Goal: Task Accomplishment & Management: Complete application form

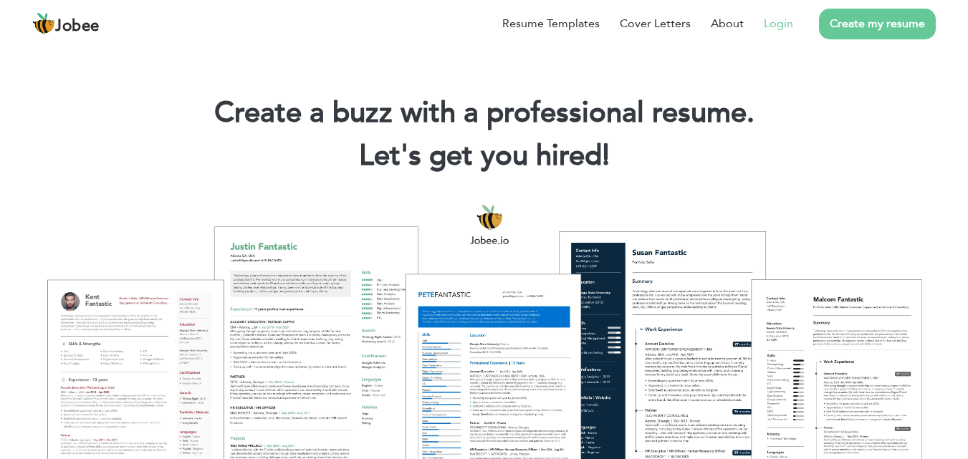
click at [773, 25] on link "Login" at bounding box center [778, 23] width 29 height 17
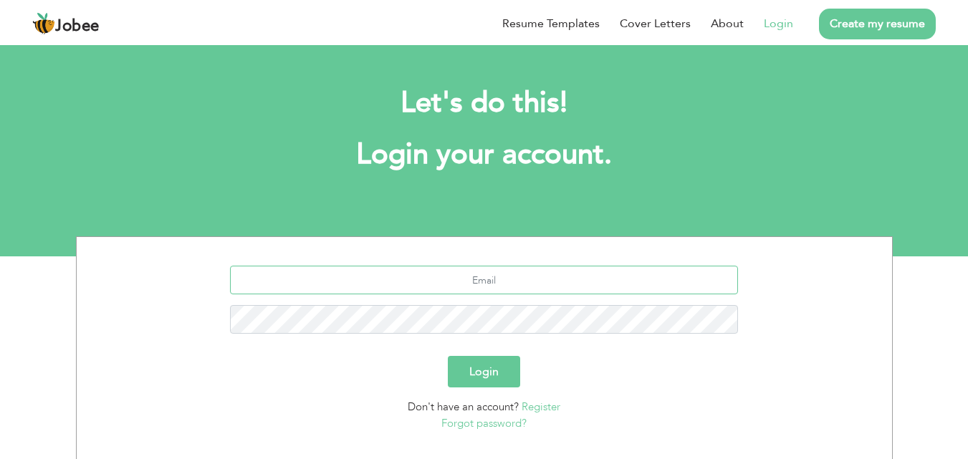
click at [494, 284] on input "text" at bounding box center [484, 280] width 508 height 29
type input "[EMAIL_ADDRESS][DOMAIN_NAME]"
click at [448, 356] on button "Login" at bounding box center [484, 372] width 72 height 32
click at [474, 371] on button "Login" at bounding box center [484, 372] width 72 height 32
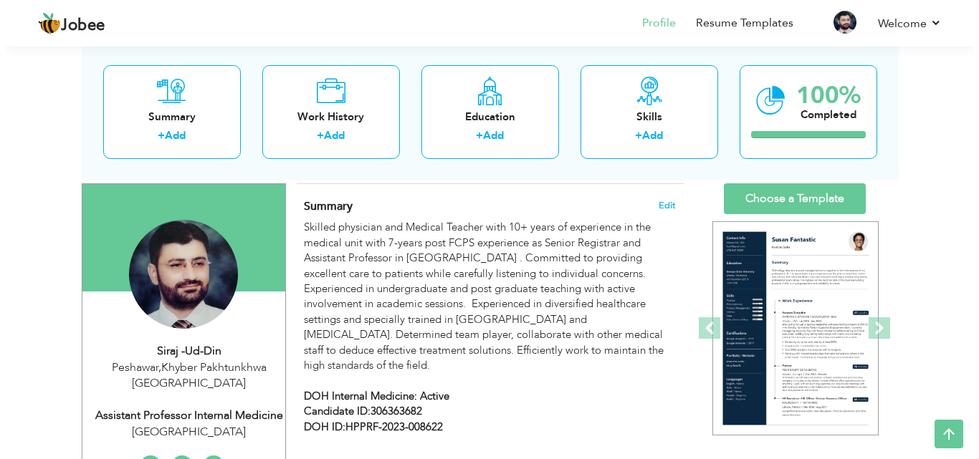
scroll to position [86, 0]
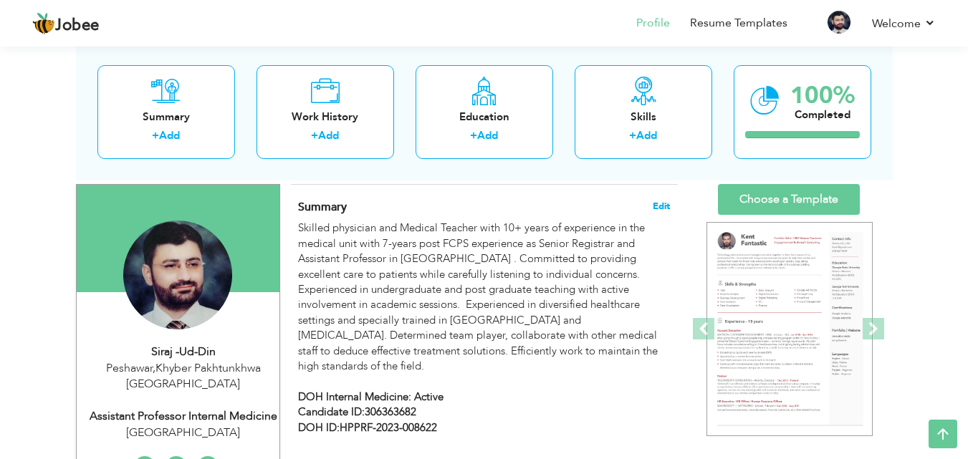
click at [659, 204] on span "Edit" at bounding box center [661, 206] width 17 height 10
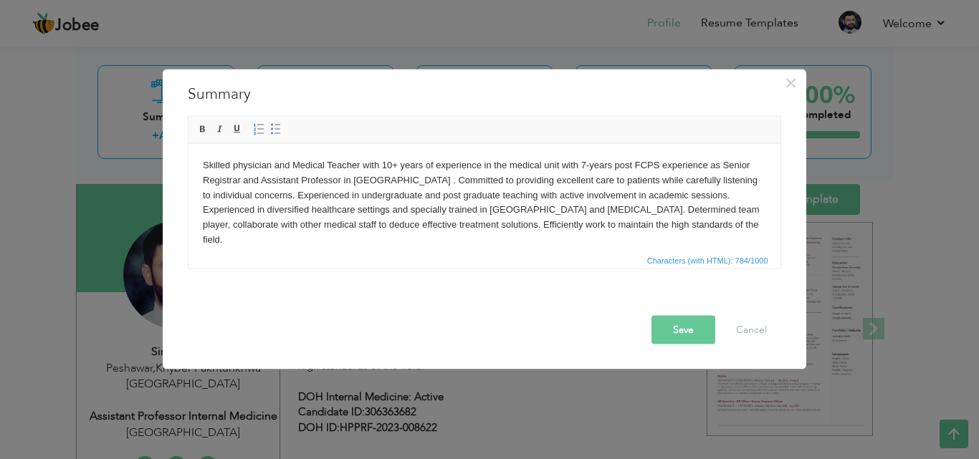
click at [205, 168] on body "Skilled physician and Medical Teacher with 10+ years of experience in the medic…" at bounding box center [483, 240] width 563 height 164
click at [201, 164] on html "Skilled physician and Medical Teacher with 10+ years of experience in the medic…" at bounding box center [484, 239] width 592 height 193
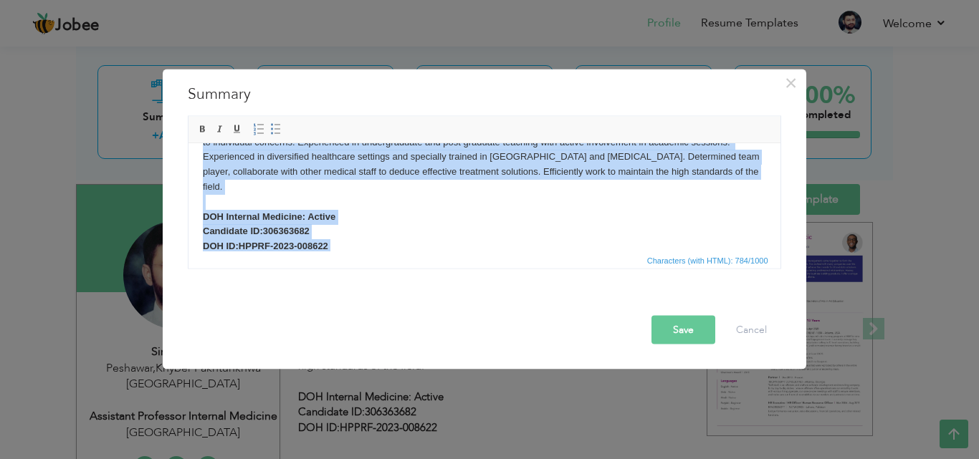
scroll to position [70, 0]
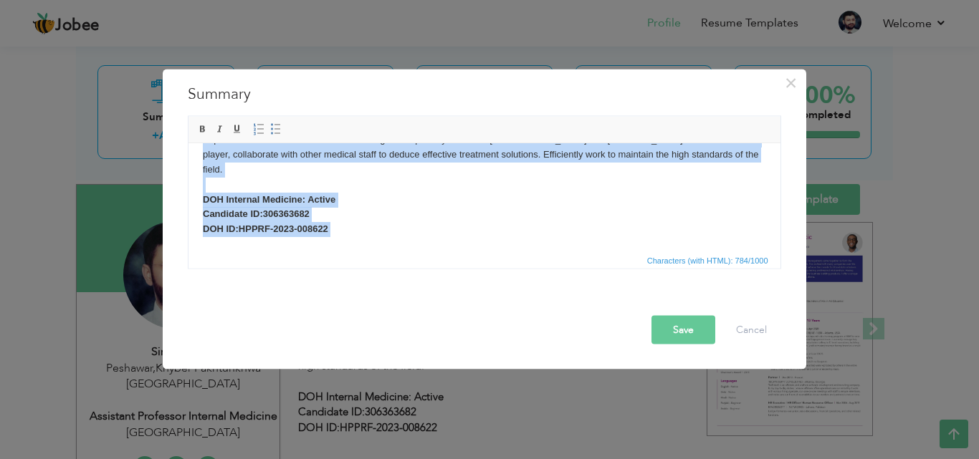
drag, startPoint x: 201, startPoint y: 164, endPoint x: 435, endPoint y: 234, distance: 244.7
click at [435, 234] on html "Skilled physician and Medical Teacher with 10+ years of experience in the medic…" at bounding box center [484, 169] width 592 height 193
copy body "Skilled physician and Medical Teacher with 10+ years of experience in the medic…"
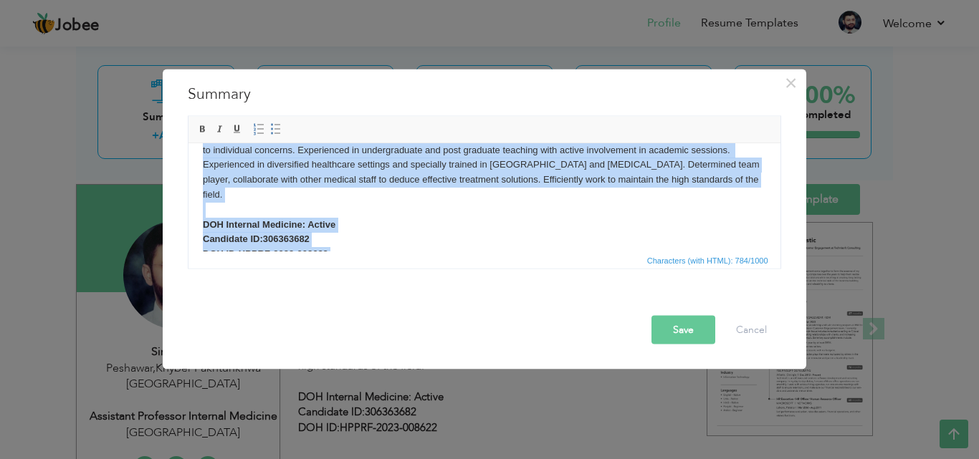
scroll to position [0, 0]
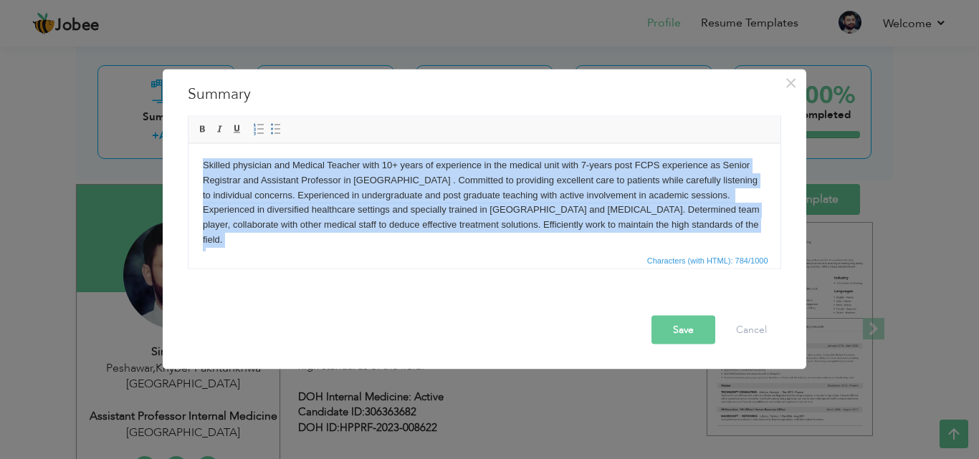
click at [364, 243] on body "Skilled physician and Medical Teacher with 10+ years of experience in the medic…" at bounding box center [483, 240] width 563 height 164
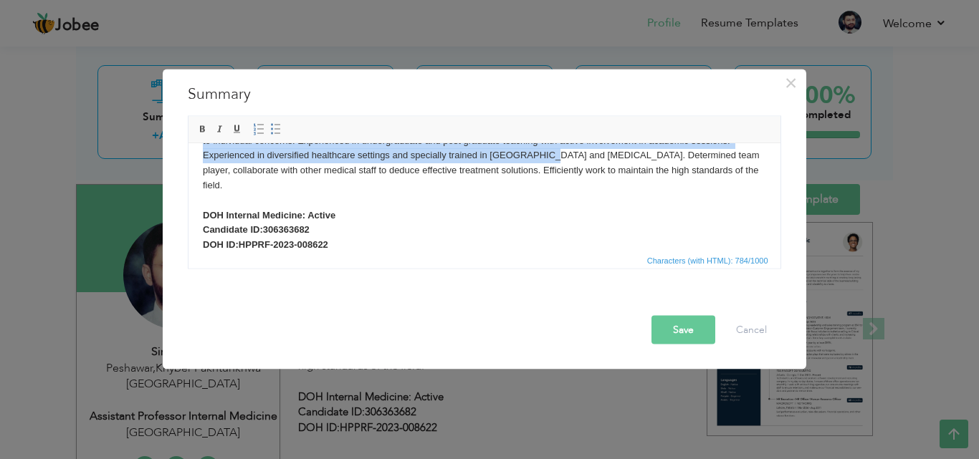
scroll to position [34, 0]
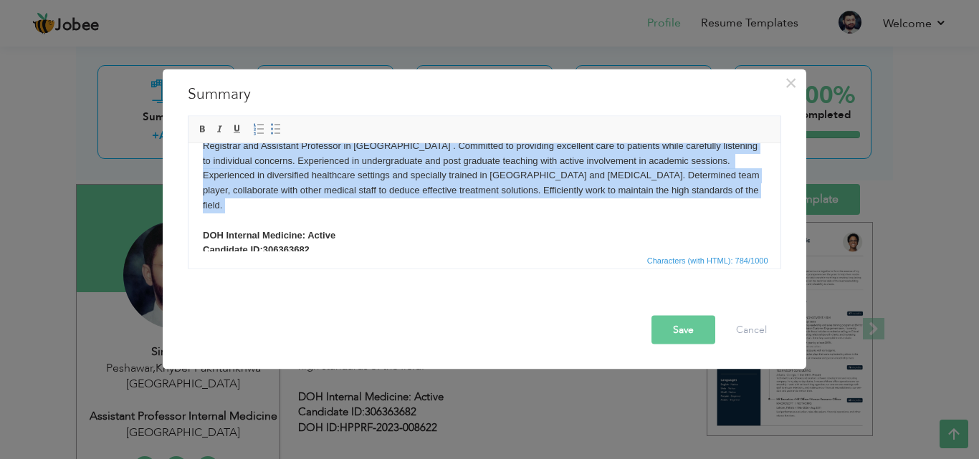
drag, startPoint x: 203, startPoint y: 163, endPoint x: 556, endPoint y: 199, distance: 355.2
click at [556, 199] on body "Skilled physician and Medical Teacher with 10+ years of experience in the medic…" at bounding box center [483, 205] width 563 height 164
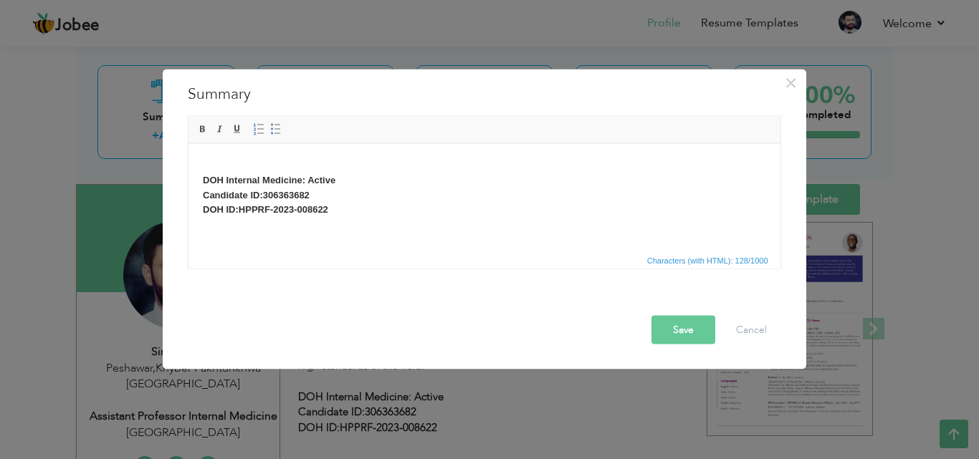
scroll to position [0, 0]
click at [303, 162] on span "Paste" at bounding box center [305, 169] width 75 height 17
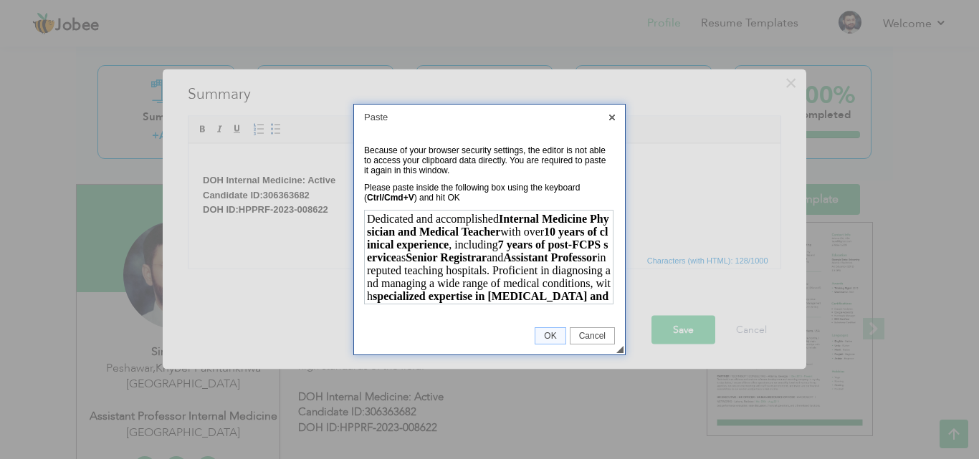
scroll to position [165, 0]
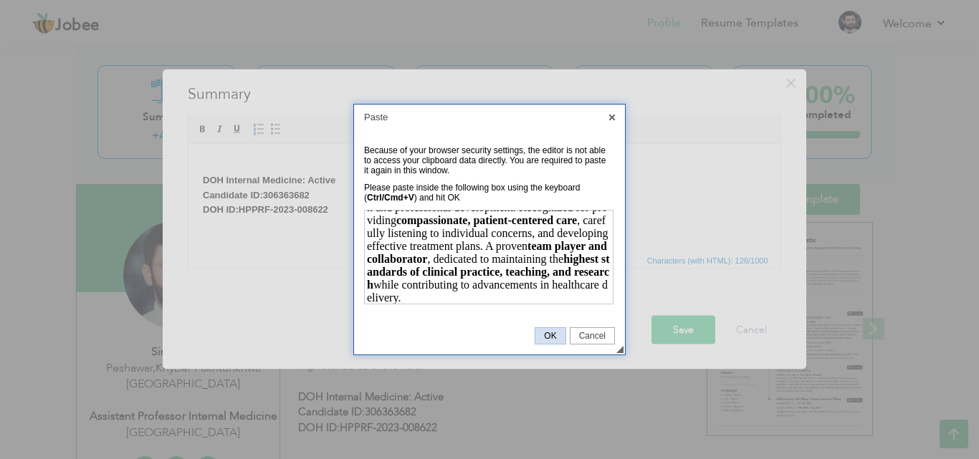
click at [551, 332] on span "OK" at bounding box center [549, 336] width 29 height 10
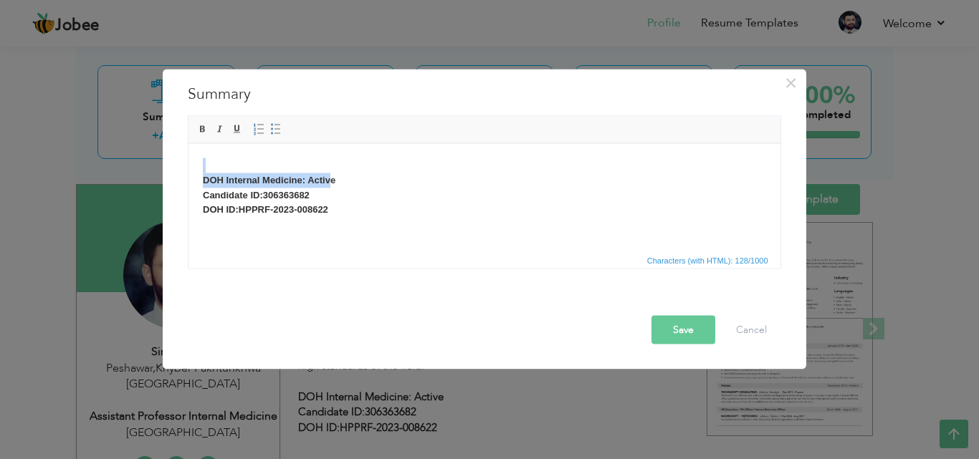
drag, startPoint x: 328, startPoint y: 168, endPoint x: 342, endPoint y: 171, distance: 13.9
click at [330, 181] on body "DOH Internal Medicine: Active Candidate ID:306363682 DOH ID:HPPRF-2023-008622" at bounding box center [483, 195] width 563 height 75
click at [356, 162] on body "DOH Internal Medicine: Active Candidate ID:306363682 DOH ID:HPPRF-2023-008622" at bounding box center [483, 195] width 563 height 75
click at [230, 155] on html "DOH Internal Medicine: Active Candidate ID:306363682 DOH ID:HPPRF-2023-008622" at bounding box center [484, 194] width 592 height 103
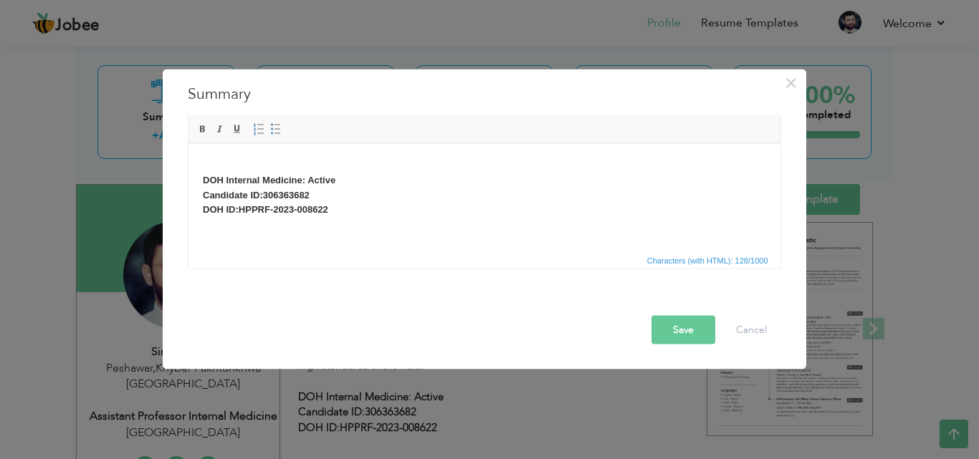
click at [293, 165] on body "DOH Internal Medicine: Active Candidate ID:306363682 DOH ID:HPPRF-2023-008622" at bounding box center [483, 195] width 563 height 75
click at [315, 178] on span "Paste" at bounding box center [348, 174] width 75 height 17
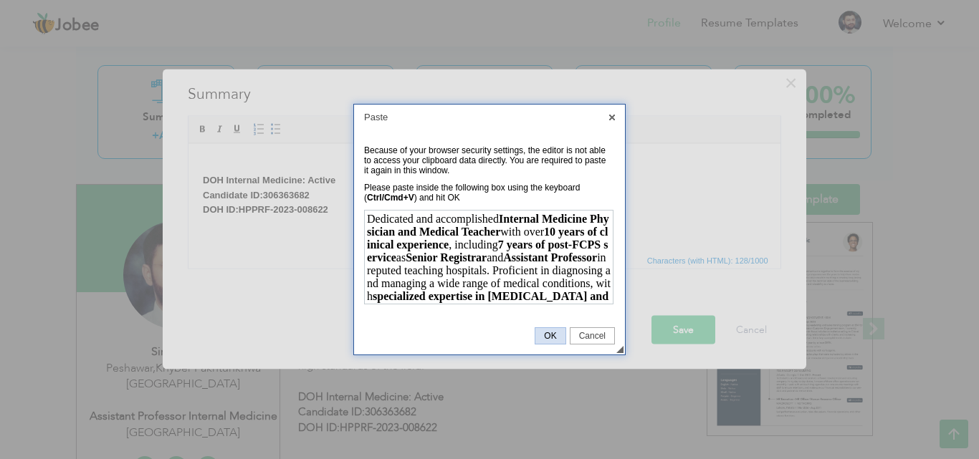
click at [538, 331] on span "OK" at bounding box center [549, 336] width 29 height 10
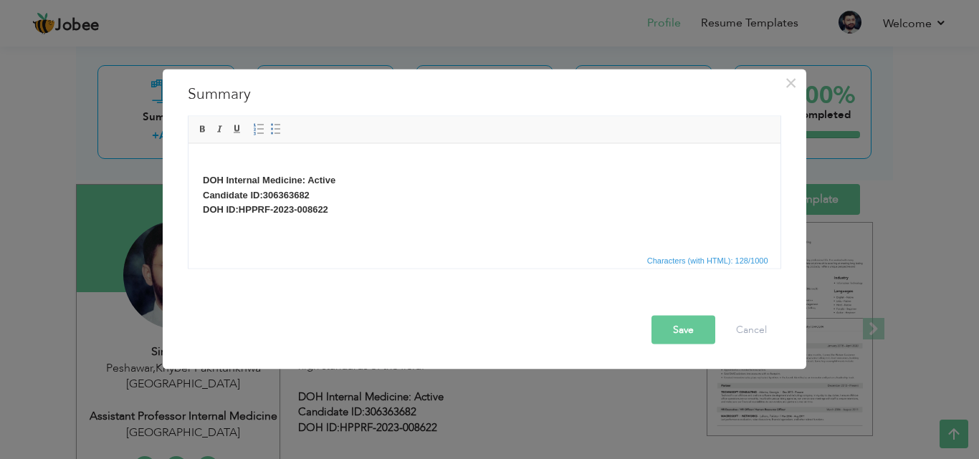
click at [315, 156] on html "DOH Internal Medicine: Active Candidate ID:306363682 DOH ID:HPPRF-2023-008622" at bounding box center [484, 194] width 592 height 103
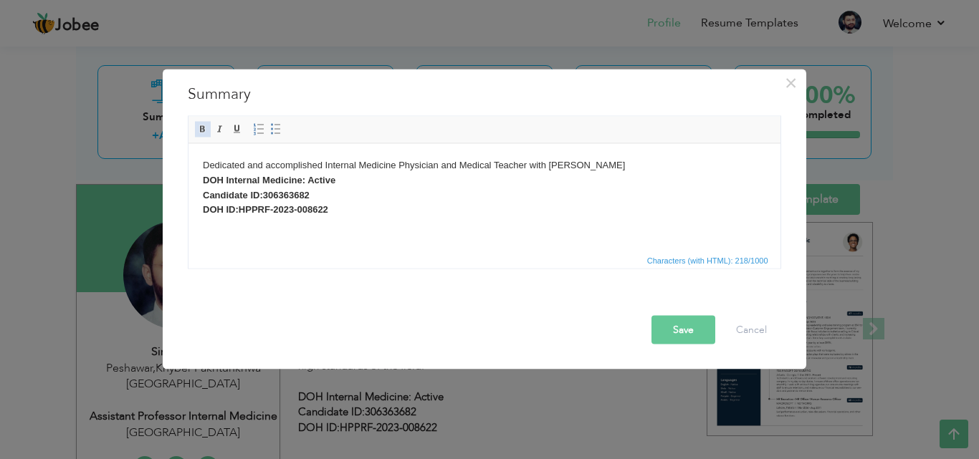
click at [209, 130] on link "Bold" at bounding box center [203, 129] width 16 height 16
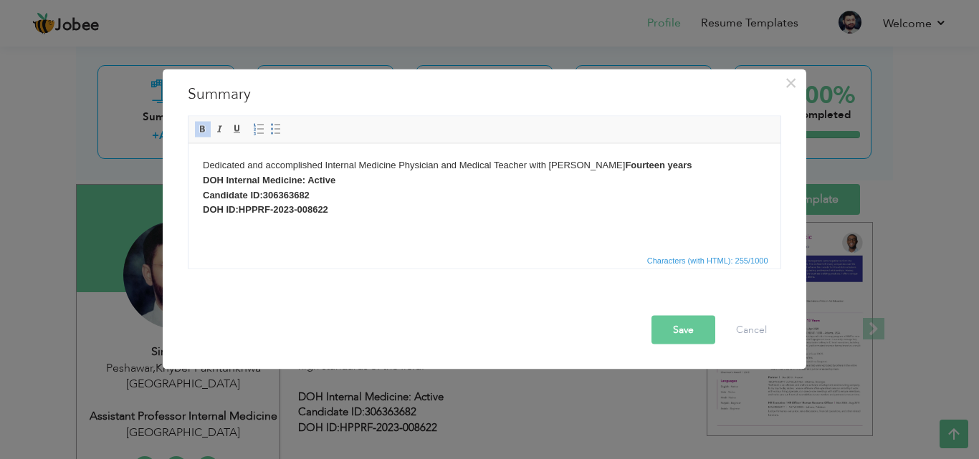
click at [201, 128] on span at bounding box center [202, 128] width 11 height 11
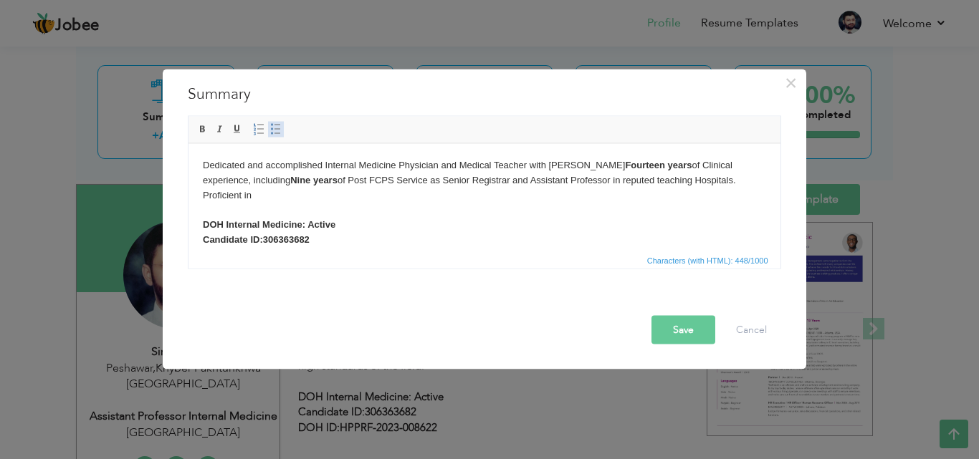
click at [277, 127] on span at bounding box center [275, 128] width 11 height 11
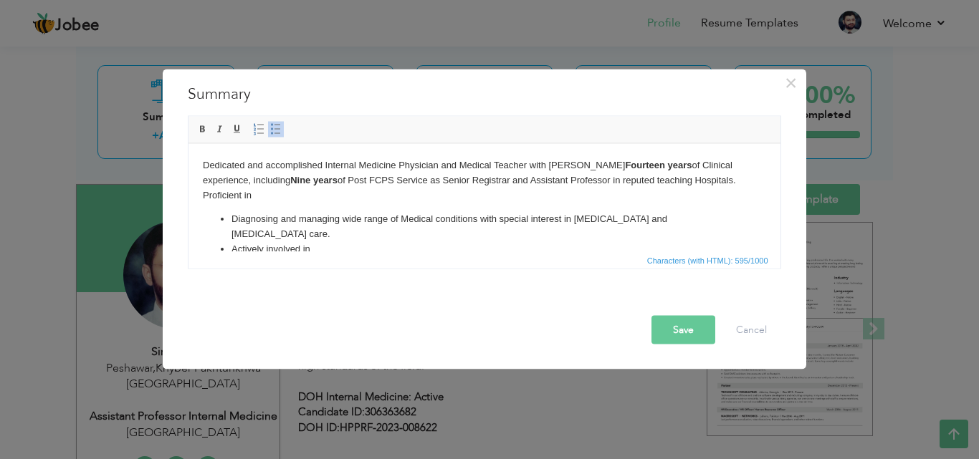
click at [244, 242] on li "Actively involved in" at bounding box center [484, 249] width 506 height 15
click at [330, 242] on li "Act ively involved in" at bounding box center [484, 249] width 506 height 15
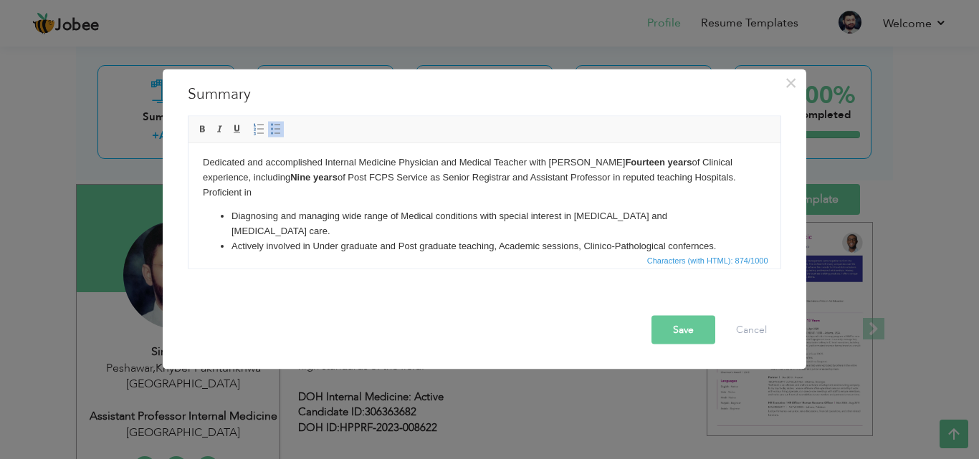
scroll to position [18, 0]
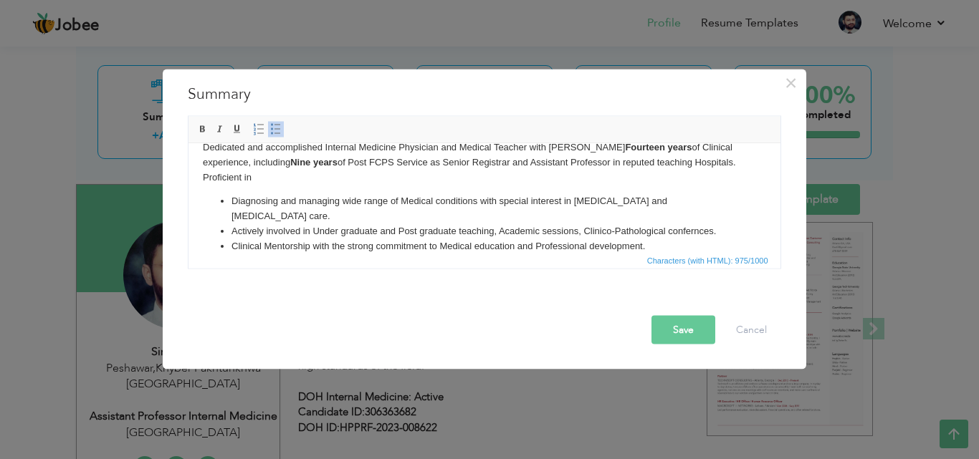
click at [623, 268] on li "Recoginzed for providing compassionate, Patient centered care, carefully listen…" at bounding box center [484, 275] width 506 height 15
click at [715, 270] on li "Recoginzed for providing compassionate, Patient centered care, carefully listen…" at bounding box center [484, 277] width 506 height 15
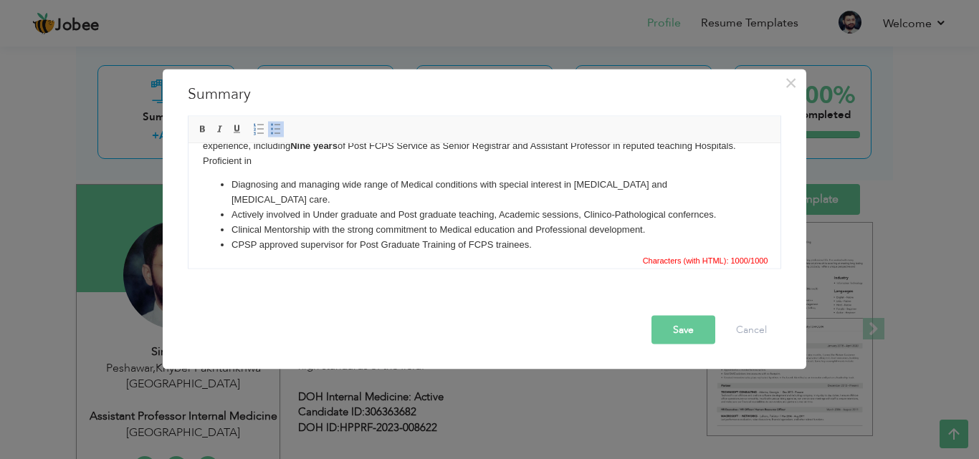
scroll to position [44, 0]
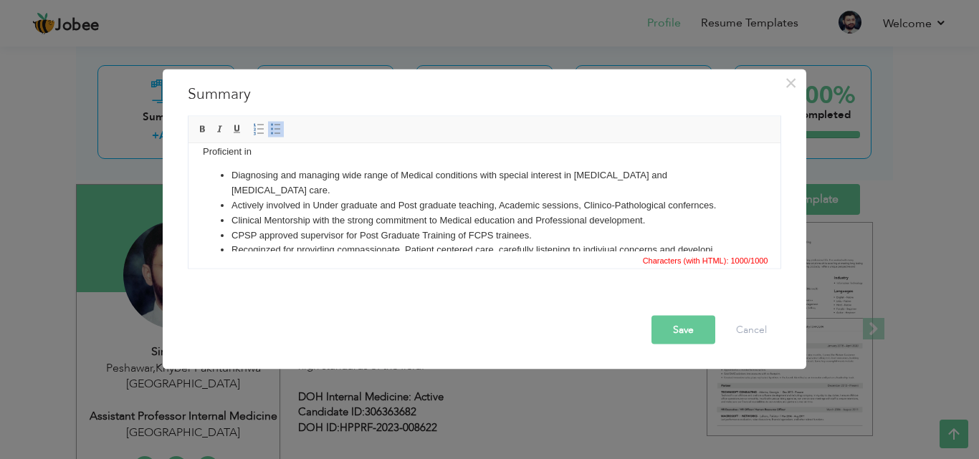
click at [715, 242] on li "Recoginzed for providing compassionate, Patient centered care, carefully listen…" at bounding box center [484, 249] width 506 height 15
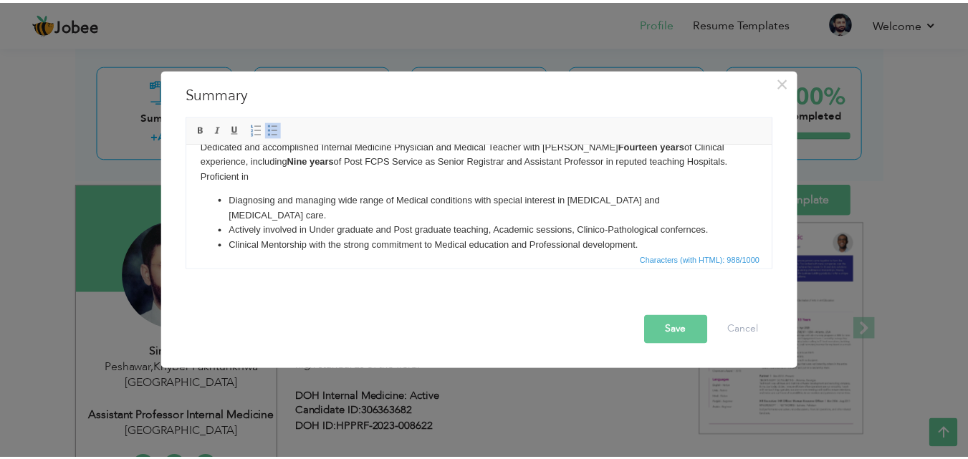
scroll to position [0, 0]
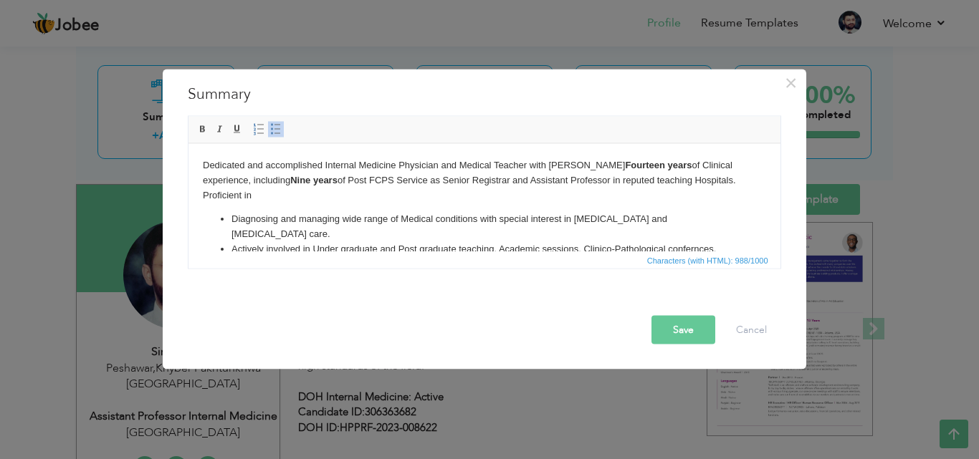
click at [353, 242] on li "Actively involved in Under graduate and Post graduate teaching, Academic sessio…" at bounding box center [484, 249] width 506 height 15
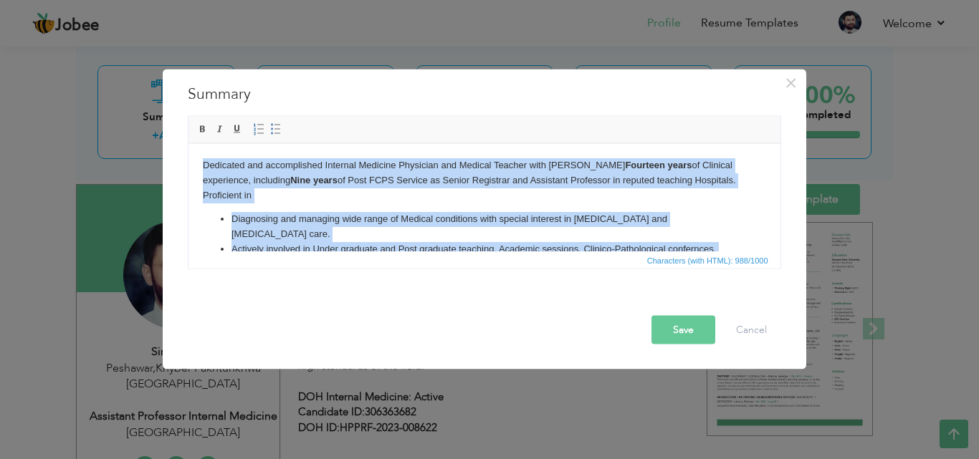
copy body "Dedicated and accomplished Internal Medicine Physician and Medical Teacher with…"
click at [358, 183] on body "Dedicated and accomplished Internal Medicine Physician and Medical Teacher with…" at bounding box center [483, 264] width 563 height 212
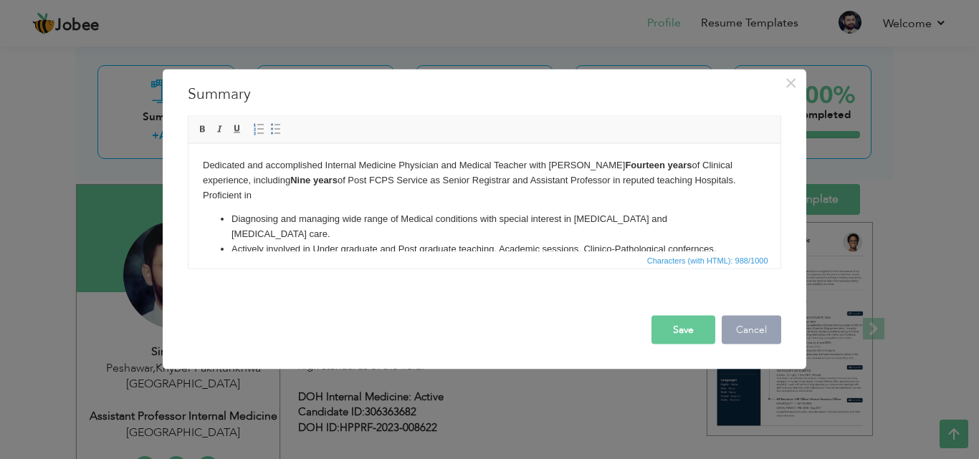
click at [750, 325] on button "Cancel" at bounding box center [751, 329] width 59 height 29
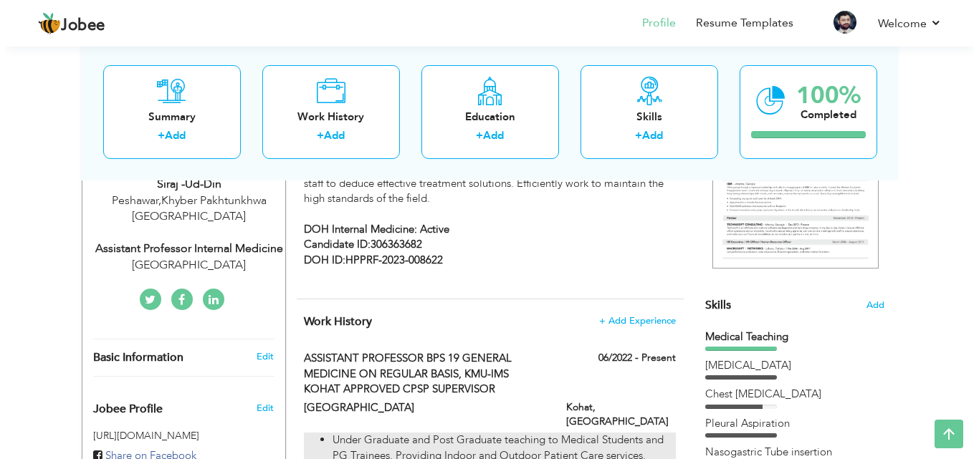
scroll to position [158, 0]
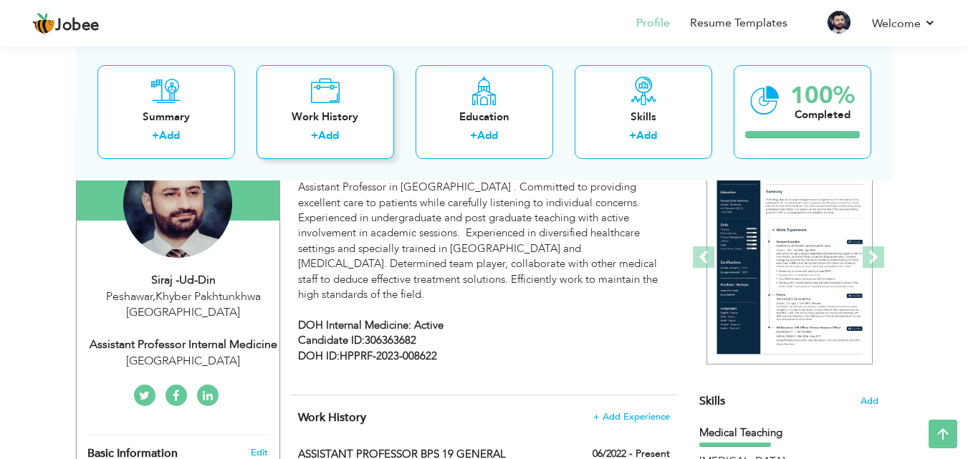
click at [326, 120] on div "Work History" at bounding box center [325, 116] width 115 height 15
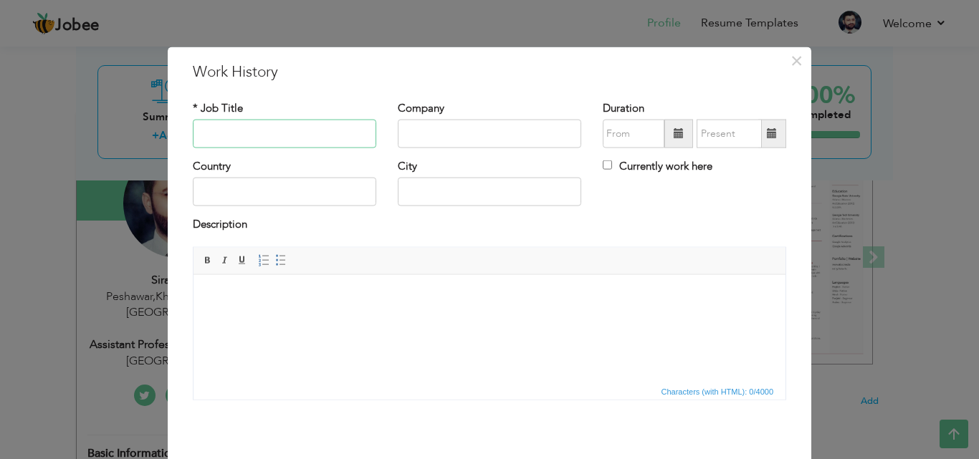
type input "a"
type input "ASSISTANT PROFESSOR BPS 19 INTERNAL MEDICINE"
click at [415, 137] on input "text" at bounding box center [489, 134] width 183 height 29
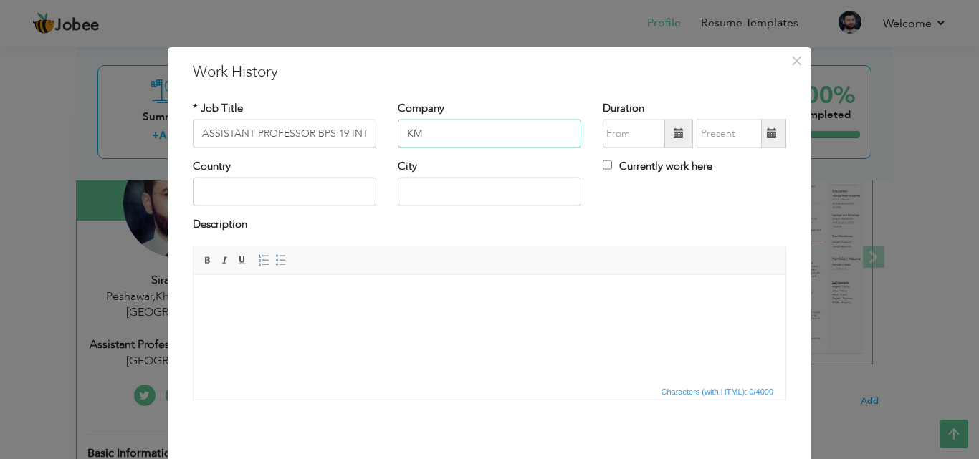
type input "K"
type input "[GEOGRAPHIC_DATA]"
click at [416, 189] on input "text" at bounding box center [489, 192] width 183 height 29
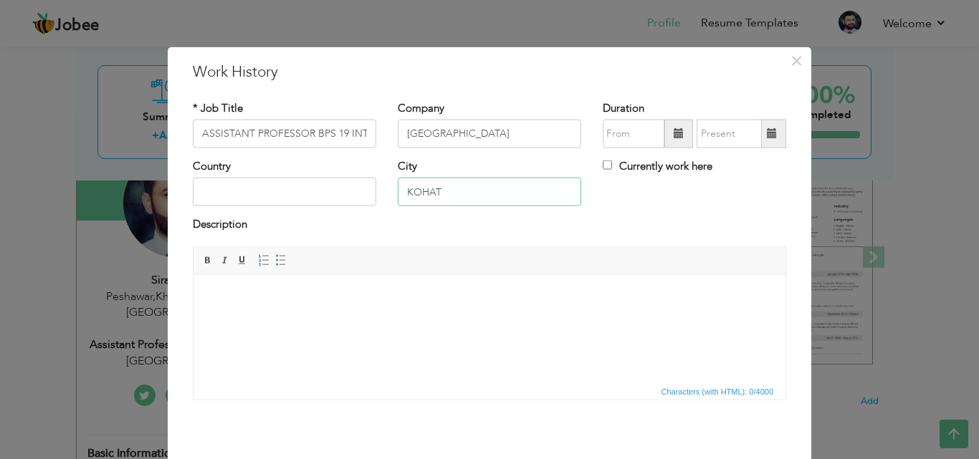
type input "KOHAT"
click at [201, 191] on input "text" at bounding box center [284, 192] width 183 height 29
type input "[GEOGRAPHIC_DATA]"
click at [209, 292] on body at bounding box center [489, 296] width 563 height 15
drag, startPoint x: 292, startPoint y: 288, endPoint x: 482, endPoint y: 563, distance: 334.0
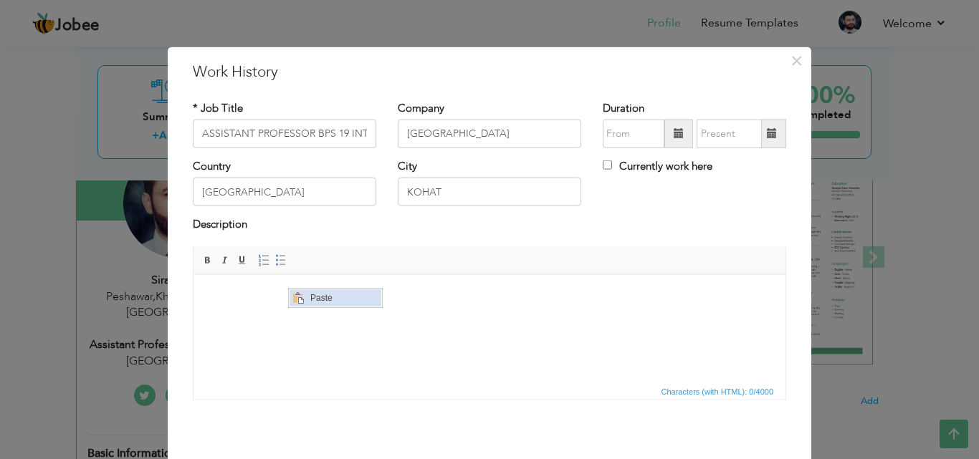
click at [328, 305] on span "Paste" at bounding box center [343, 298] width 75 height 17
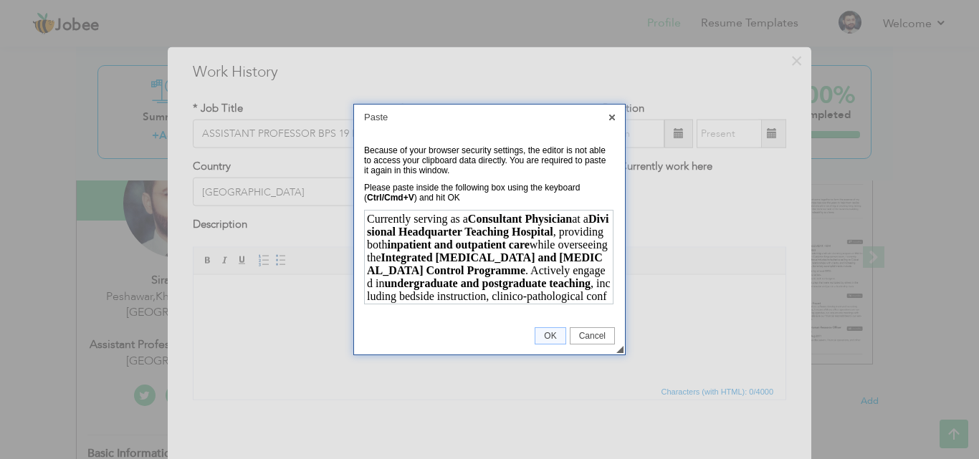
scroll to position [126, 0]
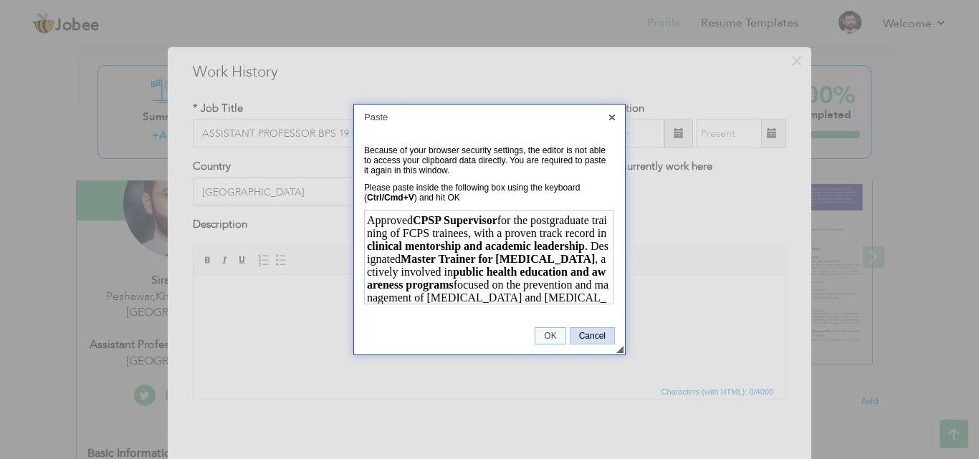
click at [594, 335] on span "Cancel" at bounding box center [593, 336] width 44 height 10
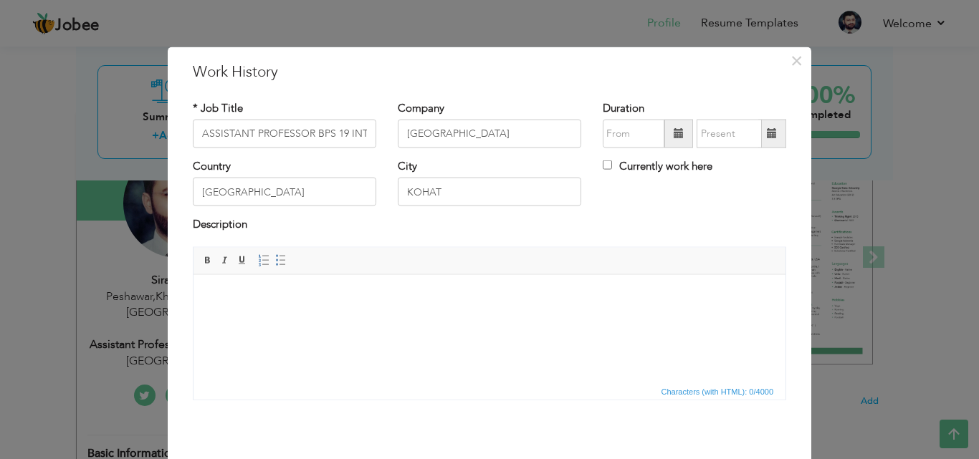
drag, startPoint x: 303, startPoint y: 305, endPoint x: 577, endPoint y: 358, distance: 279.0
click at [577, 318] on html at bounding box center [490, 296] width 592 height 44
click at [349, 311] on span "Paste" at bounding box center [367, 310] width 75 height 17
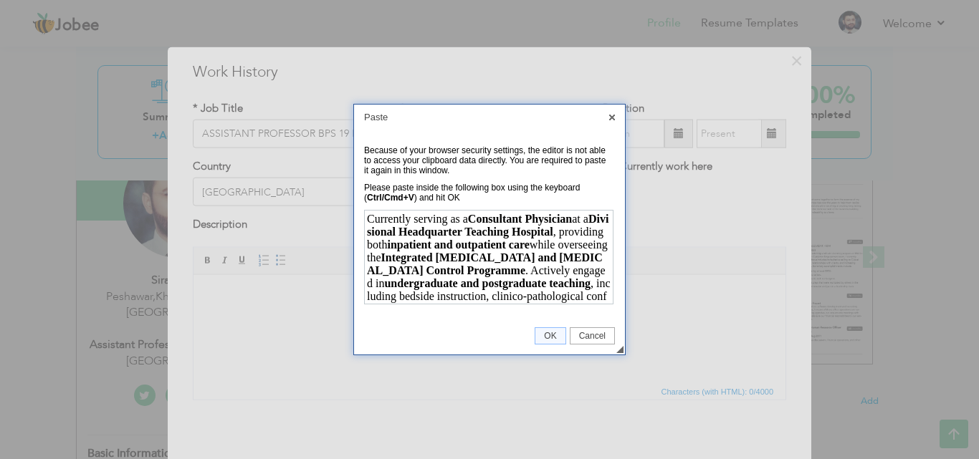
scroll to position [126, 0]
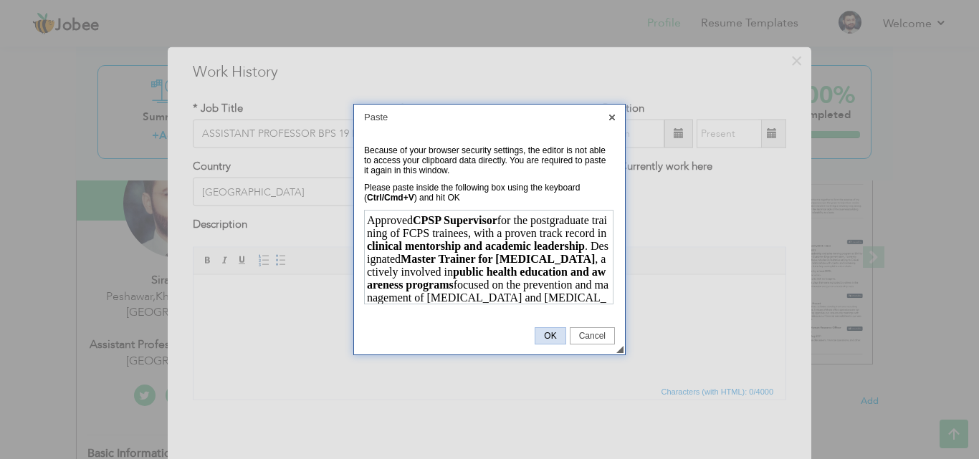
drag, startPoint x: 545, startPoint y: 335, endPoint x: 356, endPoint y: 58, distance: 335.4
click at [545, 335] on span "OK" at bounding box center [549, 336] width 29 height 10
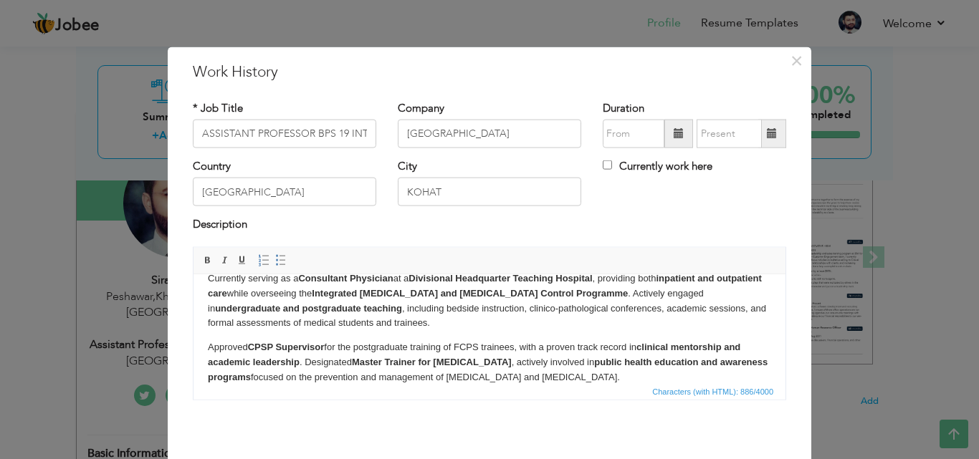
scroll to position [0, 0]
click at [396, 277] on p "Currently serving as a Consultant Physician at a Divisional Headquarter Teachin…" at bounding box center [489, 300] width 563 height 59
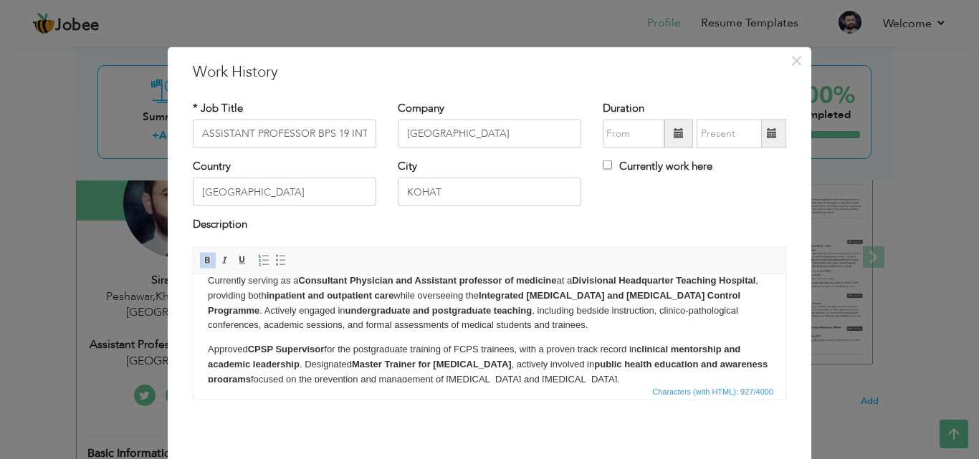
click at [599, 311] on p "Currently serving as a Consultant Physician and Assistant professor of medicine…" at bounding box center [489, 302] width 563 height 59
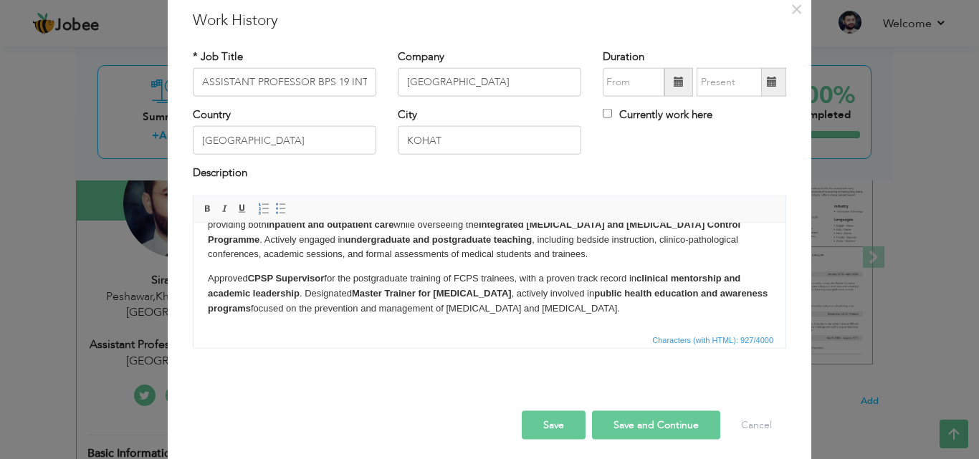
scroll to position [57, 0]
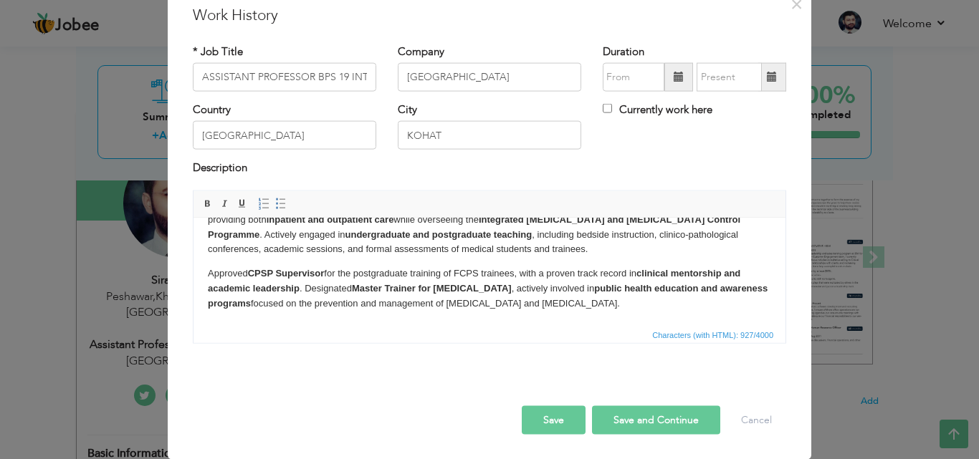
click at [629, 418] on button "Save and Continue" at bounding box center [656, 420] width 128 height 29
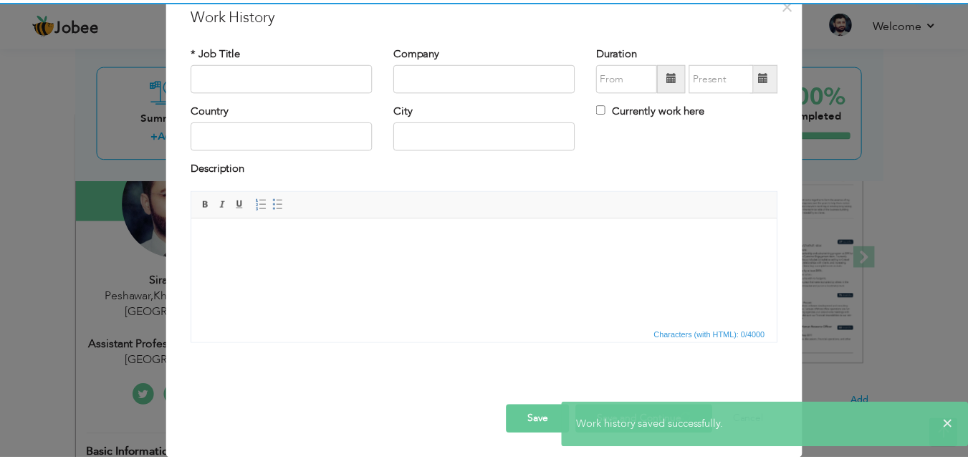
scroll to position [0, 0]
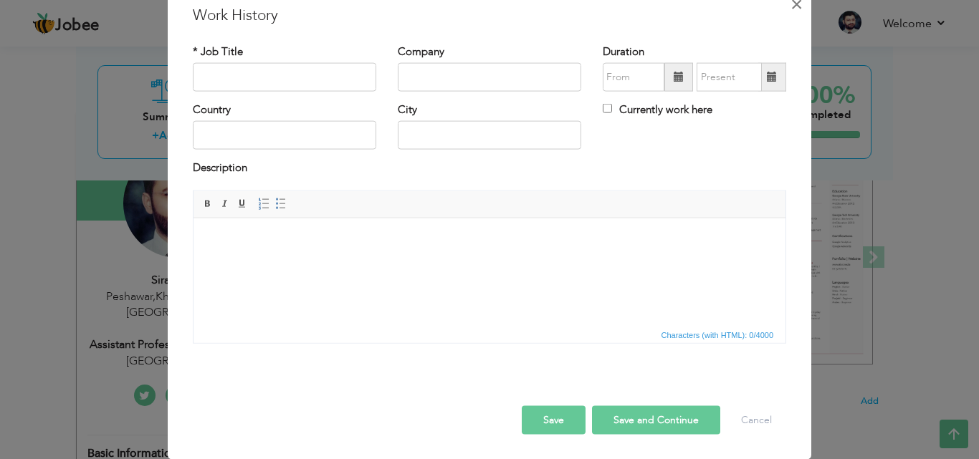
click at [791, 6] on span "×" at bounding box center [797, 4] width 12 height 26
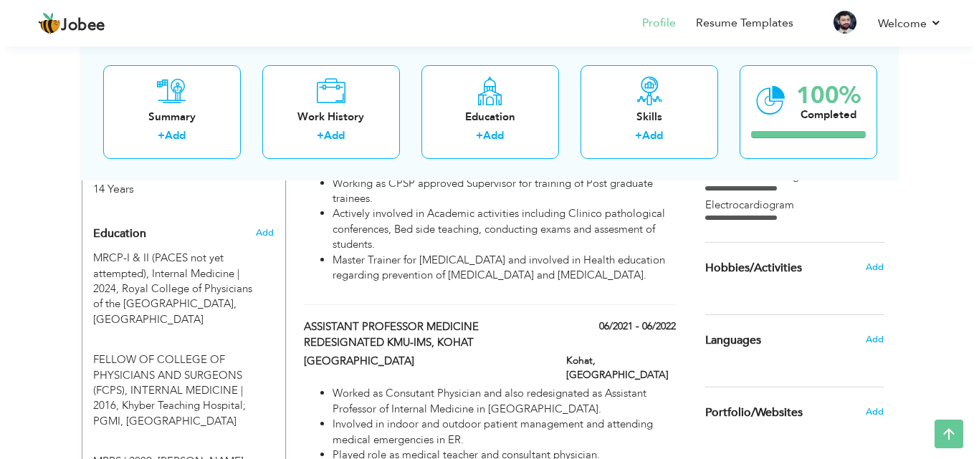
scroll to position [659, 0]
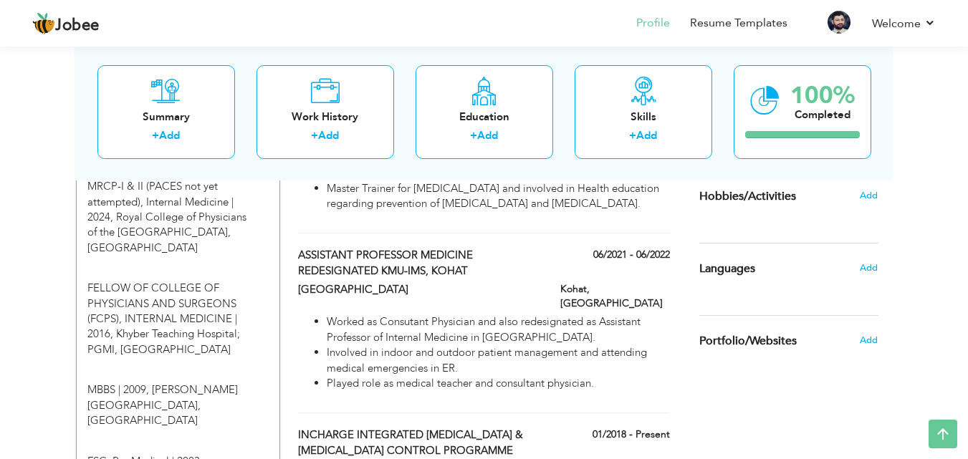
drag, startPoint x: 343, startPoint y: 291, endPoint x: 602, endPoint y: 362, distance: 269.0
click at [602, 362] on div "ASSISTANT PROFESSOR MEDICINE REDESIGNATED KMU-IMS, KOHAT 06/2021 - 06/2022 ASSI…" at bounding box center [483, 331] width 371 height 166
type input "ASSISTANT PROFESSOR MEDICINE REDESIGNATED KMU-IMS, KOHAT"
type input "[GEOGRAPHIC_DATA]"
type input "06/2021"
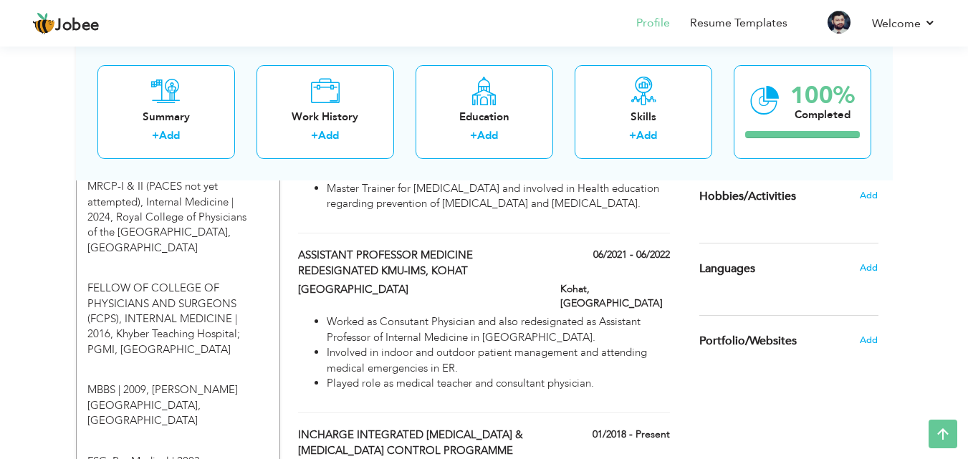
type input "06/2022"
type input "[GEOGRAPHIC_DATA]"
type input "Kohat"
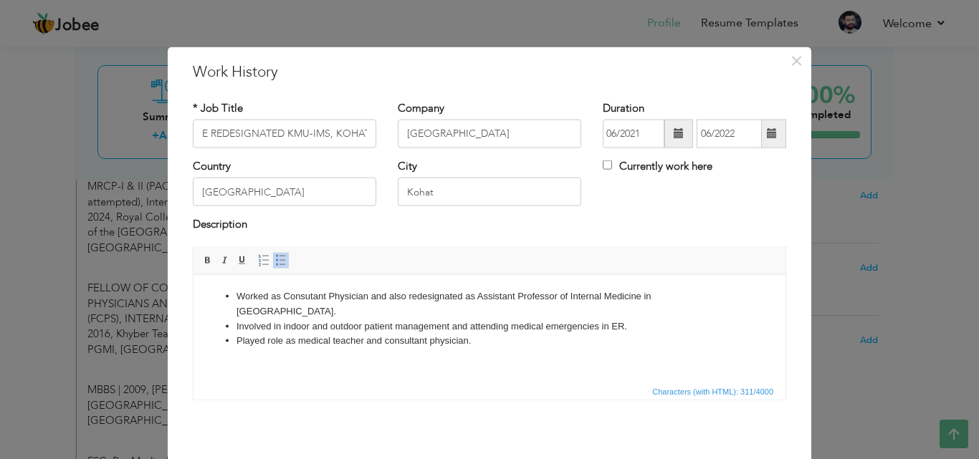
scroll to position [0, 0]
drag, startPoint x: 236, startPoint y: 294, endPoint x: 439, endPoint y: 323, distance: 204.9
click at [545, 363] on html "Worked as Consutant Physician and also redesignated as Assistant Professor of I…" at bounding box center [490, 318] width 592 height 88
click at [428, 323] on span "Cut" at bounding box center [442, 321] width 75 height 17
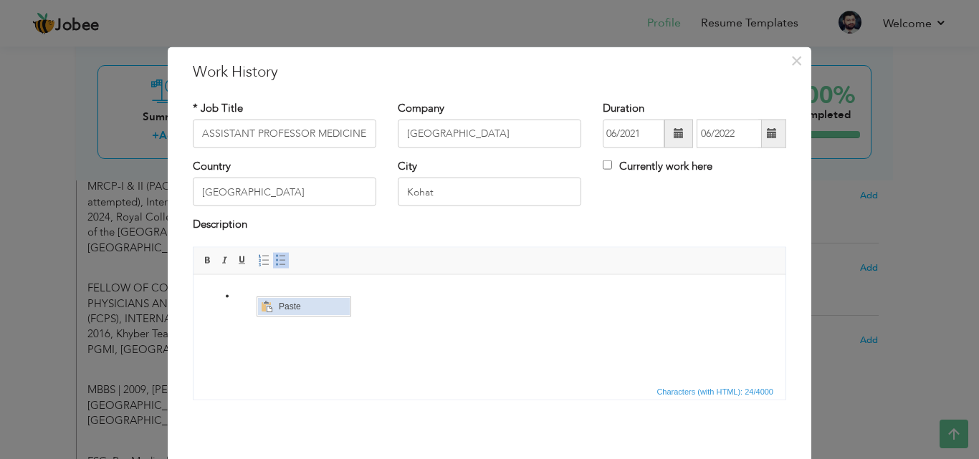
click at [286, 311] on span "Paste" at bounding box center [311, 306] width 75 height 17
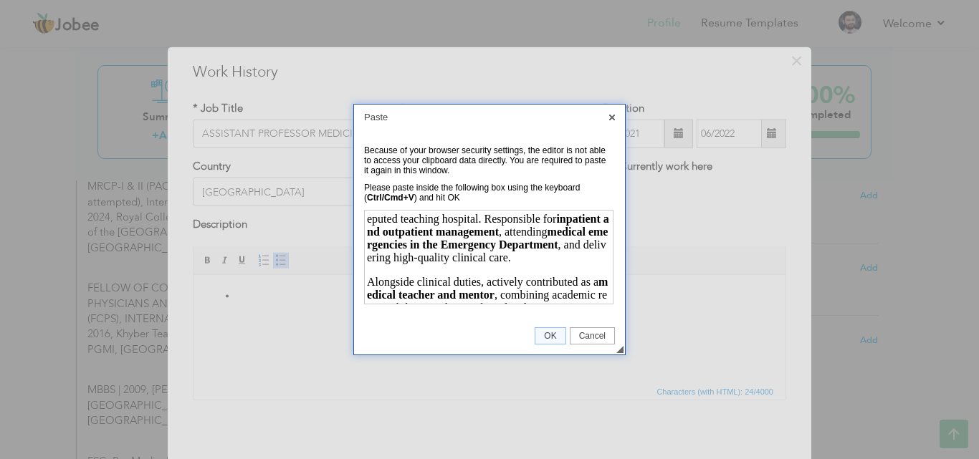
scroll to position [49, 0]
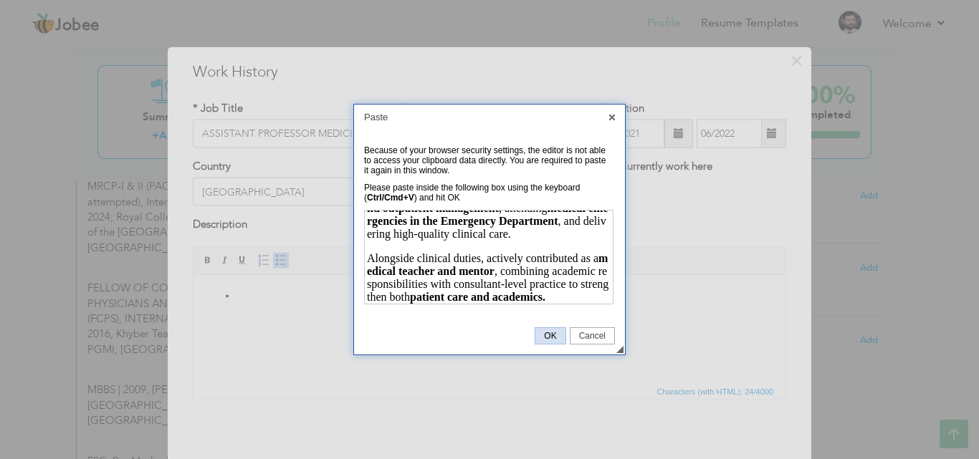
click at [542, 340] on span "OK" at bounding box center [549, 336] width 29 height 10
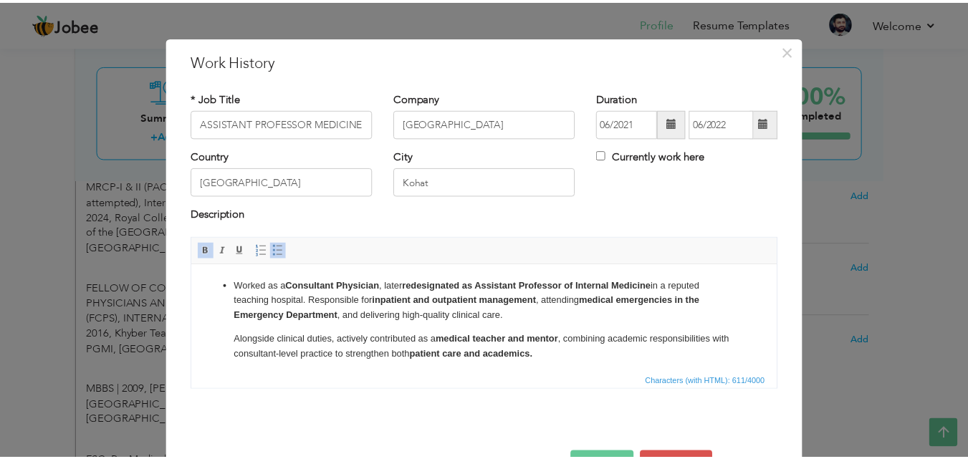
scroll to position [47, 0]
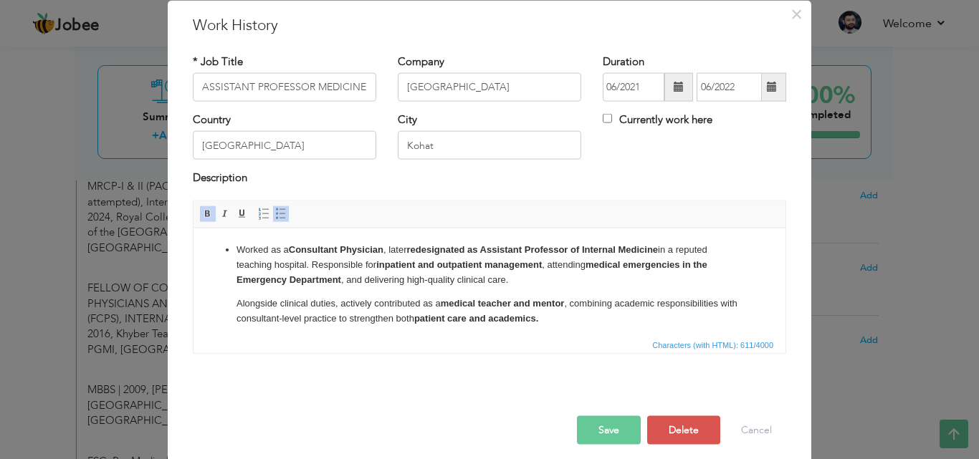
click at [596, 428] on button "Save" at bounding box center [609, 430] width 64 height 29
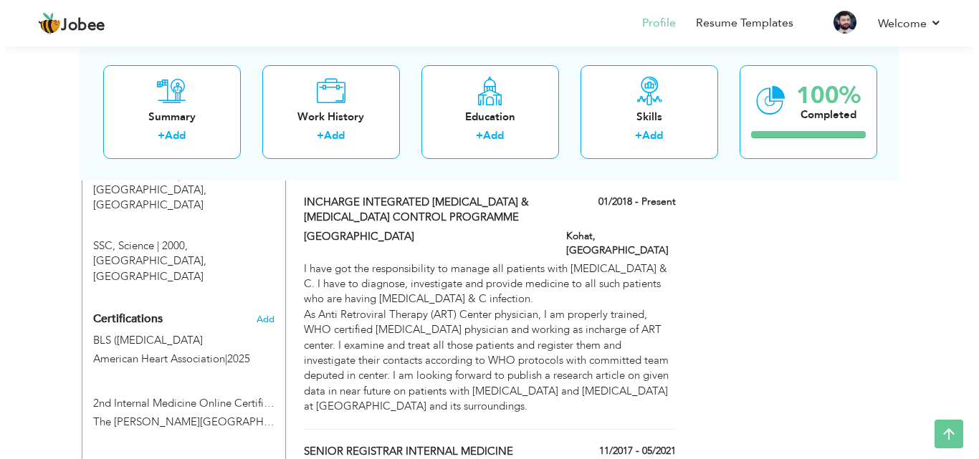
scroll to position [874, 0]
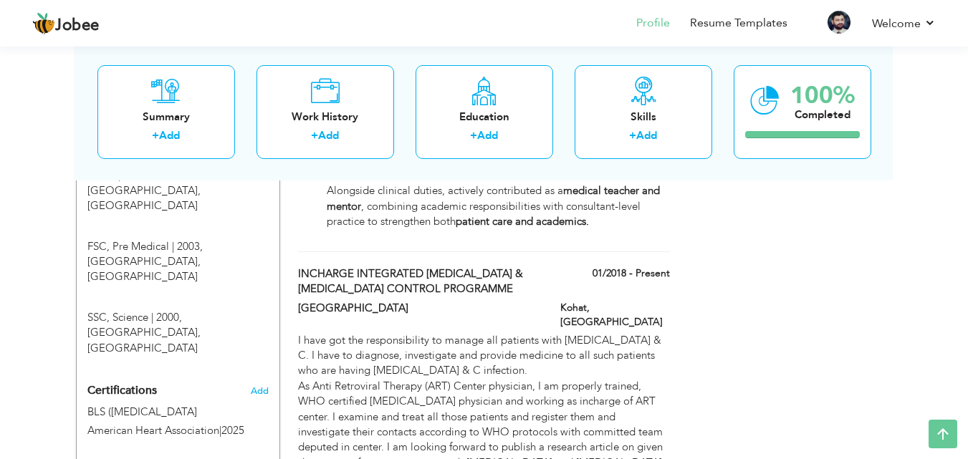
drag, startPoint x: 386, startPoint y: 337, endPoint x: 768, endPoint y: 287, distance: 384.6
click at [662, 267] on span at bounding box center [665, 272] width 10 height 10
type input "INCHARGE INTEGRATED [MEDICAL_DATA] & [MEDICAL_DATA] CONTROL PROGRAMME"
type input "[GEOGRAPHIC_DATA]"
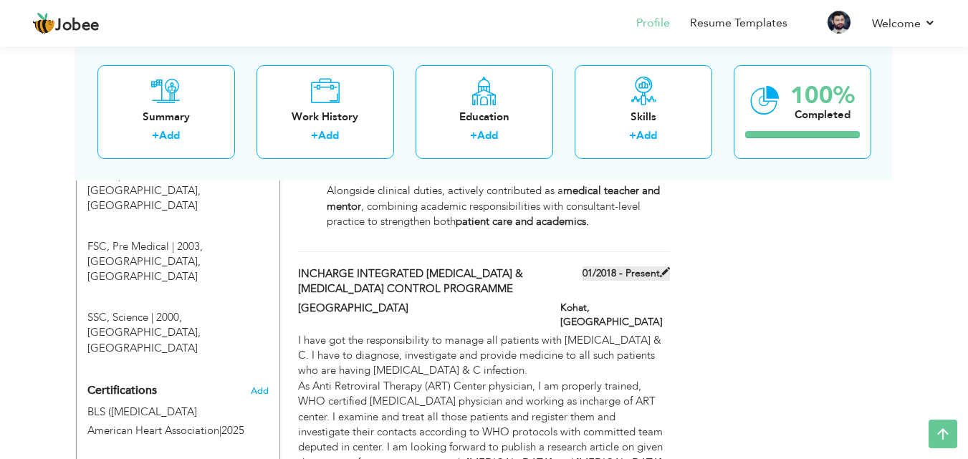
type input "01/2018"
checkbox input "true"
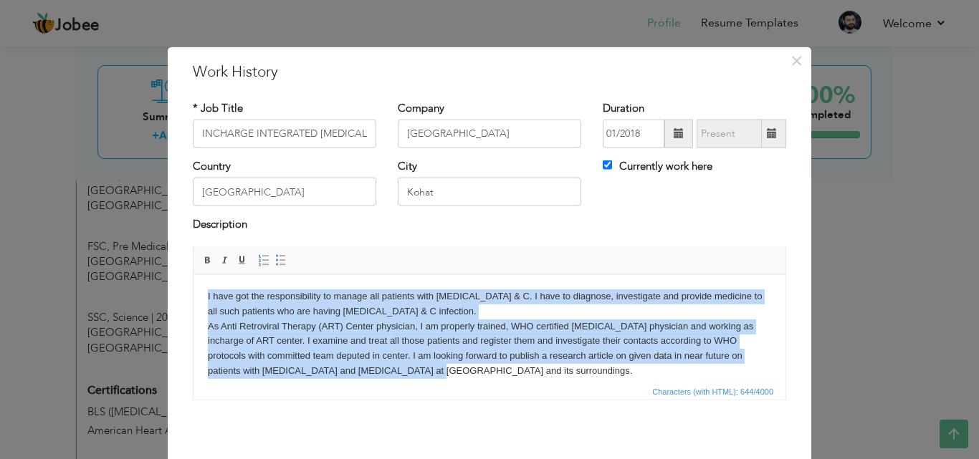
scroll to position [11, 0]
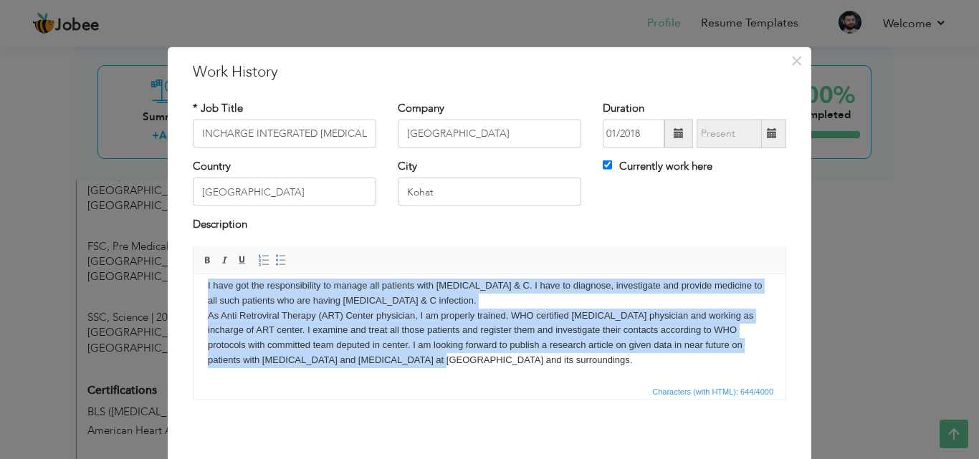
drag, startPoint x: 206, startPoint y: 294, endPoint x: 436, endPoint y: 361, distance: 239.0
click at [501, 382] on html "I have got the responsibility to manage all patients with Hepatitis B & C. I ha…" at bounding box center [490, 323] width 592 height 118
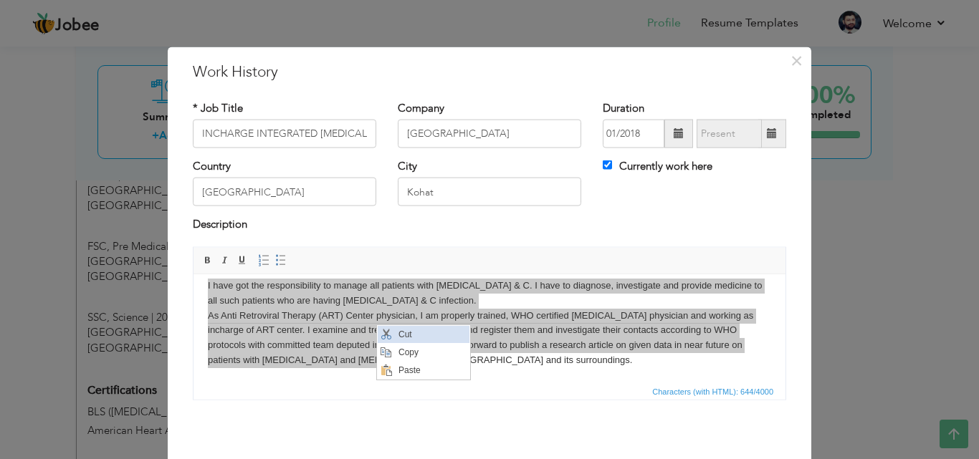
click at [415, 336] on span "Cut" at bounding box center [431, 334] width 75 height 17
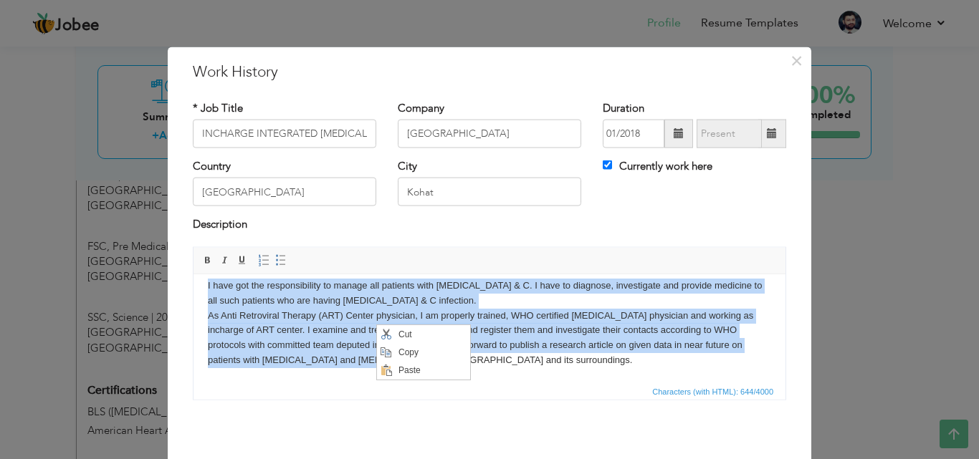
scroll to position [0, 0]
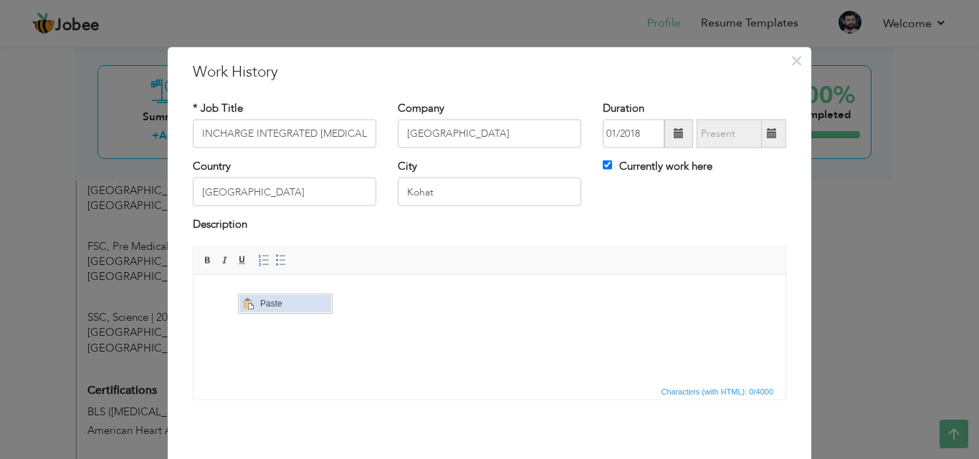
click at [262, 301] on span "Paste" at bounding box center [293, 303] width 75 height 17
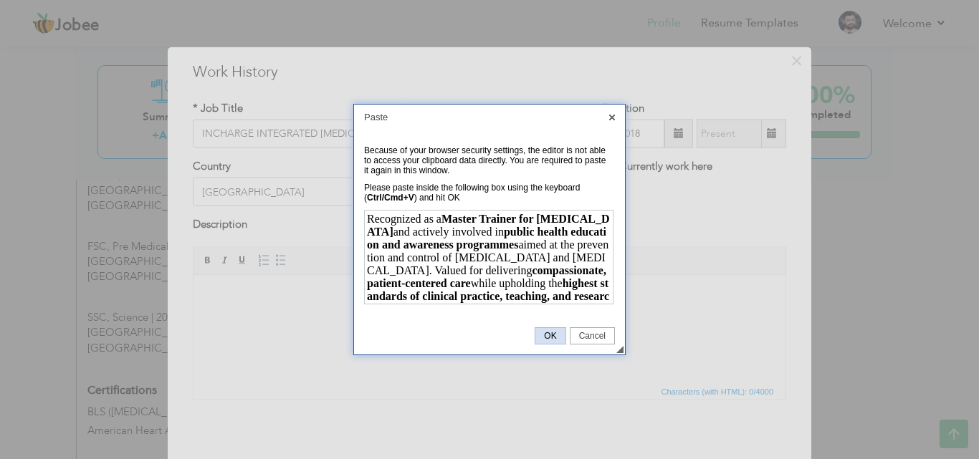
click at [552, 338] on span "OK" at bounding box center [549, 336] width 29 height 10
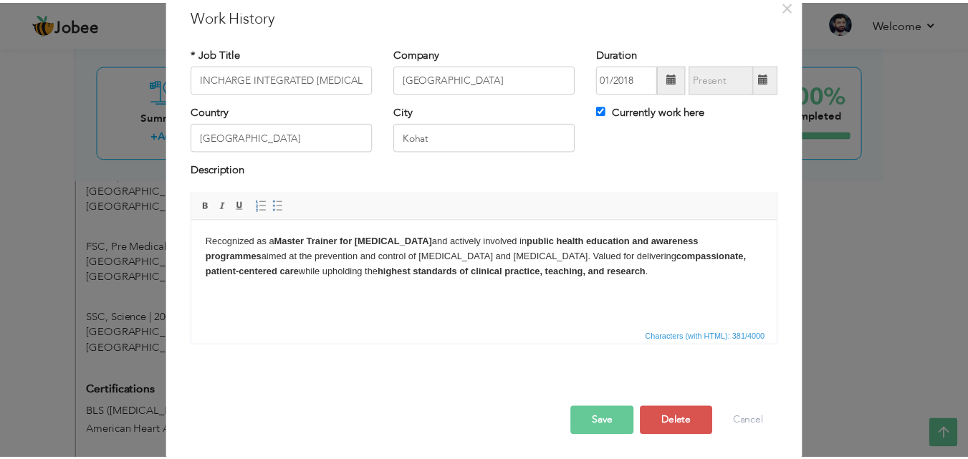
scroll to position [57, 0]
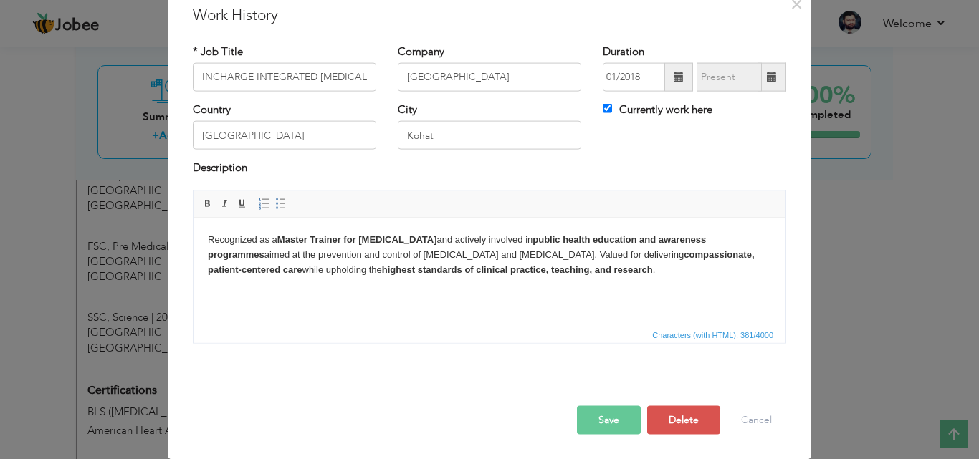
click at [599, 418] on button "Save" at bounding box center [609, 420] width 64 height 29
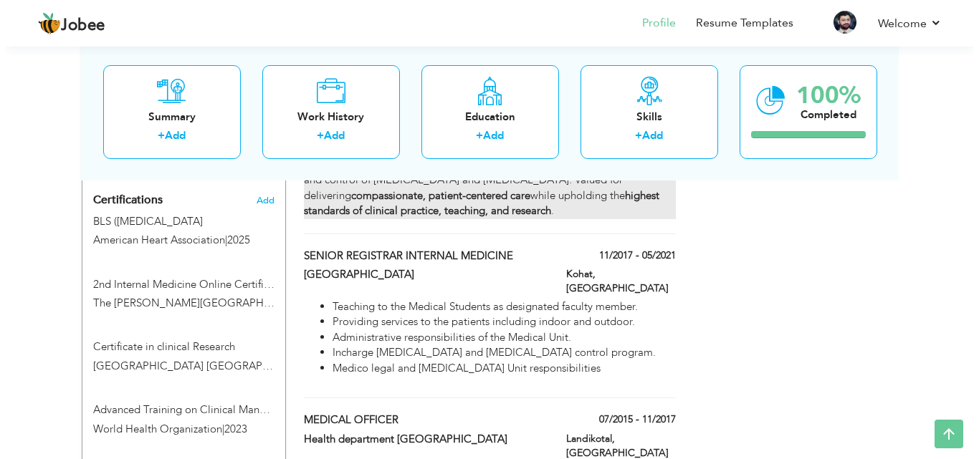
scroll to position [1089, 0]
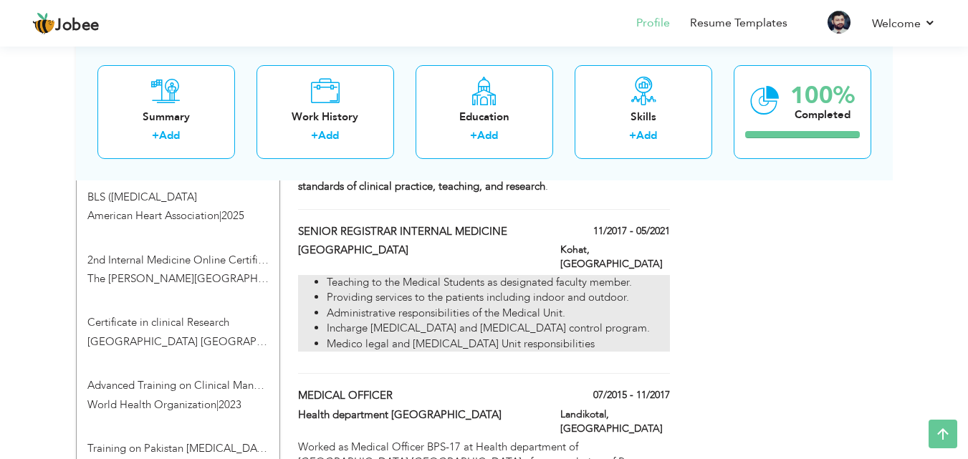
drag, startPoint x: 411, startPoint y: 220, endPoint x: 339, endPoint y: 251, distance: 78.0
click at [339, 306] on li "Administrative responsibilities of the Medical Unit." at bounding box center [498, 313] width 343 height 15
type input "SENIOR REGISTRAR INTERNAL MEDICINE"
type input "[GEOGRAPHIC_DATA]"
type input "11/2017"
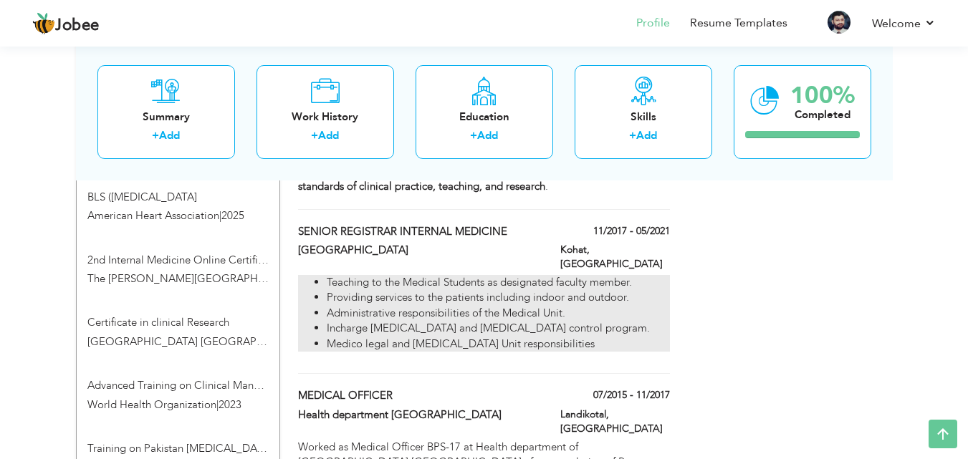
type input "05/2021"
checkbox input "false"
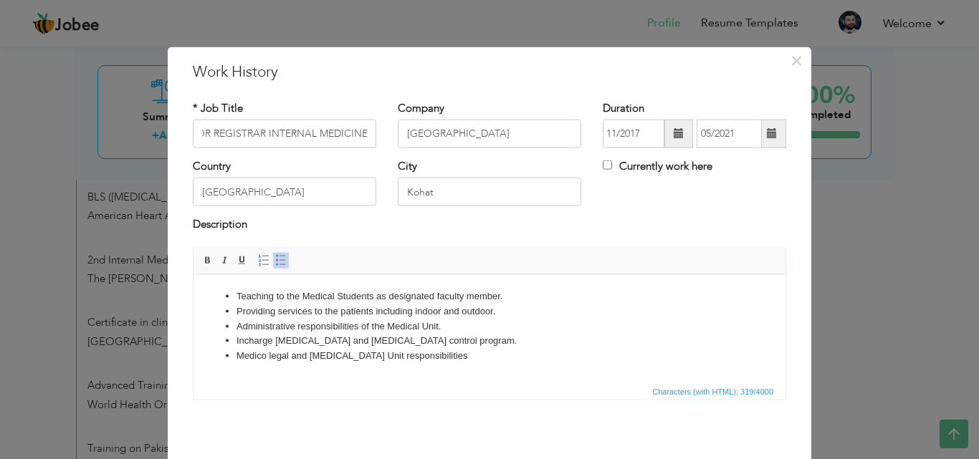
scroll to position [0, 0]
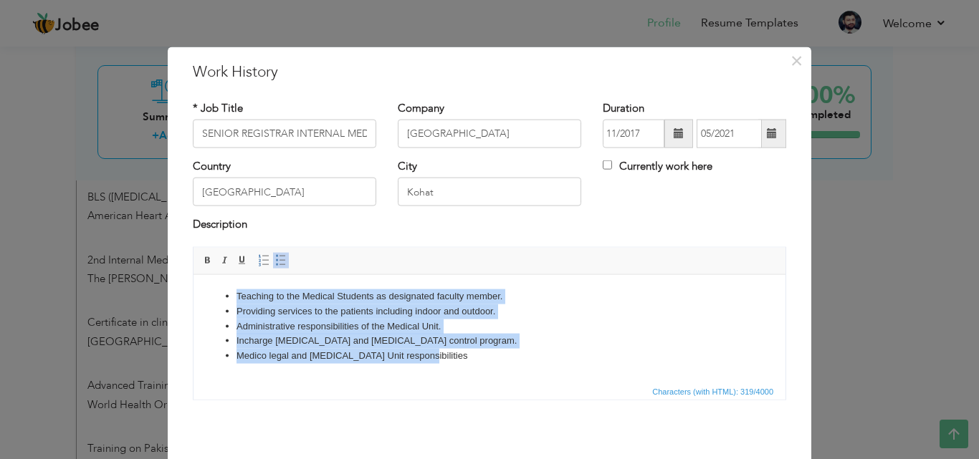
drag, startPoint x: 231, startPoint y: 287, endPoint x: 449, endPoint y: 406, distance: 249.2
click at [449, 378] on html "Teaching to the Medical Students as designated faculty member. Providing servic…" at bounding box center [490, 325] width 592 height 103
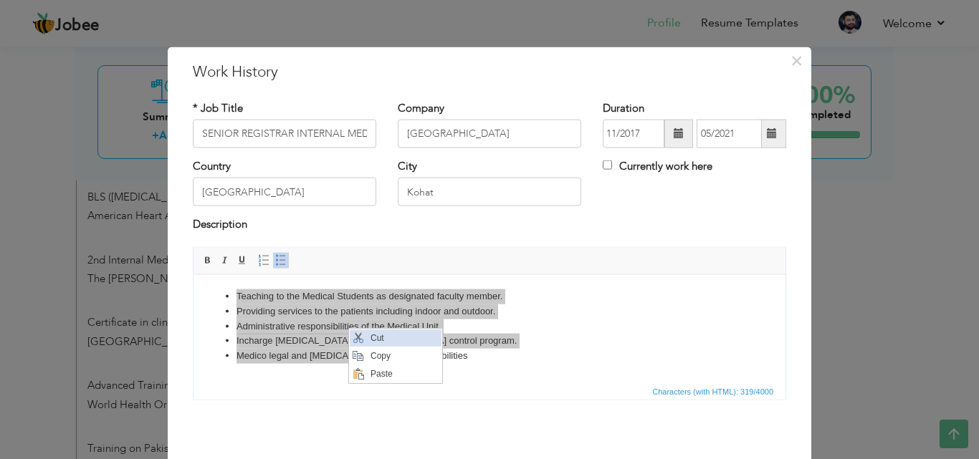
click at [385, 340] on span "Cut" at bounding box center [403, 338] width 75 height 17
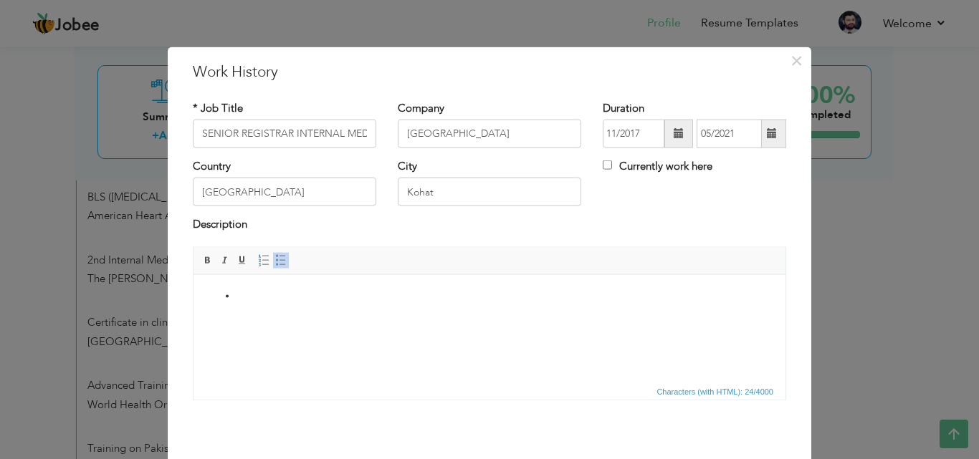
drag, startPoint x: 307, startPoint y: 325, endPoint x: 299, endPoint y: 341, distance: 17.6
click at [299, 318] on html at bounding box center [490, 296] width 592 height 44
click at [310, 312] on span "Paste" at bounding box center [313, 310] width 75 height 17
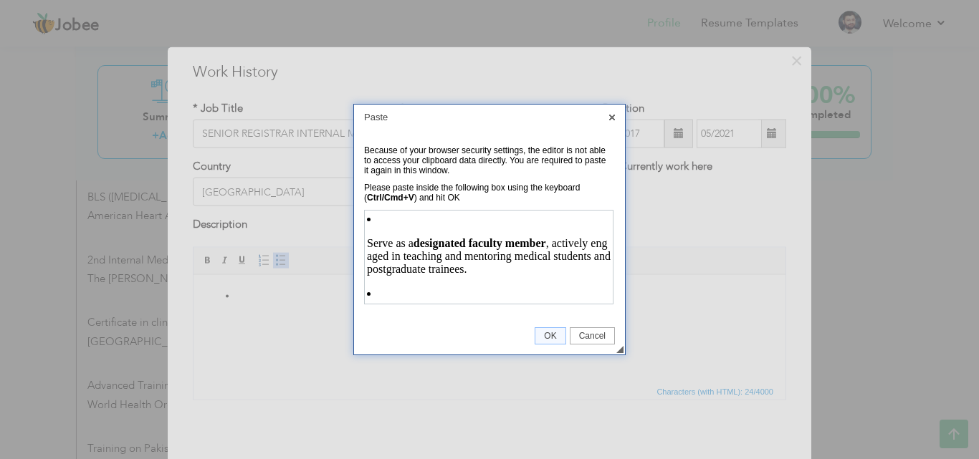
scroll to position [269, 0]
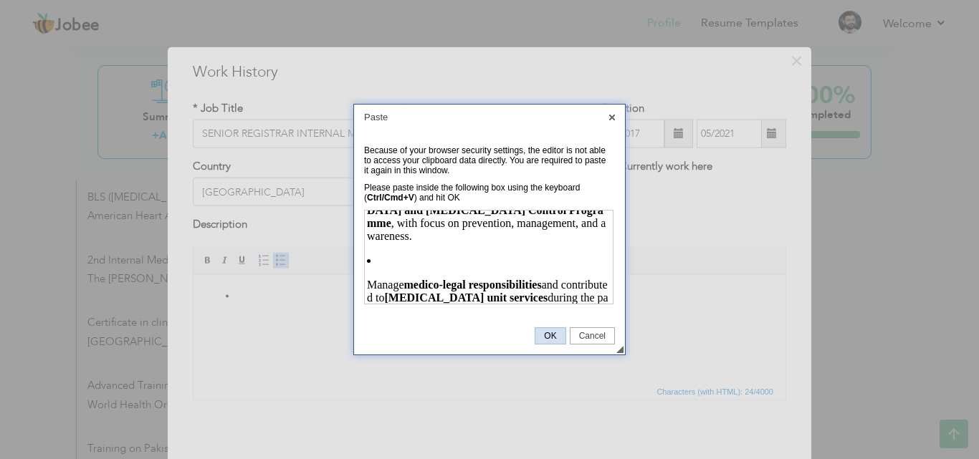
click at [553, 338] on span "OK" at bounding box center [549, 336] width 29 height 10
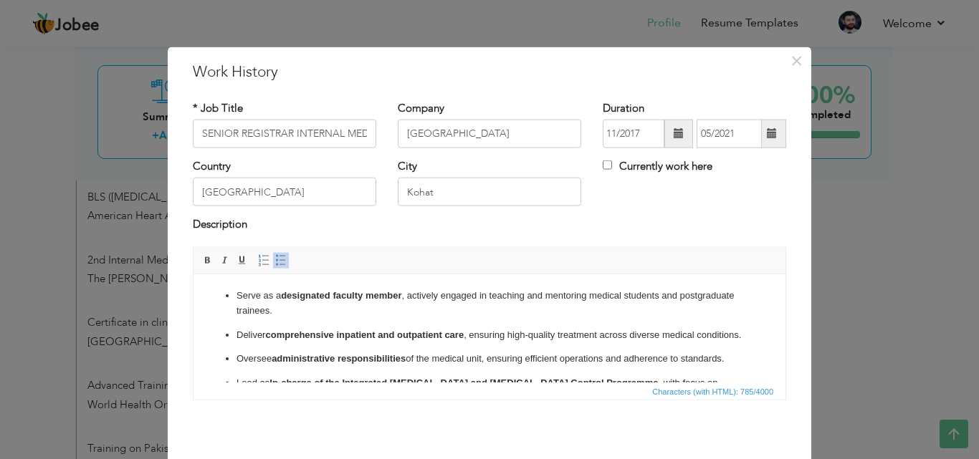
scroll to position [0, 0]
click at [490, 295] on p "Serve as a designated faculty member , actively engaged in teaching and mentori…" at bounding box center [490, 304] width 506 height 30
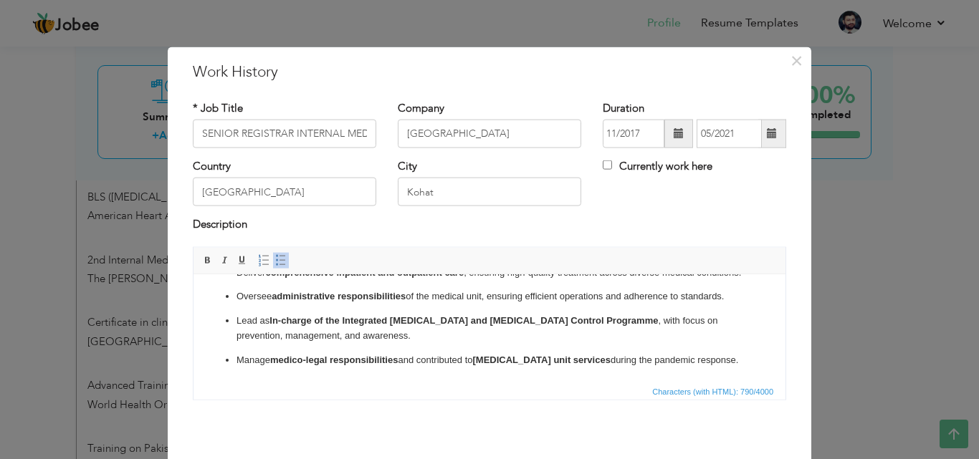
scroll to position [57, 0]
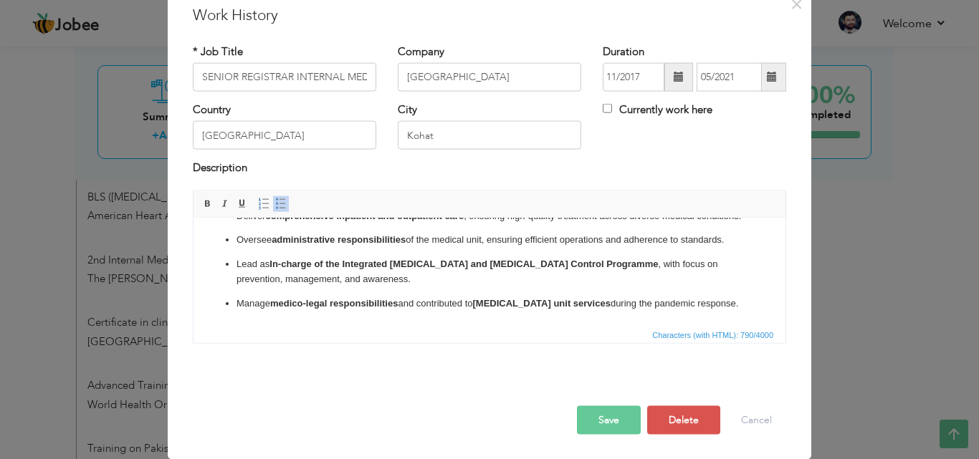
click at [612, 416] on button "Save" at bounding box center [609, 420] width 64 height 29
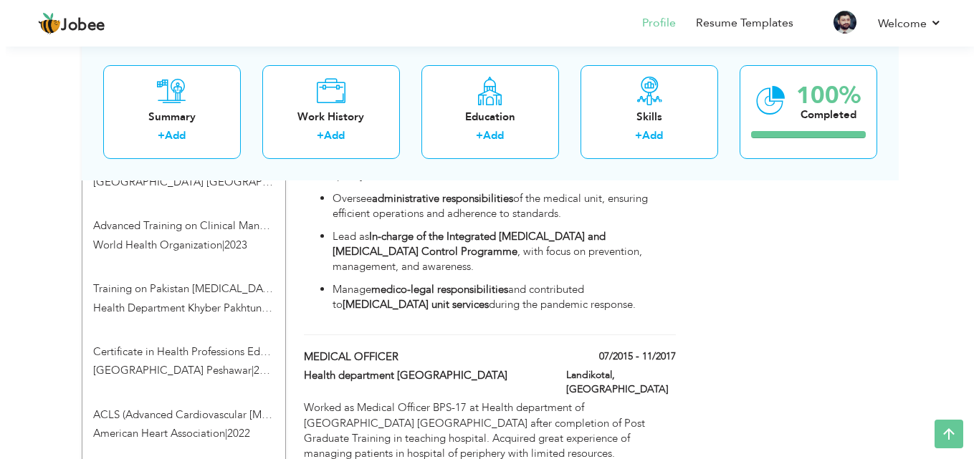
scroll to position [1304, 0]
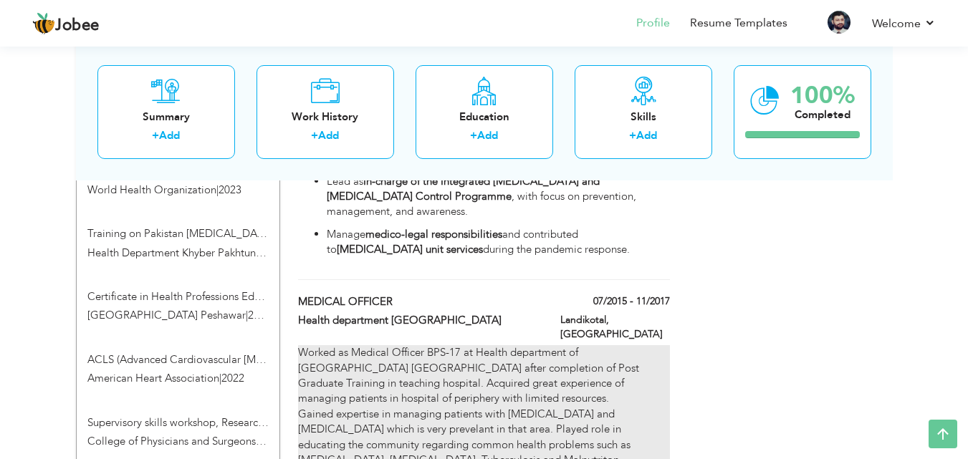
click at [367, 345] on div "Worked as Medical Officer BPS-17 at Health department of Khyber Pakhtunkhwa dis…" at bounding box center [483, 406] width 371 height 123
type input "MEDICAL OFFICER"
type input "Health department [GEOGRAPHIC_DATA]"
type input "07/2015"
type input "11/2017"
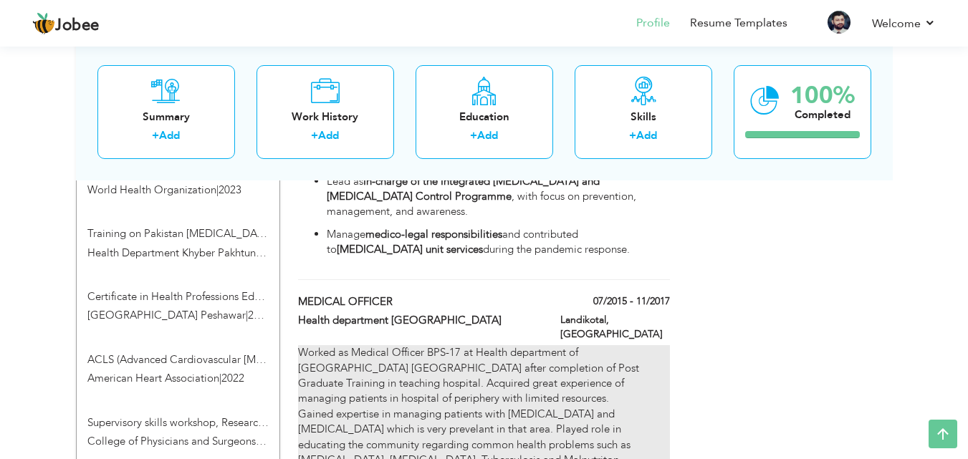
type input "Landikotal"
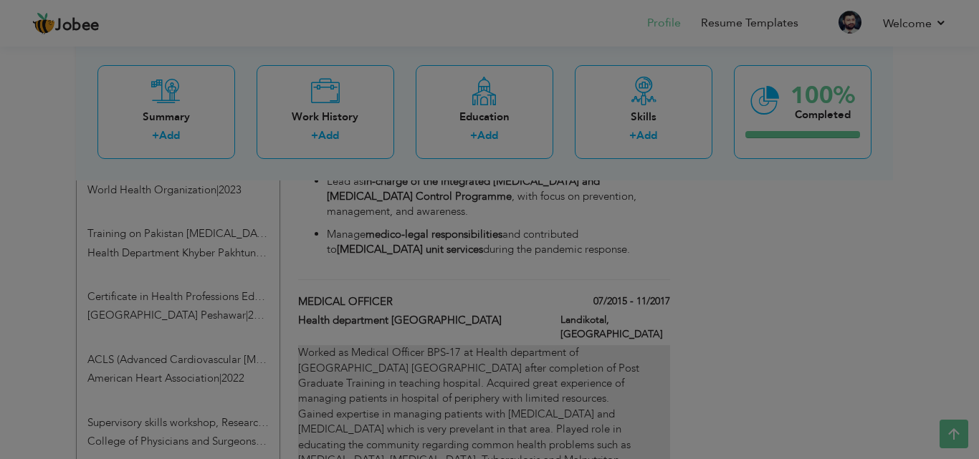
scroll to position [0, 0]
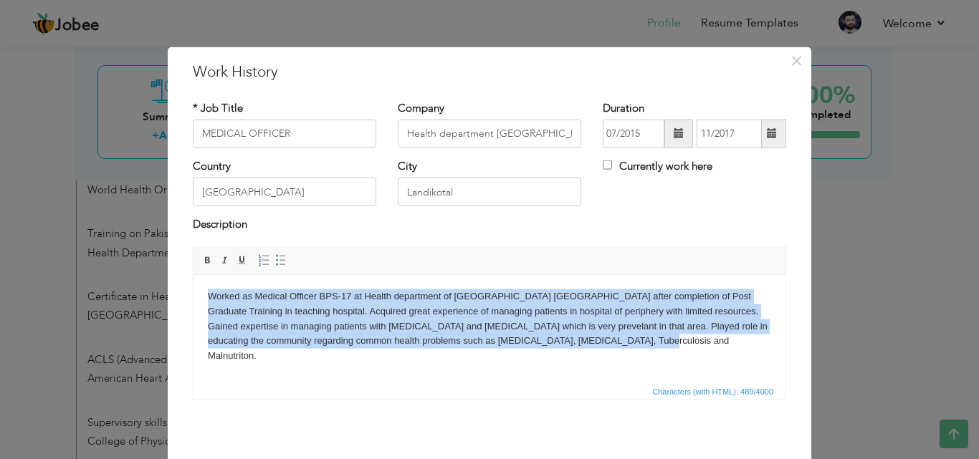
drag, startPoint x: 204, startPoint y: 292, endPoint x: 709, endPoint y: 370, distance: 510.5
click at [721, 374] on html "Worked as Medical Officer BPS-17 at Health department of Khyber Pakhtunkhwa dis…" at bounding box center [490, 325] width 592 height 103
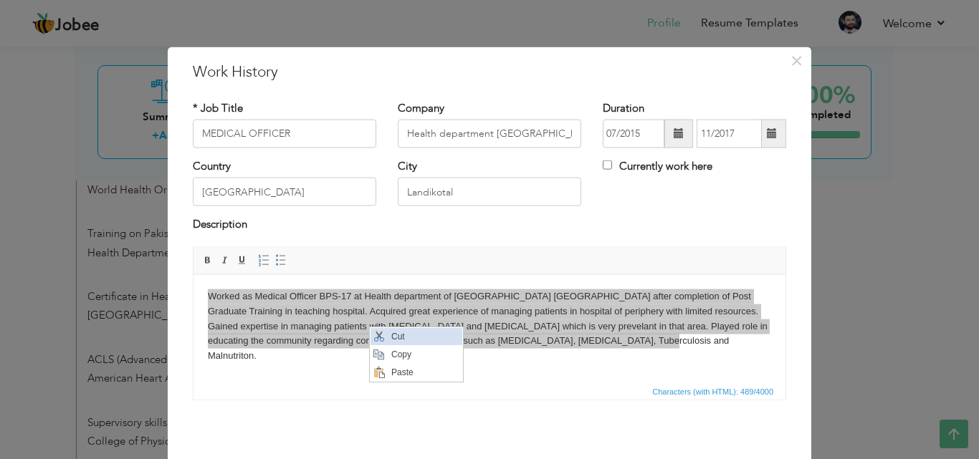
click at [394, 332] on span "Cut" at bounding box center [424, 336] width 75 height 17
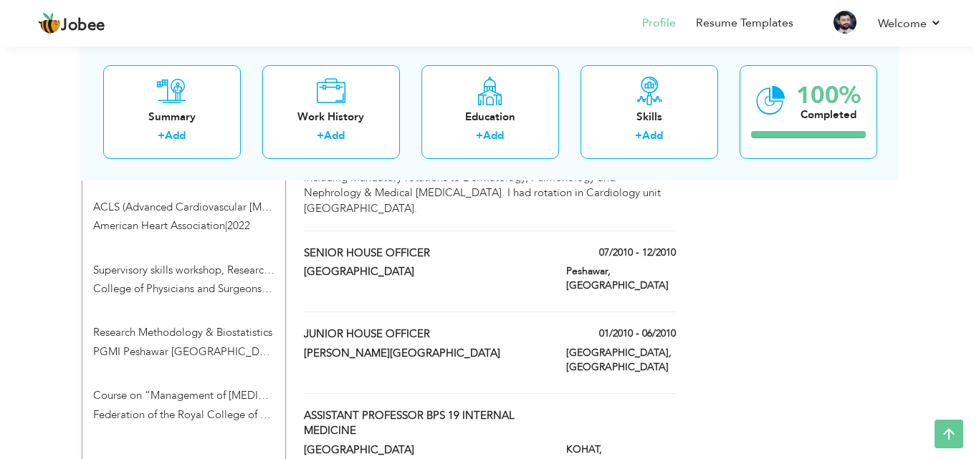
scroll to position [1448, 0]
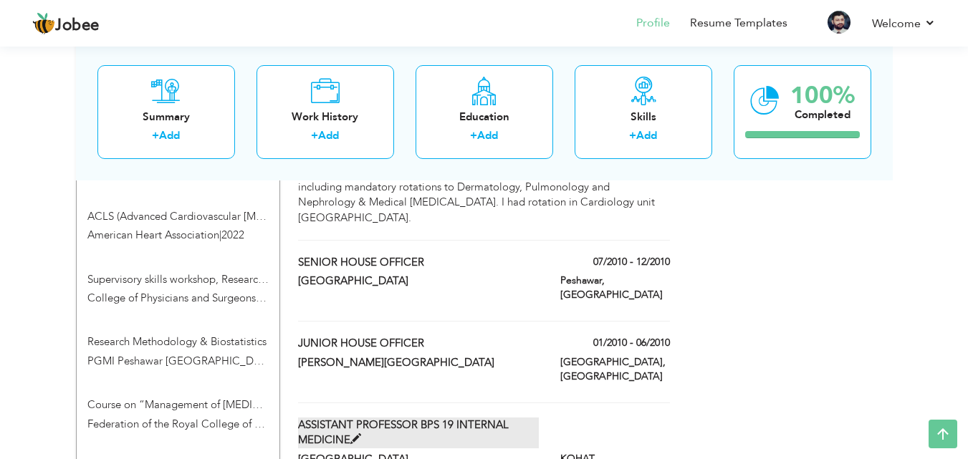
click at [357, 434] on span at bounding box center [355, 439] width 11 height 11
type input "ASSISTANT PROFESSOR BPS 19 INTERNAL MEDICINE"
type input "[GEOGRAPHIC_DATA]"
type input "KOHAT"
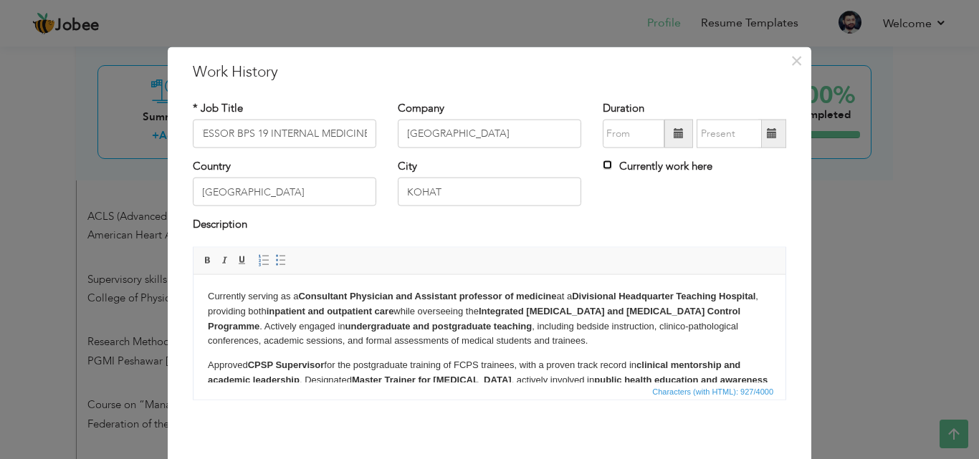
scroll to position [0, 0]
click at [603, 167] on input "Currently work here" at bounding box center [607, 165] width 9 height 9
checkbox input "true"
click at [675, 135] on span at bounding box center [679, 133] width 10 height 10
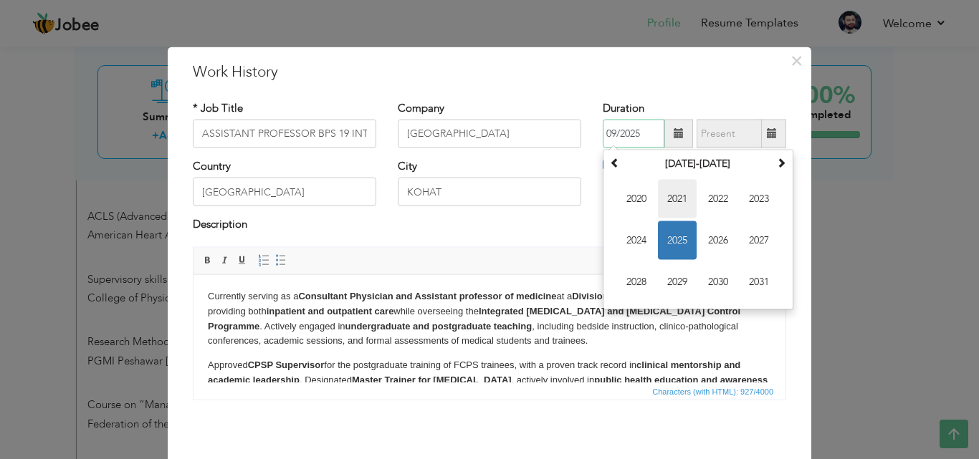
click at [669, 199] on span "2021" at bounding box center [677, 199] width 39 height 39
click at [675, 244] on span "Jun" at bounding box center [677, 240] width 39 height 39
type input "06/2021"
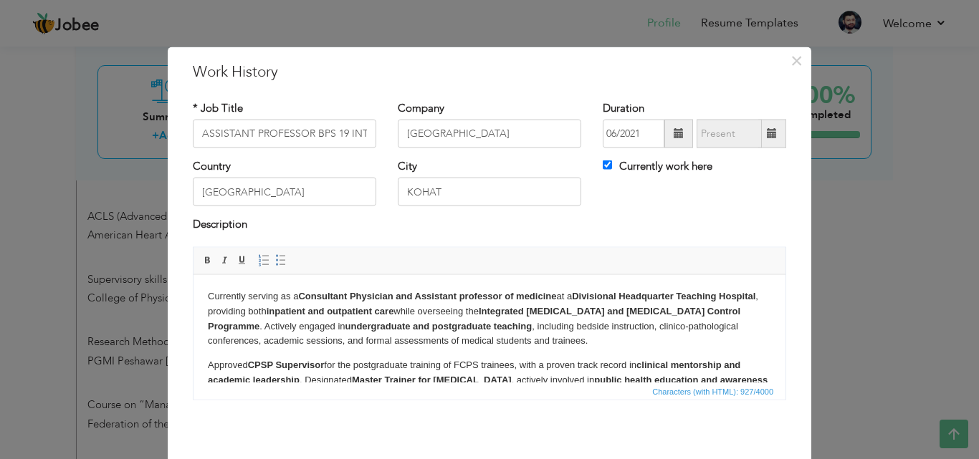
drag, startPoint x: 790, startPoint y: 346, endPoint x: 790, endPoint y: 365, distance: 18.6
click at [790, 365] on div "Currently serving as a Consultant Physician and Assistant professor of medicine…" at bounding box center [489, 329] width 615 height 164
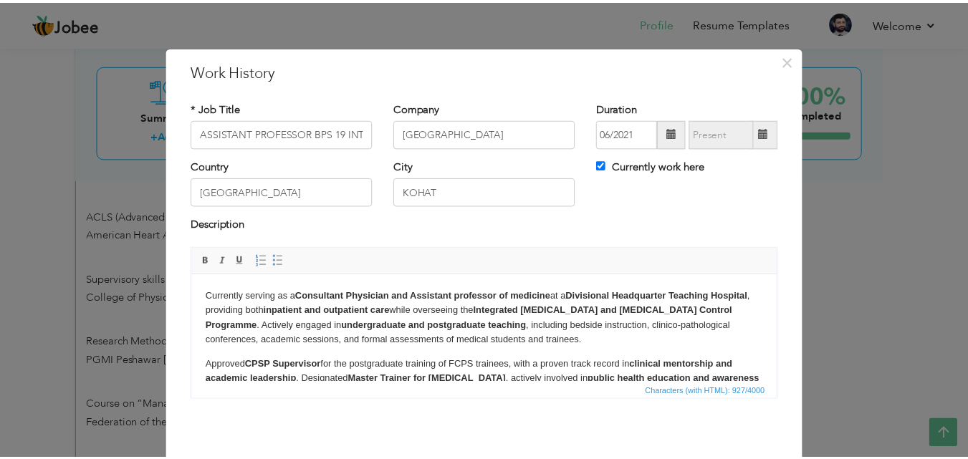
scroll to position [57, 0]
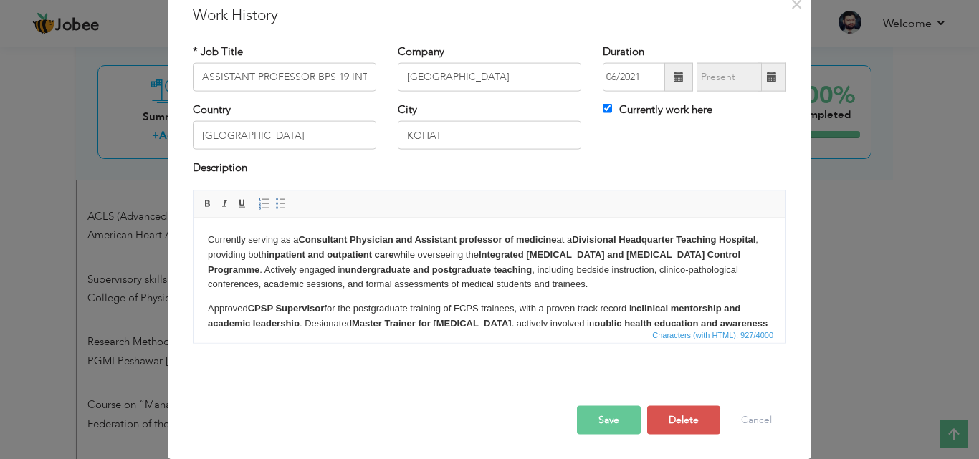
click at [596, 416] on button "Save" at bounding box center [609, 420] width 64 height 29
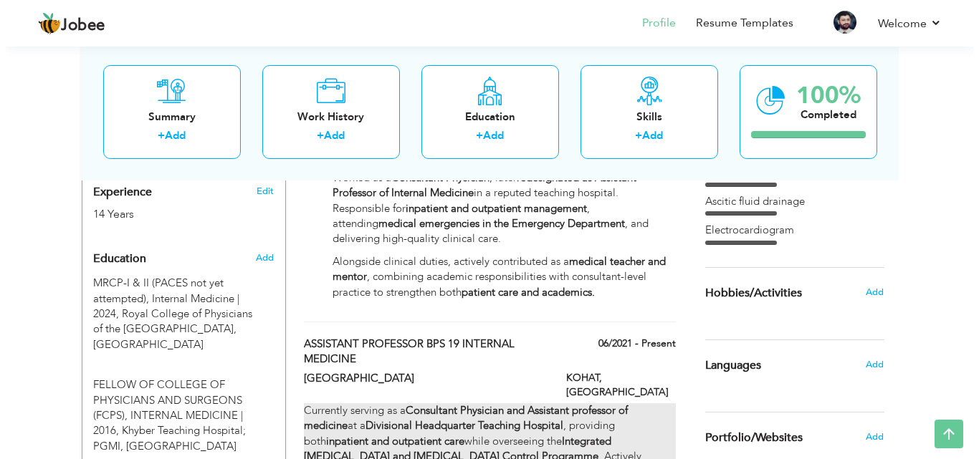
scroll to position [588, 0]
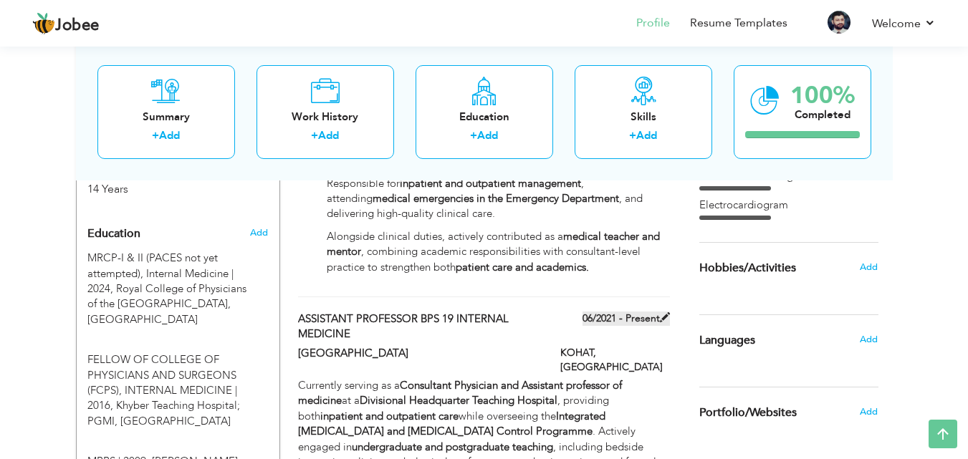
click at [656, 312] on label "06/2021 - Present" at bounding box center [626, 319] width 87 height 14
type input "ASSISTANT PROFESSOR BPS 19 INTERNAL MEDICINE"
type input "[GEOGRAPHIC_DATA]"
type input "06/2021"
type input "PAKISTAN"
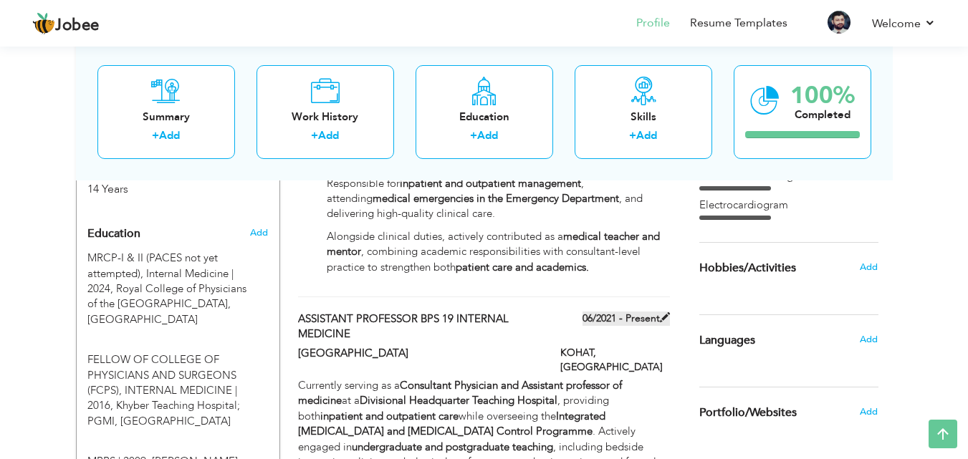
type input "KOHAT"
checkbox input "true"
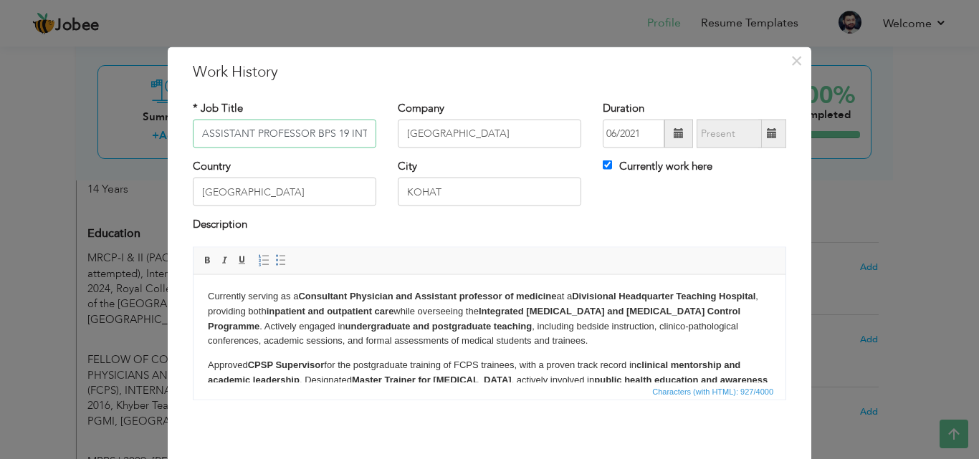
scroll to position [0, 81]
click at [631, 130] on input "06/2021" at bounding box center [634, 134] width 62 height 29
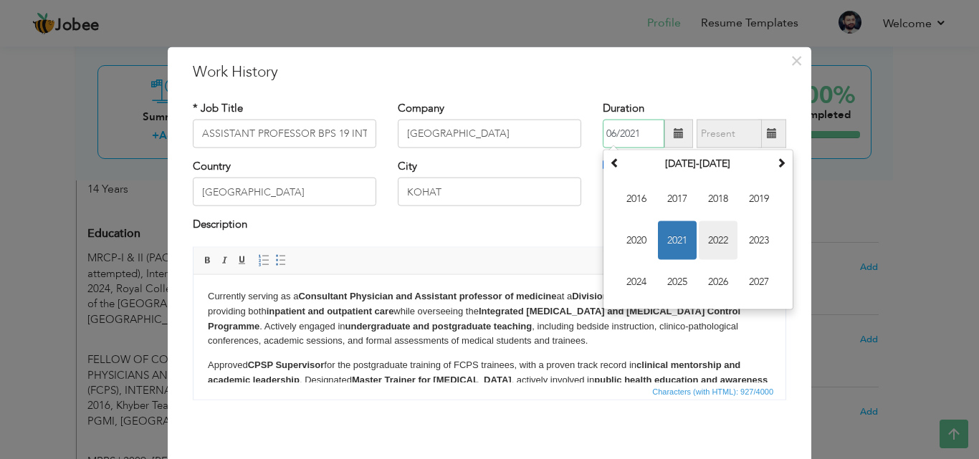
click at [712, 238] on span "2022" at bounding box center [718, 240] width 39 height 39
click at [705, 240] on span "[DATE]" at bounding box center [718, 240] width 39 height 39
type input "07/2022"
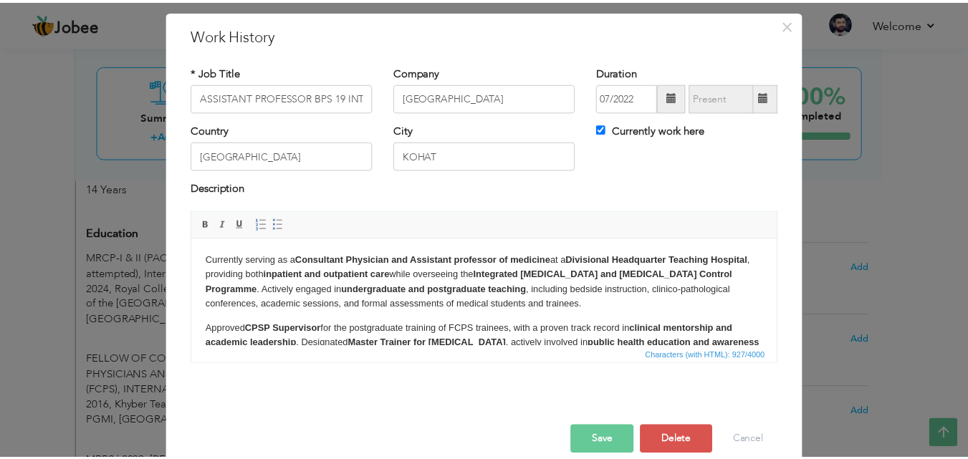
scroll to position [57, 0]
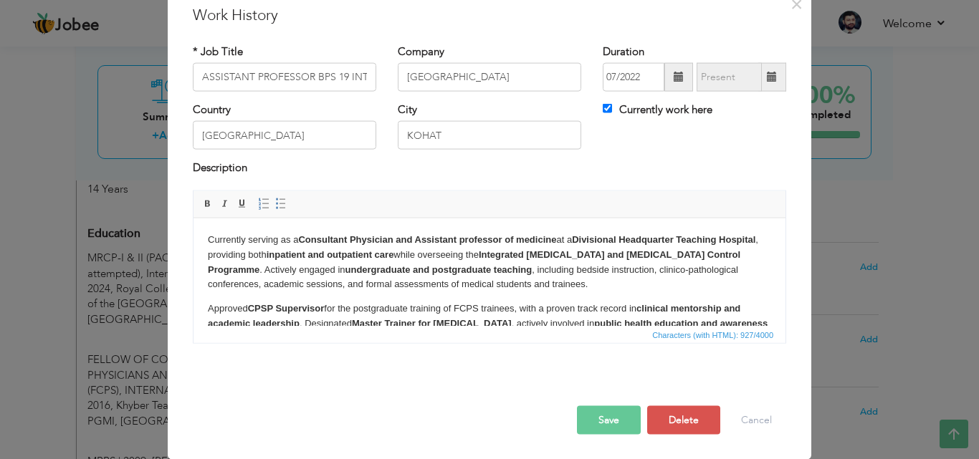
click at [596, 424] on button "Save" at bounding box center [609, 420] width 64 height 29
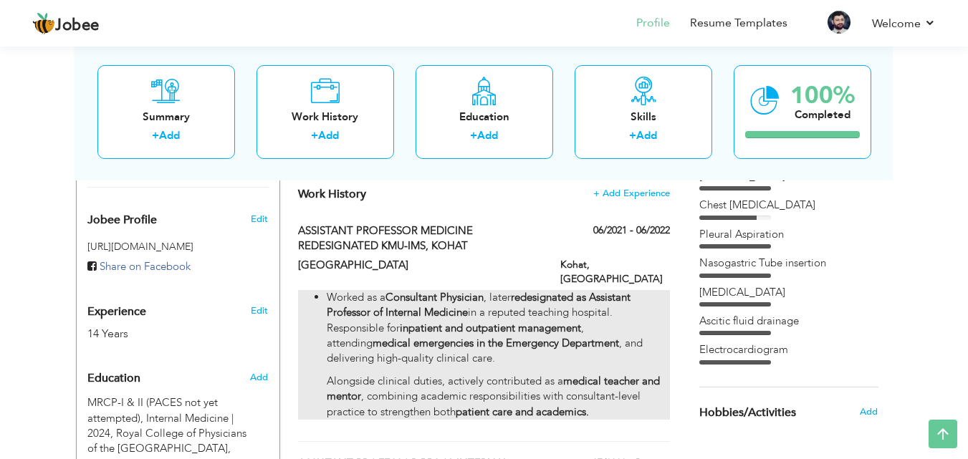
scroll to position [444, 0]
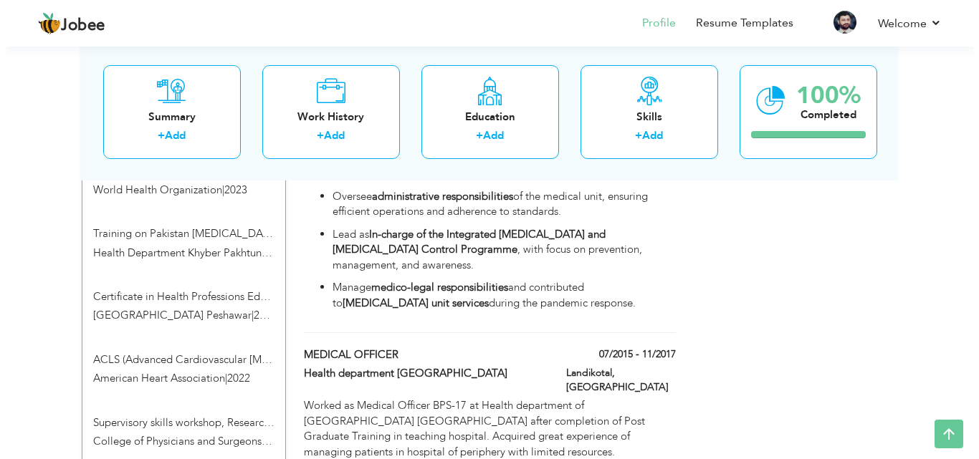
scroll to position [1376, 0]
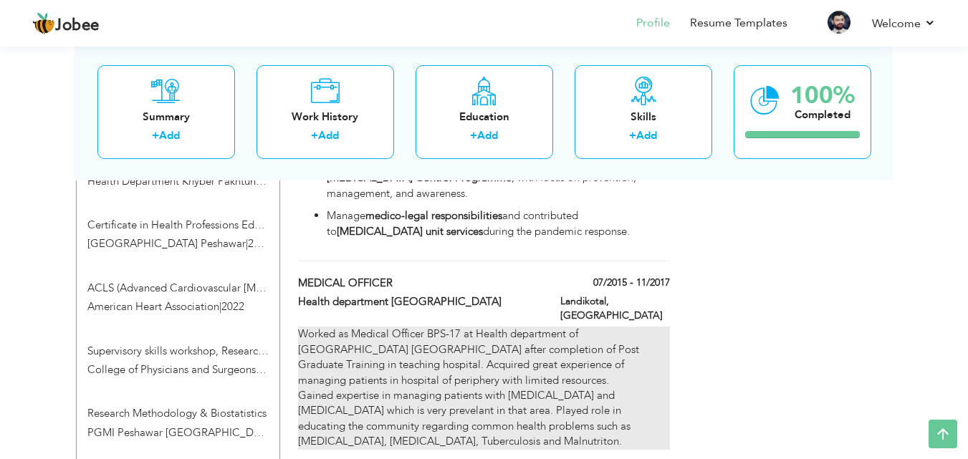
click at [339, 327] on div "Worked as Medical Officer BPS-17 at Health department of [GEOGRAPHIC_DATA] [GEO…" at bounding box center [483, 388] width 371 height 123
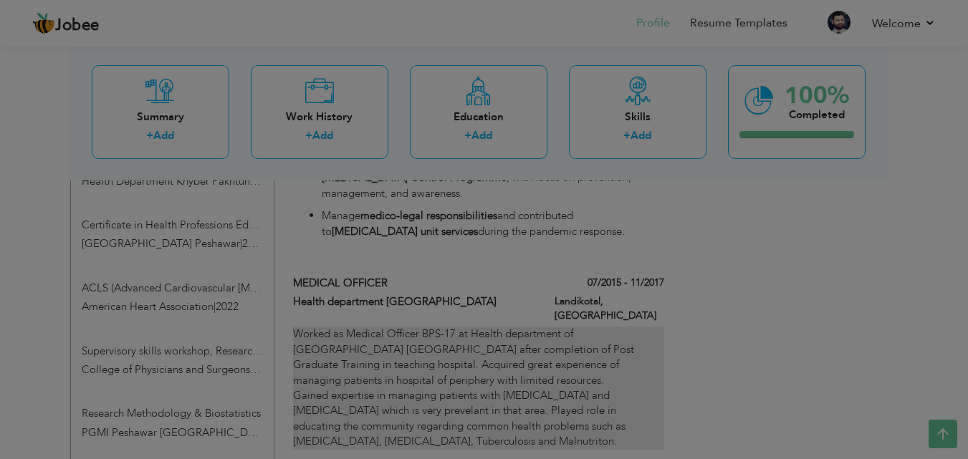
type input "MEDICAL OFFICER"
type input "Health department [GEOGRAPHIC_DATA]"
type input "07/2015"
type input "11/2017"
type input "[GEOGRAPHIC_DATA]"
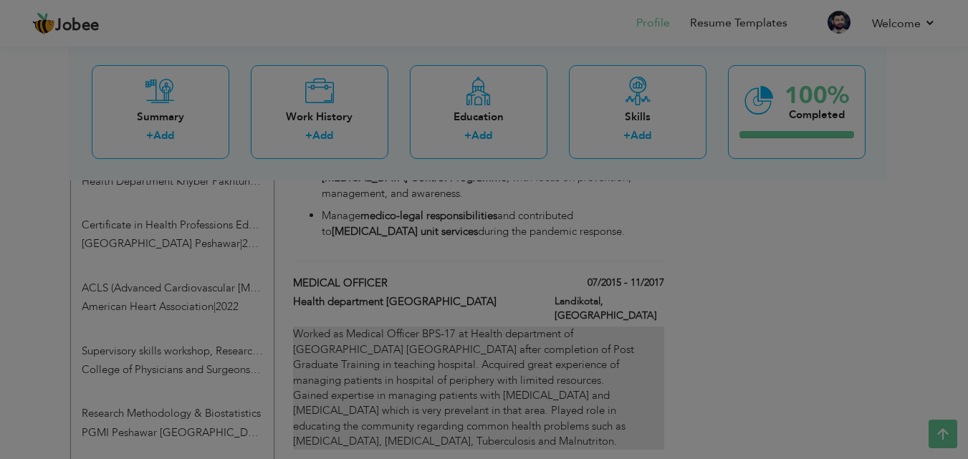
type input "Landikotal"
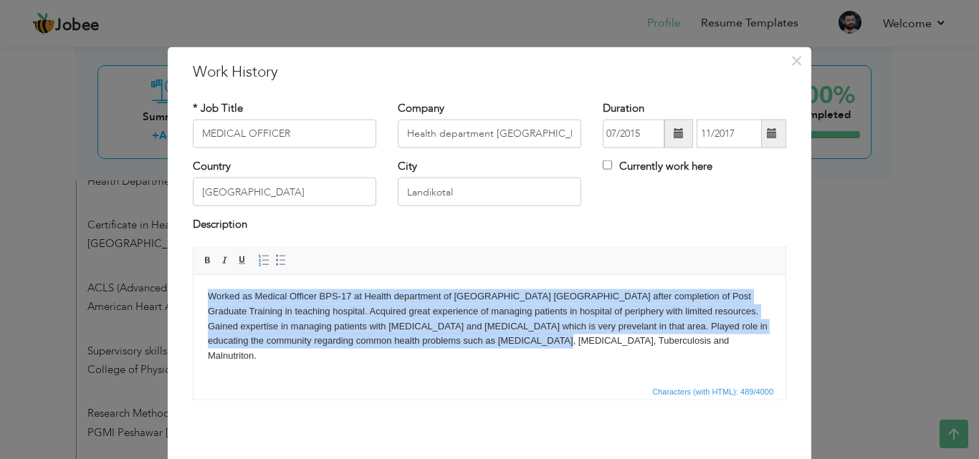
scroll to position [57, 0]
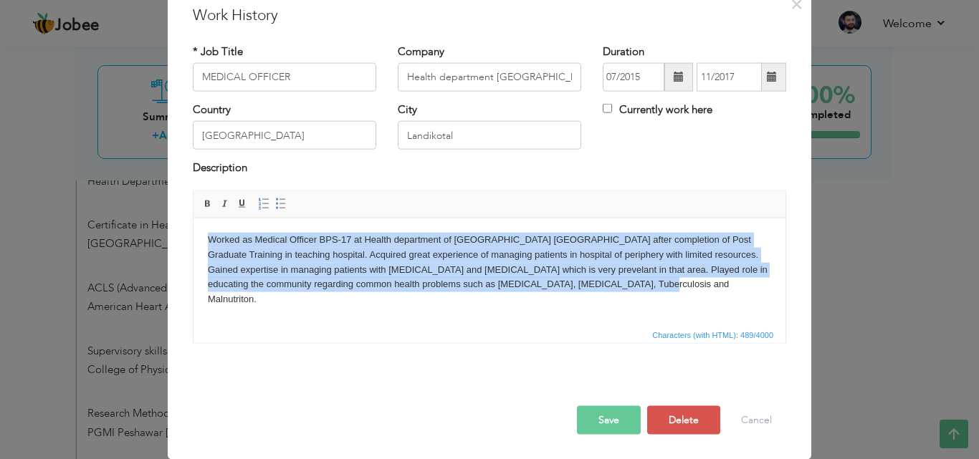
drag, startPoint x: 205, startPoint y: 237, endPoint x: 696, endPoint y: 484, distance: 549.4
click at [696, 321] on html "Worked as Medical Officer BPS-17 at Health department of [GEOGRAPHIC_DATA] [GEO…" at bounding box center [490, 269] width 592 height 103
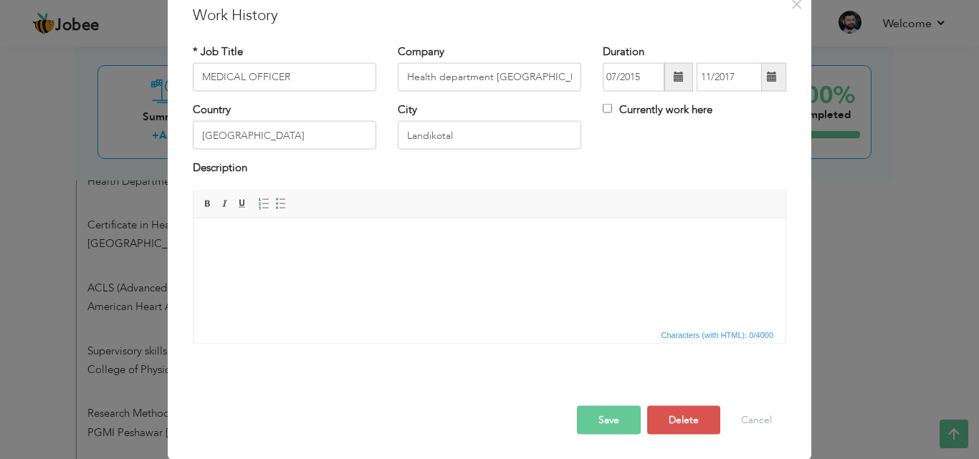
drag, startPoint x: 238, startPoint y: 229, endPoint x: 520, endPoint y: 299, distance: 290.8
click at [520, 262] on html at bounding box center [490, 240] width 592 height 44
click at [247, 259] on html at bounding box center [490, 240] width 592 height 44
drag, startPoint x: 247, startPoint y: 259, endPoint x: 525, endPoint y: 272, distance: 278.4
click at [525, 262] on html at bounding box center [490, 240] width 592 height 44
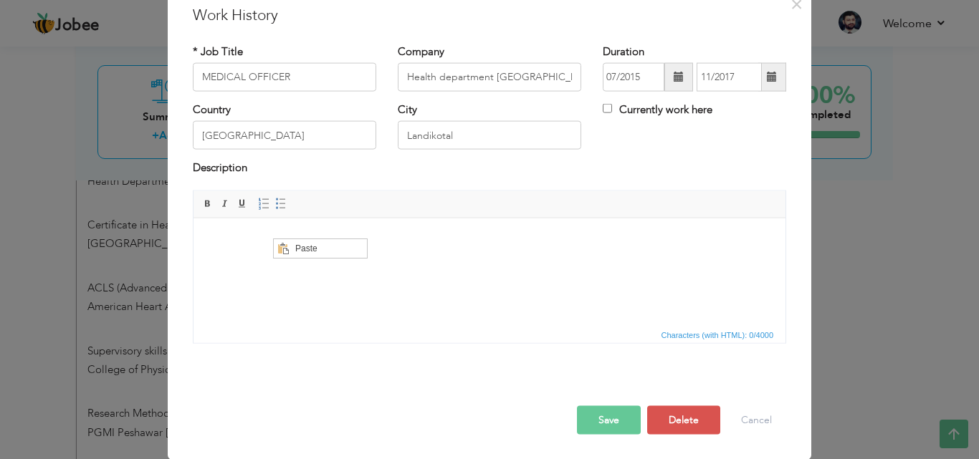
scroll to position [0, 0]
click at [309, 254] on span "Paste" at bounding box center [328, 248] width 75 height 17
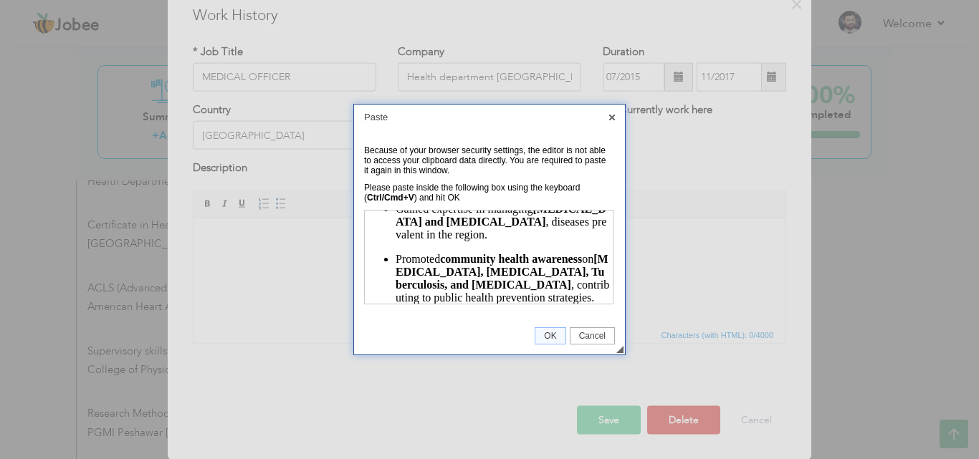
scroll to position [61, 0]
click at [553, 330] on link "OK" at bounding box center [550, 336] width 31 height 17
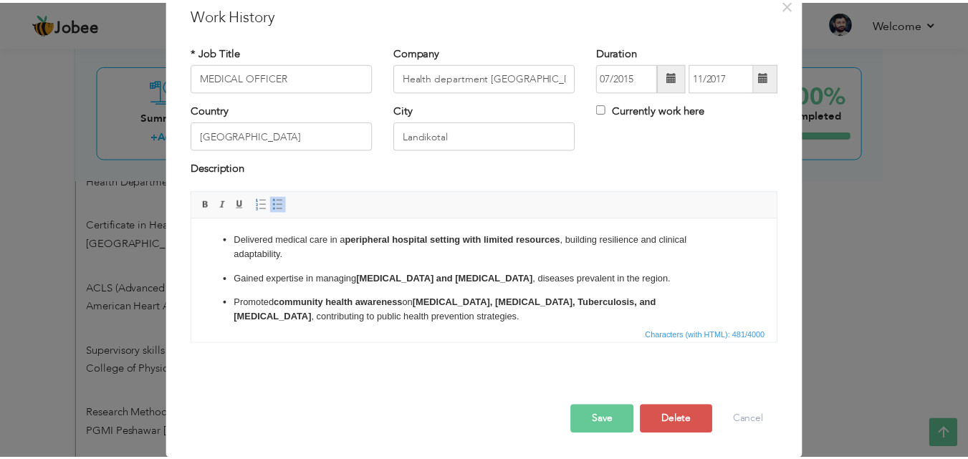
scroll to position [0, 0]
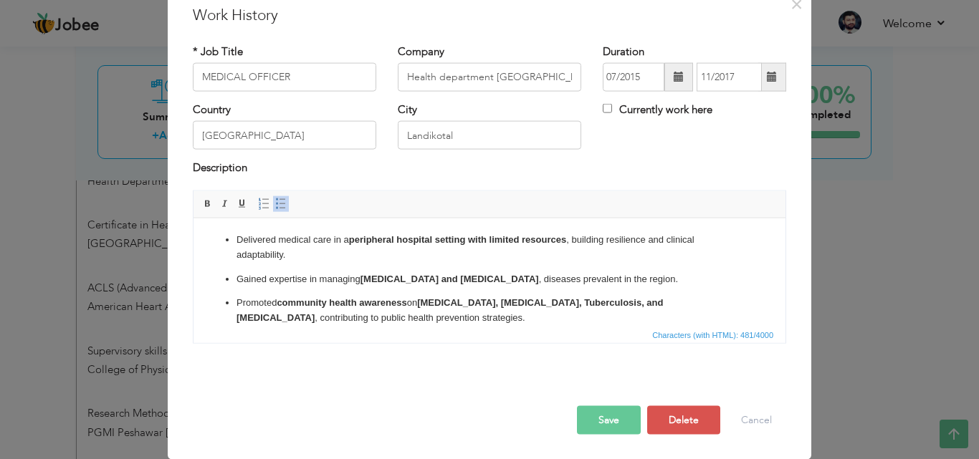
click at [602, 426] on button "Save" at bounding box center [609, 420] width 64 height 29
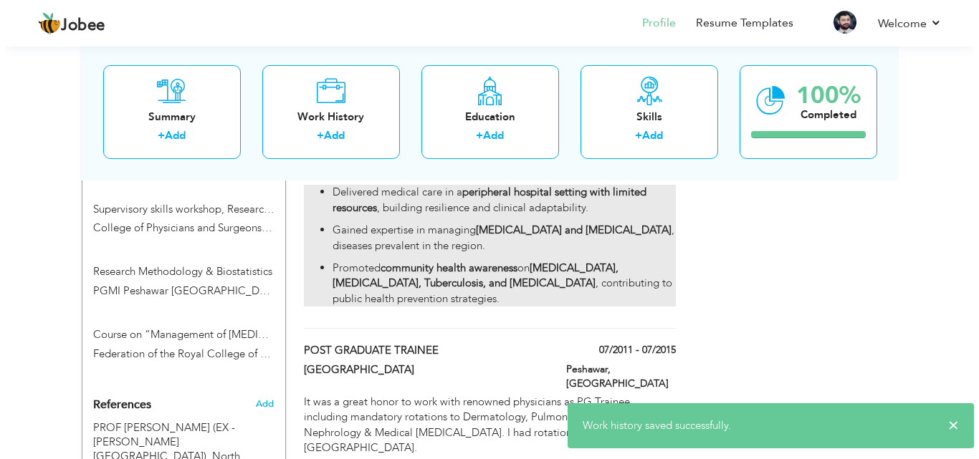
scroll to position [1519, 0]
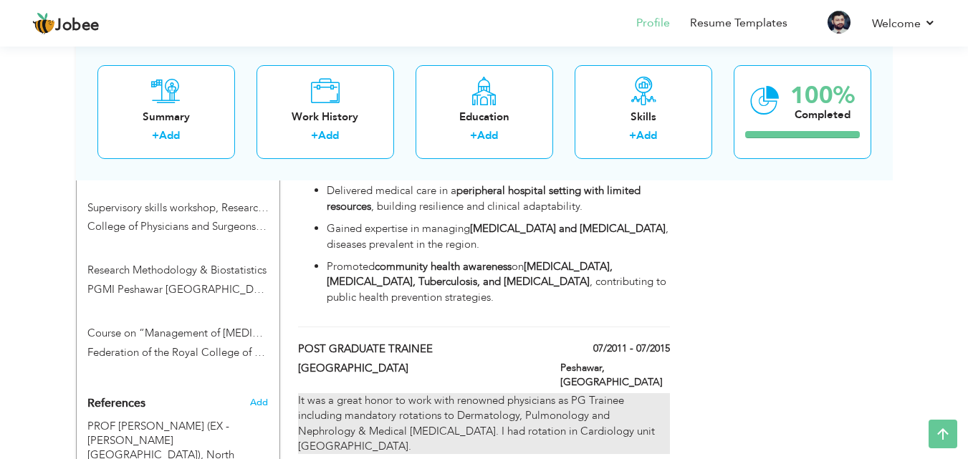
click at [303, 393] on div "It was a great honor to work with renowned physicians as PG Trainee including m…" at bounding box center [483, 424] width 371 height 62
type input "POST GRADUATE TRAINEE"
type input "[GEOGRAPHIC_DATA]"
type input "07/2011"
type input "07/2015"
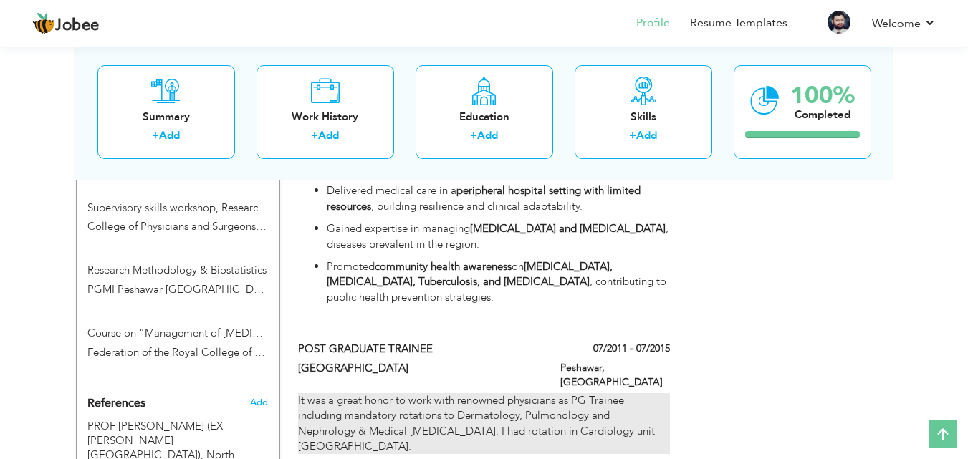
type input "Peshawar"
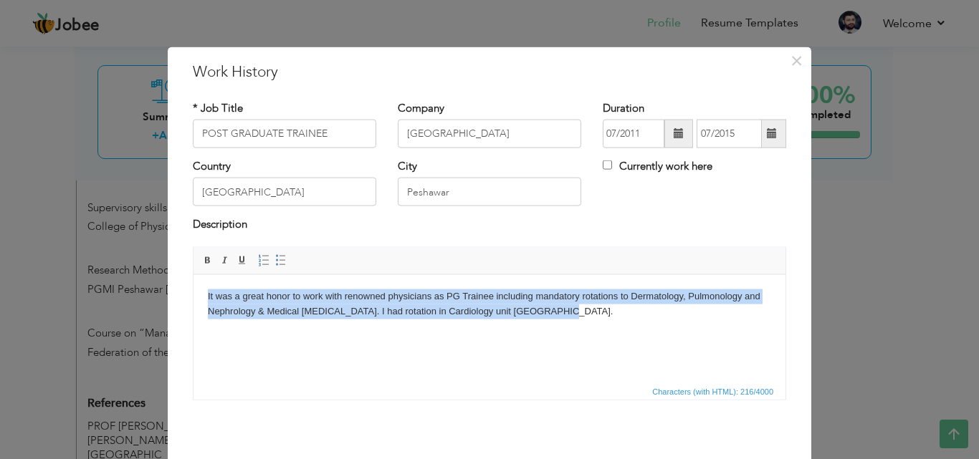
scroll to position [57, 0]
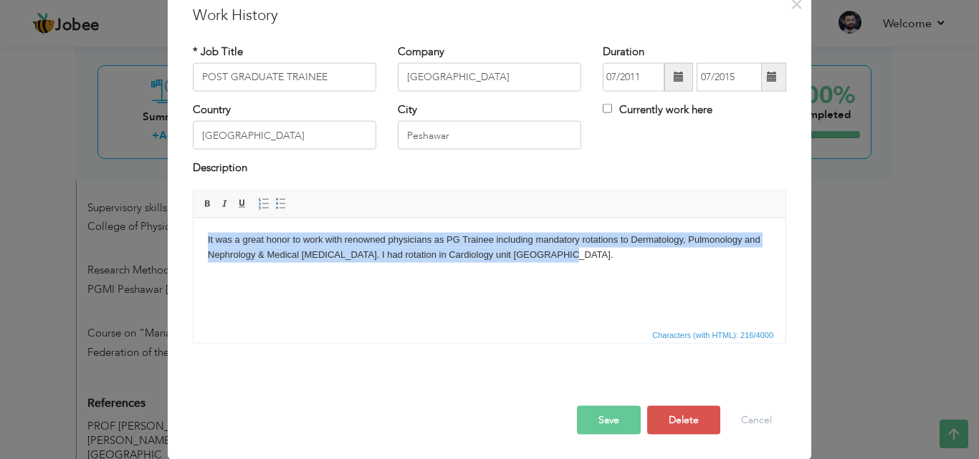
drag, startPoint x: 206, startPoint y: 236, endPoint x: 764, endPoint y: 563, distance: 646.7
click at [704, 277] on html "It was a great honor to work with renowned physicians as PG Trainee including m…" at bounding box center [490, 247] width 592 height 59
click at [565, 255] on body "It was a great honor to work with renowned physicians as PG Trainee including m…" at bounding box center [489, 247] width 563 height 30
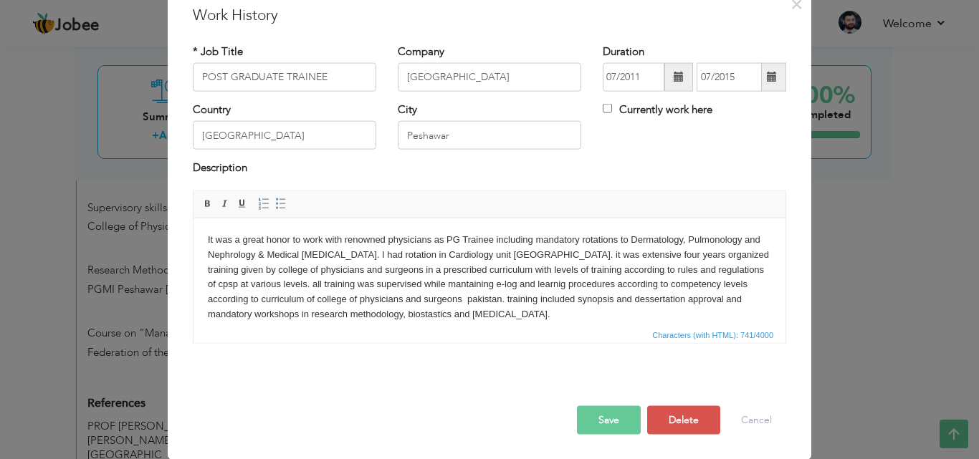
click at [317, 254] on body "It was a great honor to work with renowned physicians as PG Trainee including m…" at bounding box center [489, 277] width 563 height 90
drag, startPoint x: 206, startPoint y: 236, endPoint x: 361, endPoint y: 310, distance: 171.8
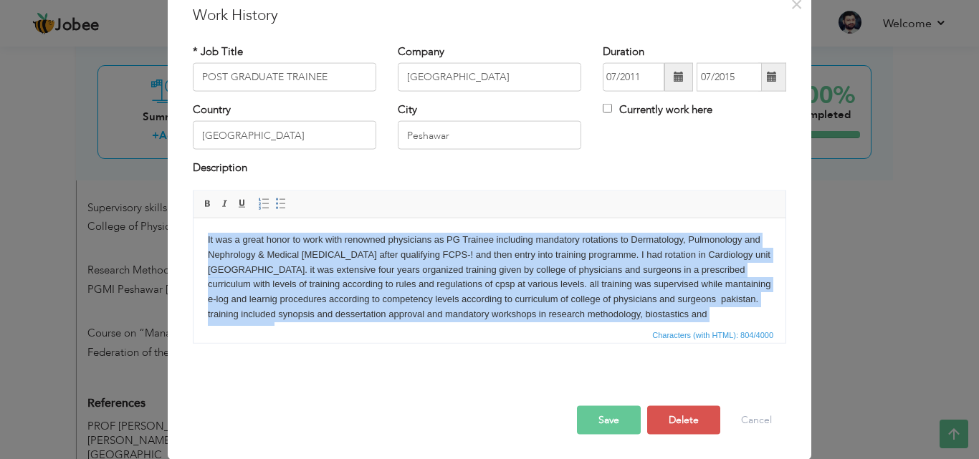
scroll to position [26, 0]
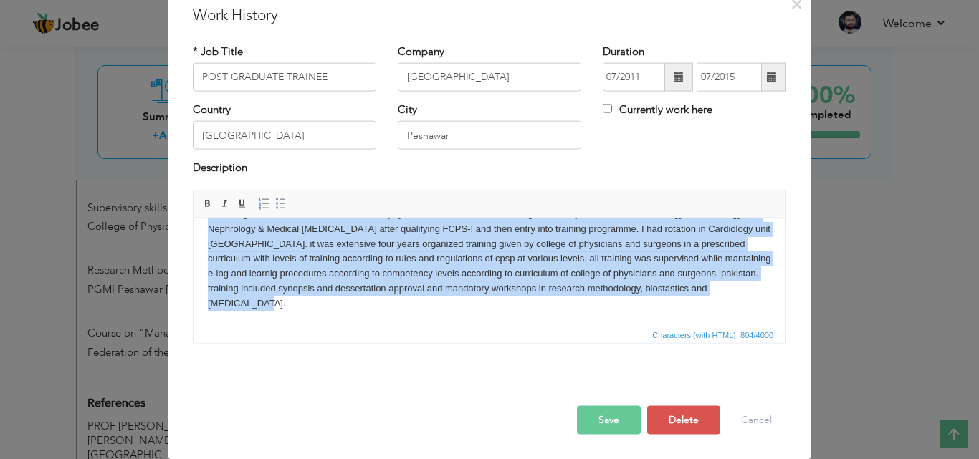
drag, startPoint x: 208, startPoint y: 237, endPoint x: 401, endPoint y: 283, distance: 198.2
click at [445, 325] on html "It was a great honor to work with renowned physicians as PG Trainee including m…" at bounding box center [490, 258] width 592 height 133
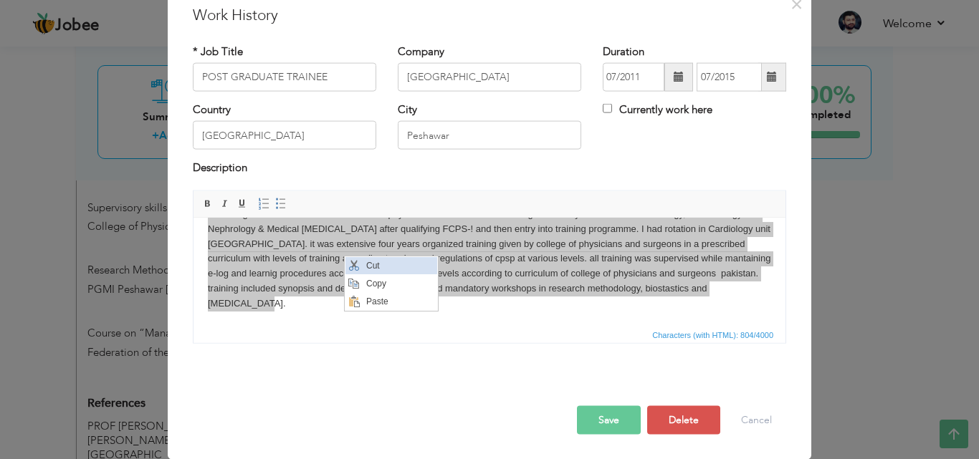
click at [368, 269] on span "Cut" at bounding box center [399, 265] width 75 height 17
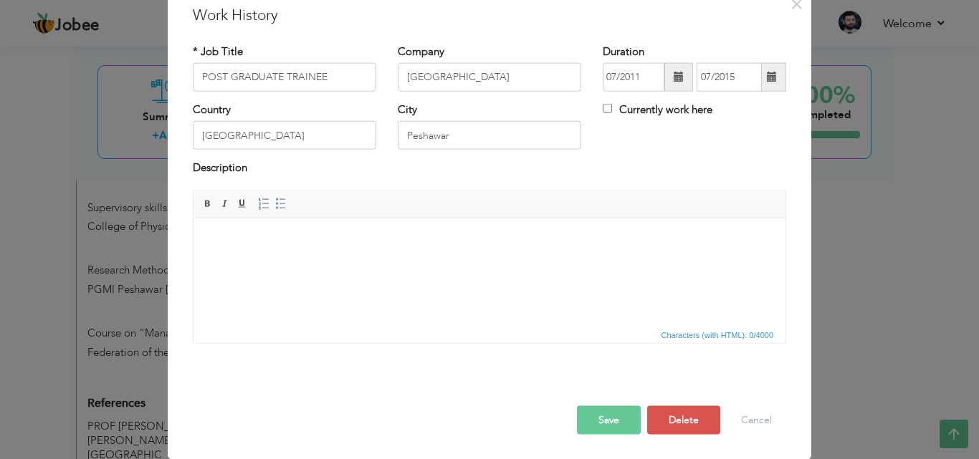
scroll to position [0, 0]
drag, startPoint x: 249, startPoint y: 252, endPoint x: 209, endPoint y: 233, distance: 44.6
click at [209, 233] on body at bounding box center [489, 239] width 563 height 15
click at [228, 249] on html at bounding box center [490, 240] width 592 height 44
drag, startPoint x: 251, startPoint y: 253, endPoint x: 226, endPoint y: 244, distance: 26.1
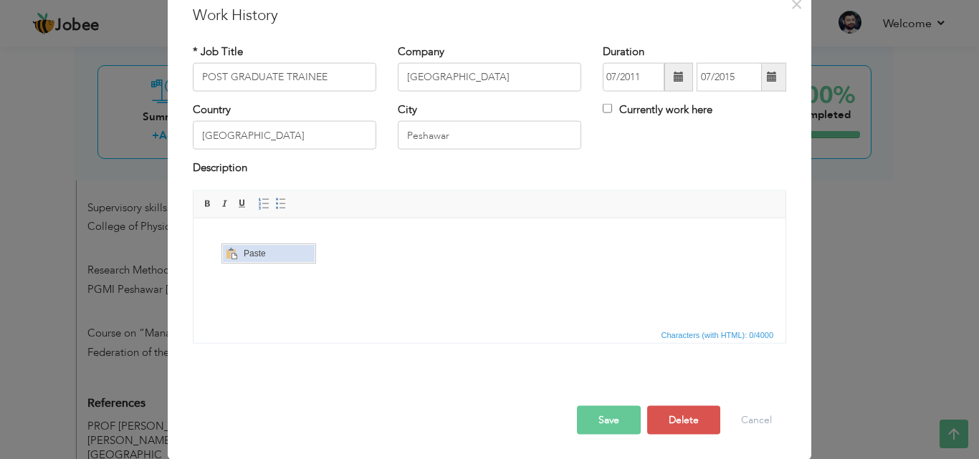
click at [262, 251] on span "Paste" at bounding box center [276, 253] width 75 height 17
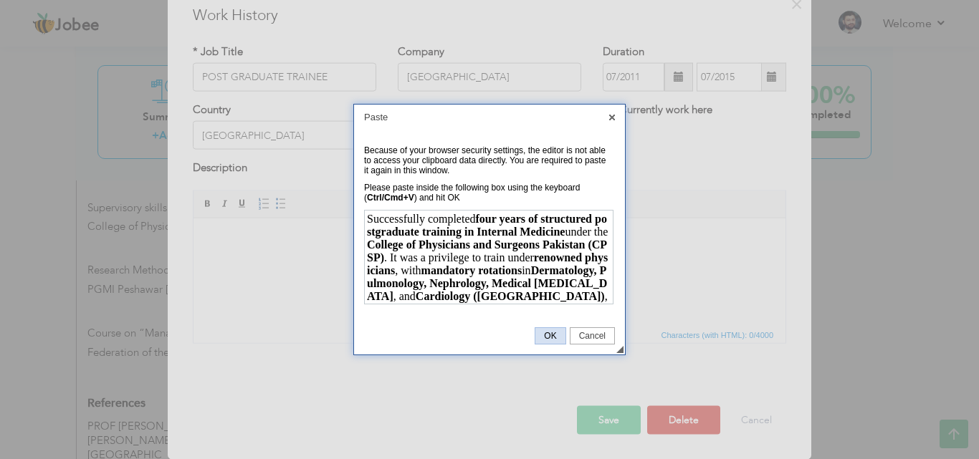
scroll to position [165, 0]
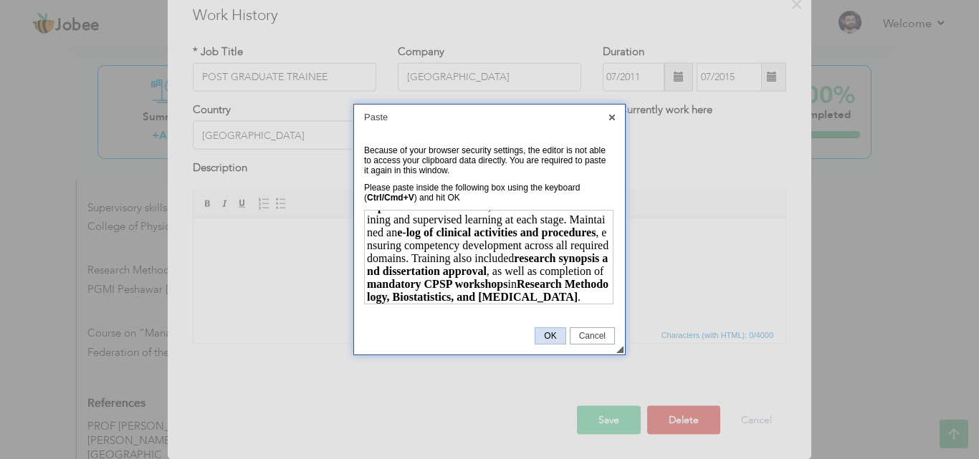
click at [553, 335] on span "OK" at bounding box center [549, 336] width 29 height 10
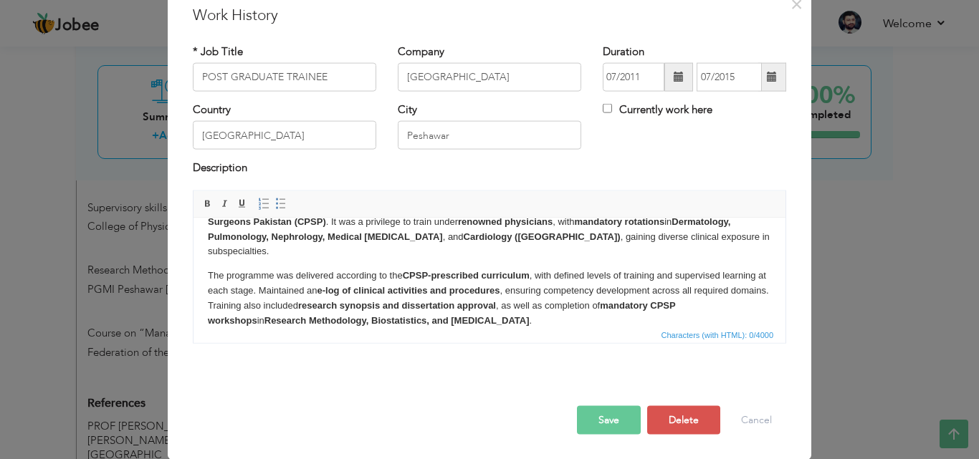
scroll to position [0, 0]
click at [565, 237] on p "Successfully completed four years of structured postgraduate training in Intern…" at bounding box center [489, 228] width 563 height 59
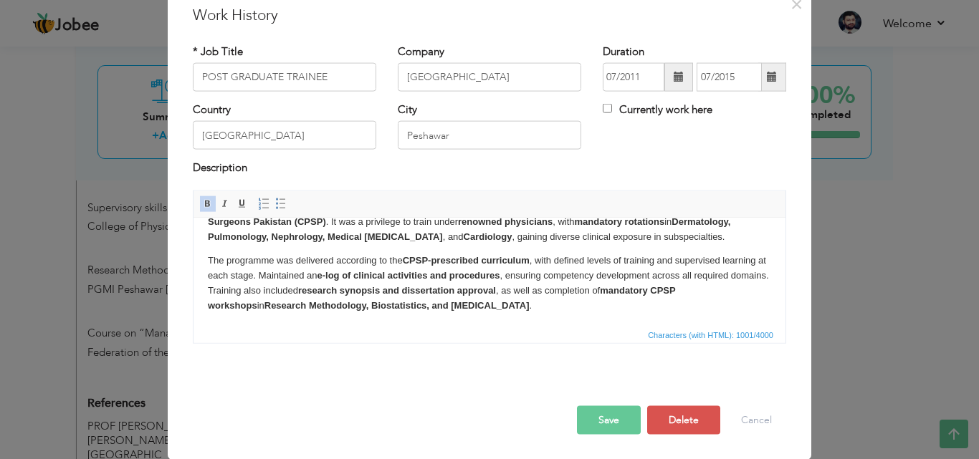
click at [587, 412] on button "Save" at bounding box center [609, 420] width 64 height 29
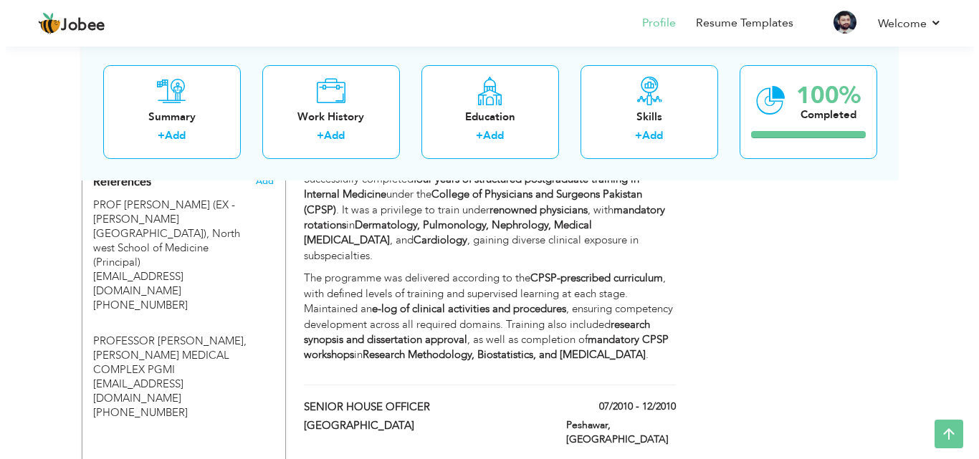
scroll to position [1734, 0]
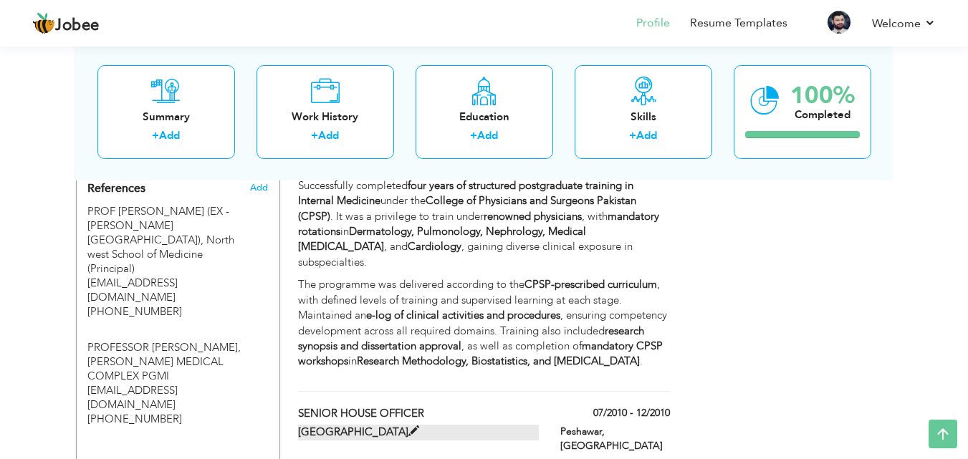
click at [419, 426] on span at bounding box center [414, 431] width 11 height 11
type input "SENIOR HOUSE OFFICER"
type input "07/2010"
type input "12/2010"
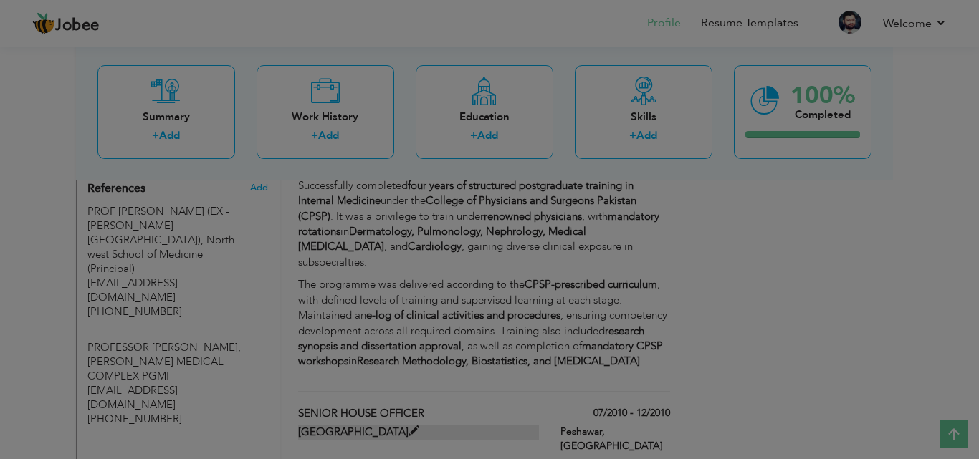
scroll to position [0, 0]
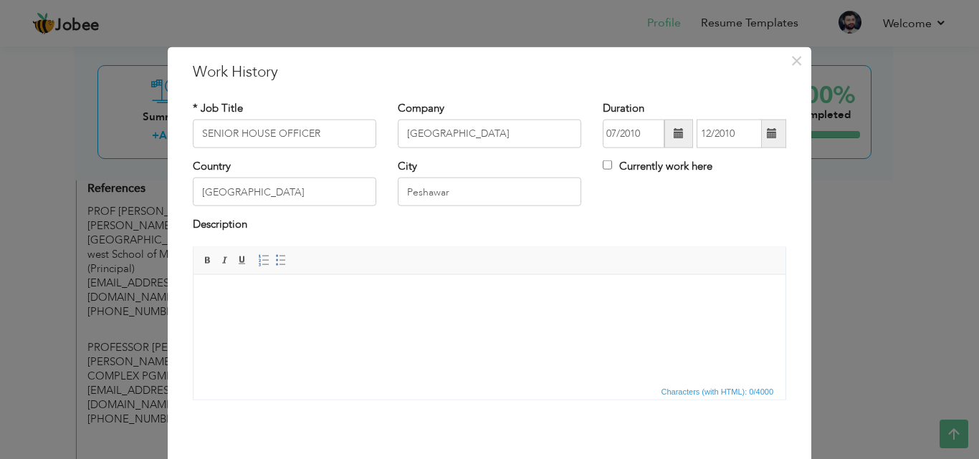
drag, startPoint x: 308, startPoint y: 312, endPoint x: 383, endPoint y: 365, distance: 92.1
click at [383, 318] on html at bounding box center [490, 296] width 592 height 44
click at [312, 316] on html at bounding box center [490, 296] width 592 height 44
drag, startPoint x: 312, startPoint y: 316, endPoint x: 247, endPoint y: 309, distance: 64.9
click at [247, 309] on html at bounding box center [490, 296] width 592 height 44
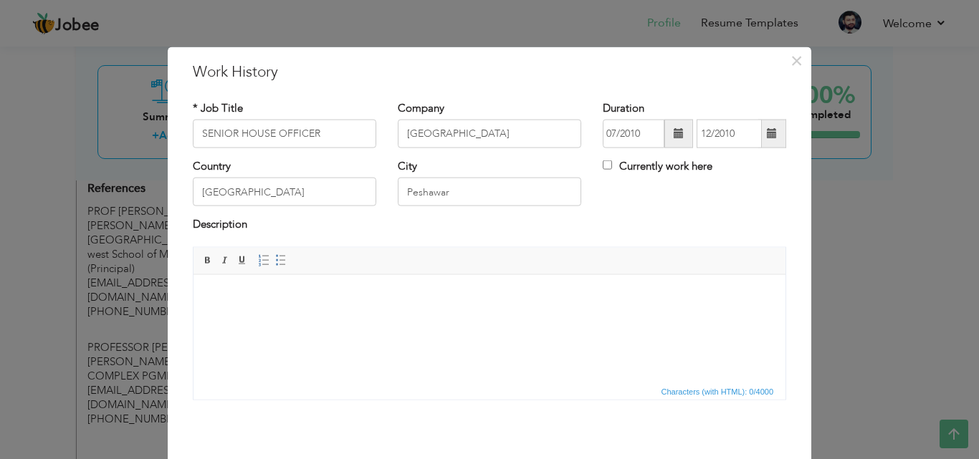
click at [216, 296] on body at bounding box center [489, 296] width 563 height 15
click at [206, 290] on html at bounding box center [490, 296] width 592 height 44
click at [247, 305] on span "Paste" at bounding box center [273, 304] width 75 height 17
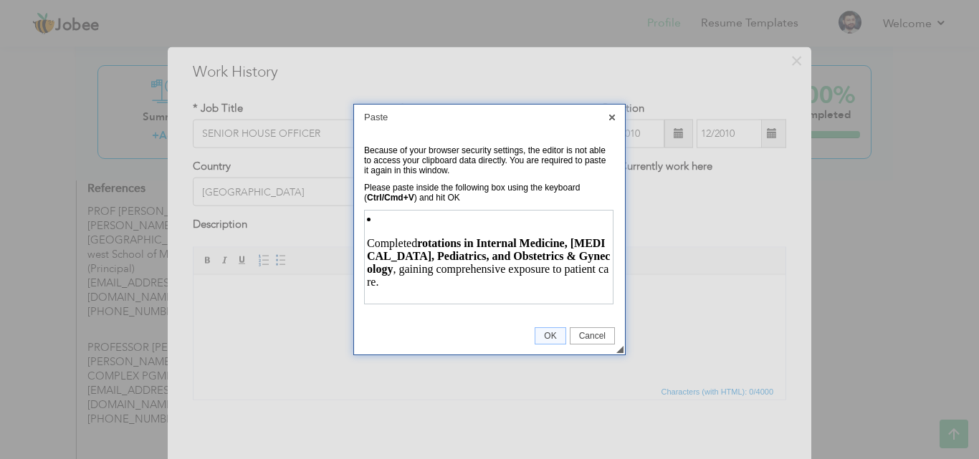
click at [398, 273] on p "Completed rotations in Internal Medicine, General Surgery, Pediatrics, and Obst…" at bounding box center [488, 263] width 244 height 52
click at [545, 339] on span "OK" at bounding box center [549, 336] width 29 height 10
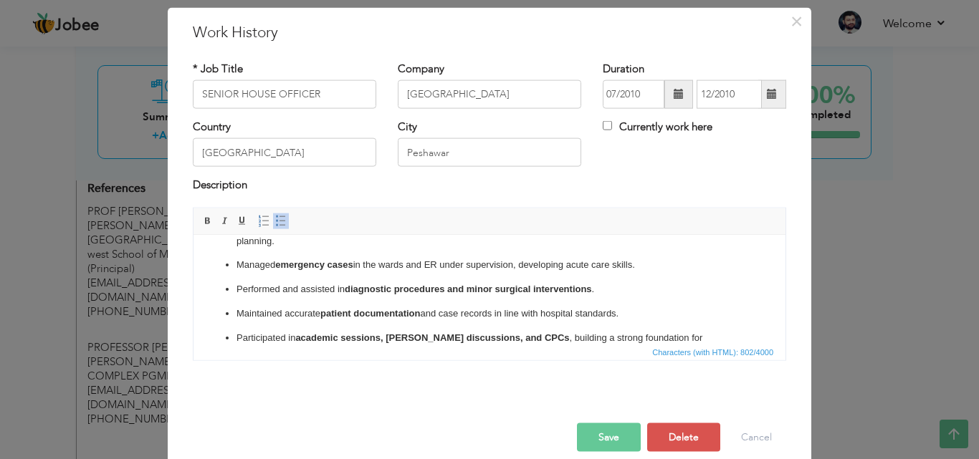
scroll to position [57, 0]
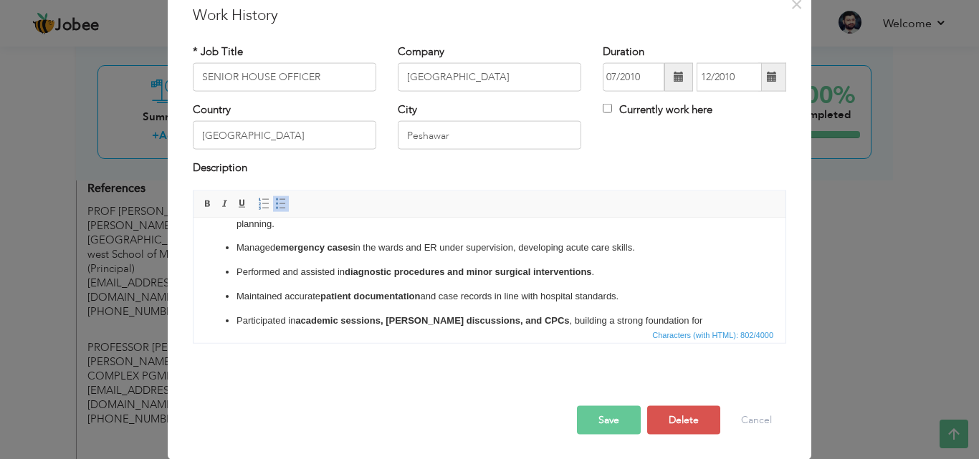
click at [611, 424] on button "Save" at bounding box center [609, 420] width 64 height 29
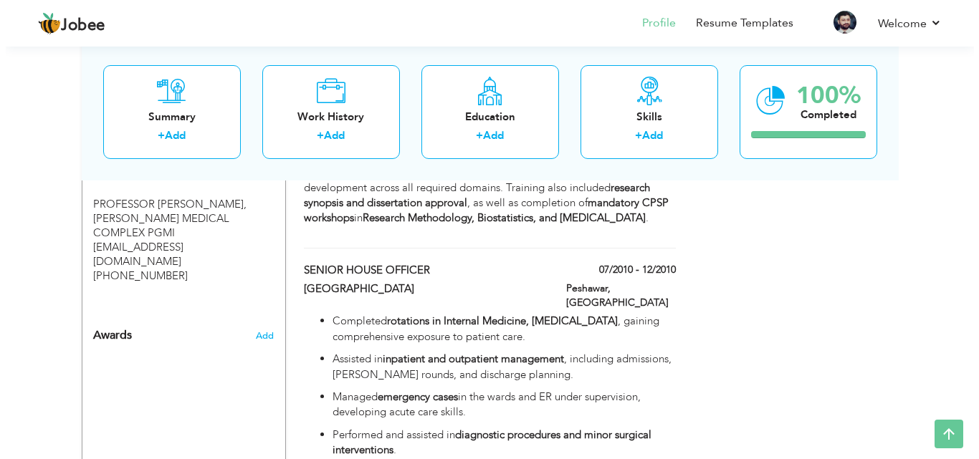
scroll to position [1806, 0]
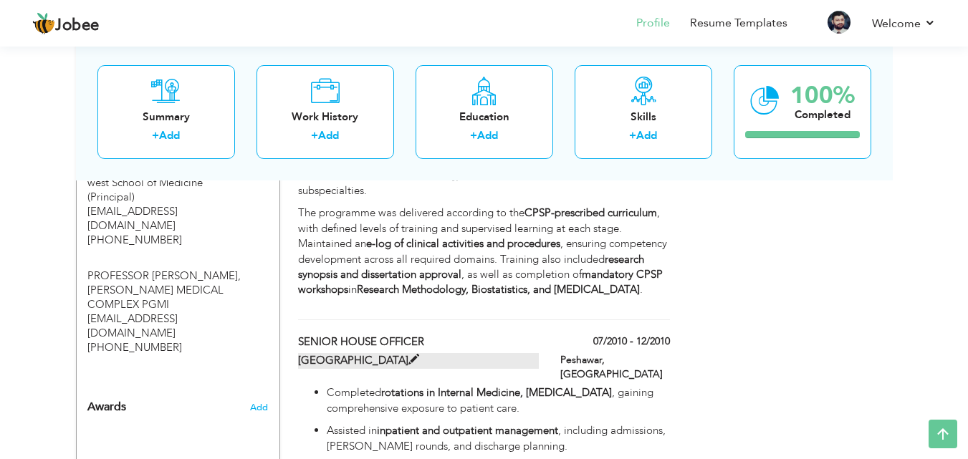
click at [419, 355] on span at bounding box center [414, 360] width 11 height 11
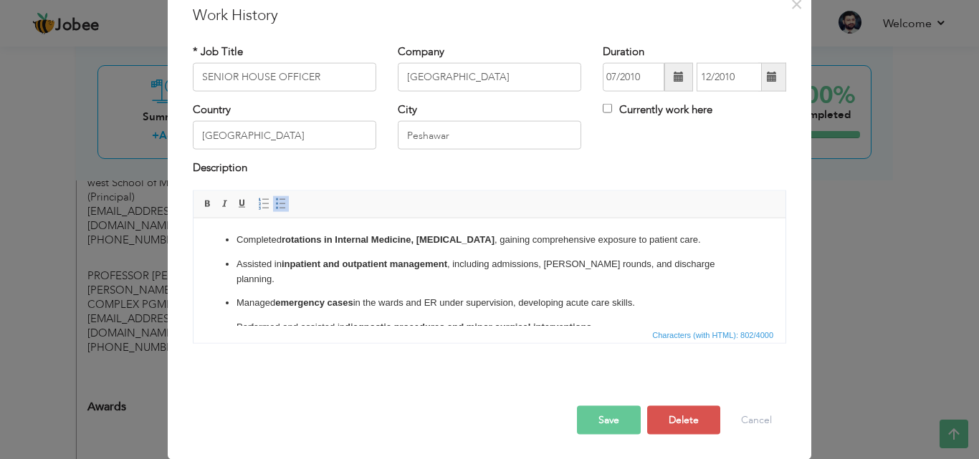
scroll to position [0, 0]
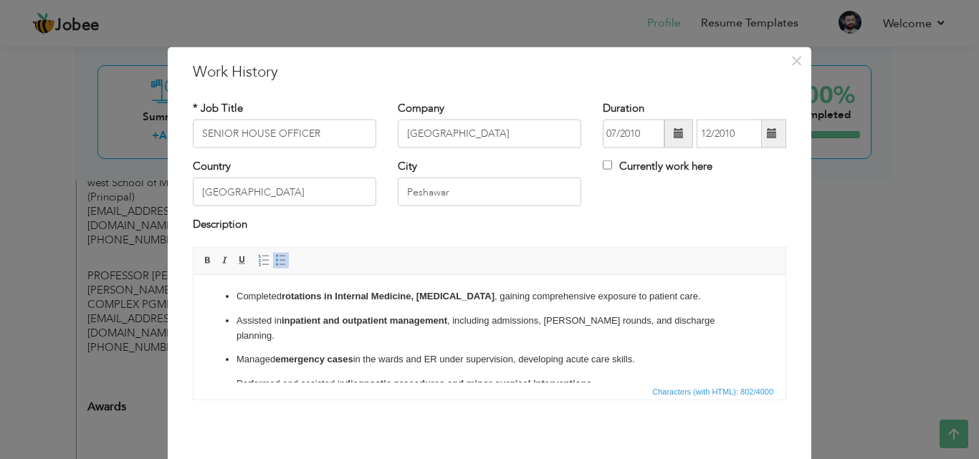
click at [282, 292] on p "Completed rotations in Internal Medicine, General Surgery , gaining comprehensi…" at bounding box center [490, 296] width 506 height 15
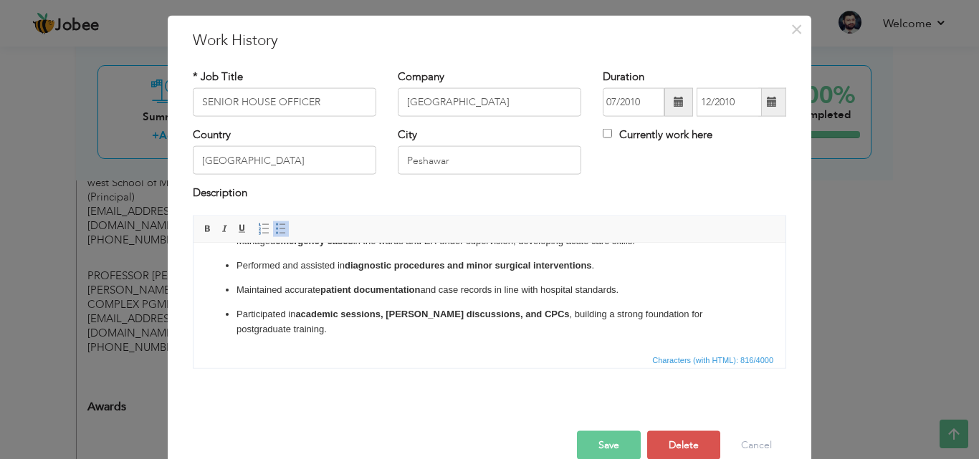
scroll to position [57, 0]
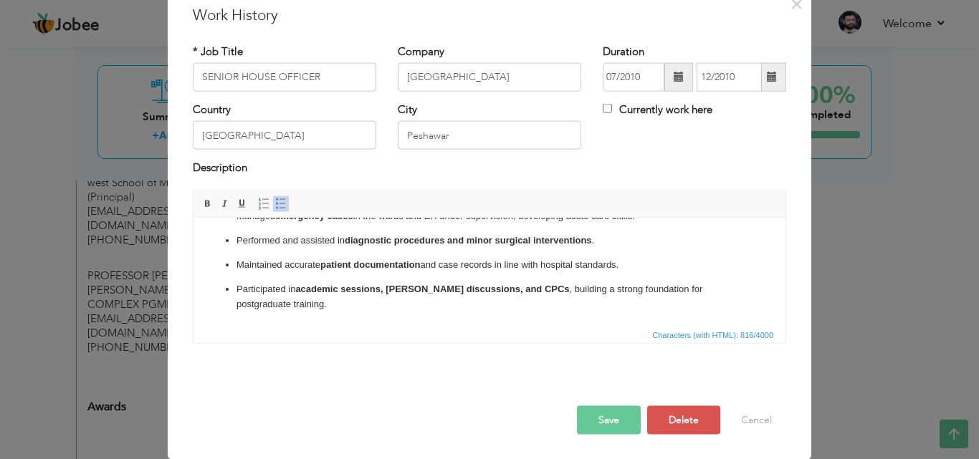
click at [596, 418] on button "Save" at bounding box center [609, 420] width 64 height 29
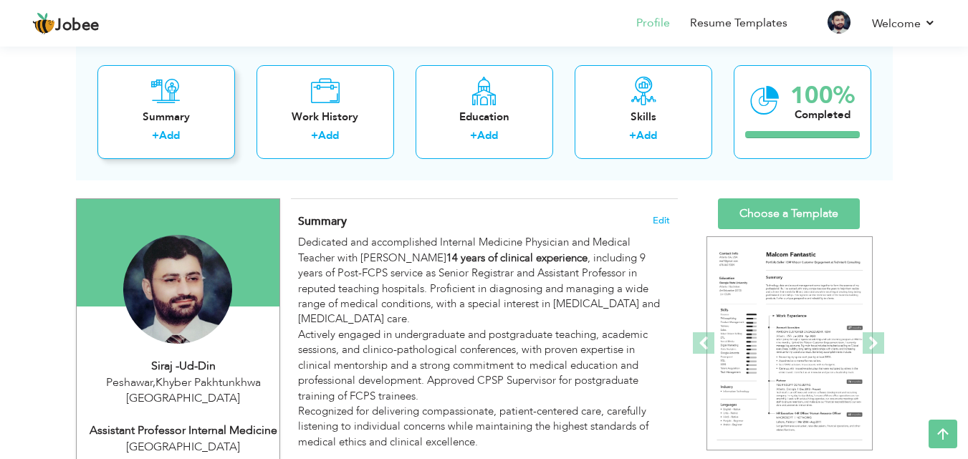
scroll to position [287, 0]
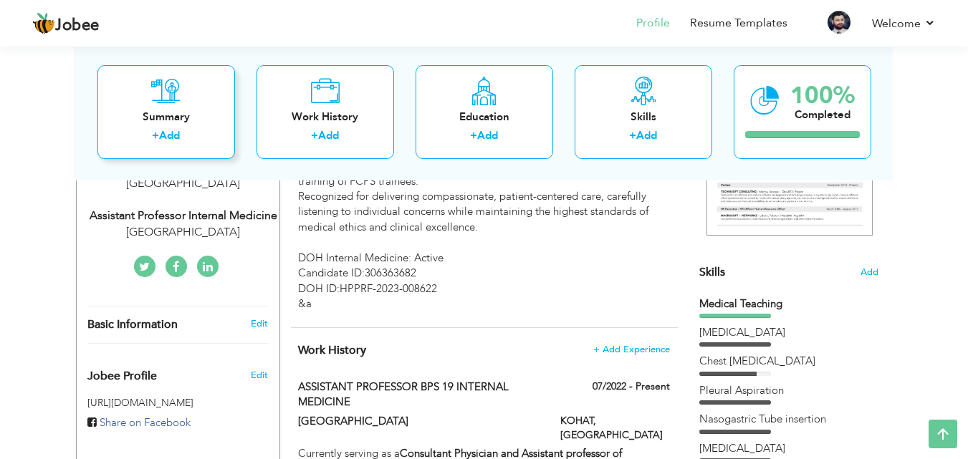
click at [159, 111] on div "Summary" at bounding box center [166, 116] width 115 height 15
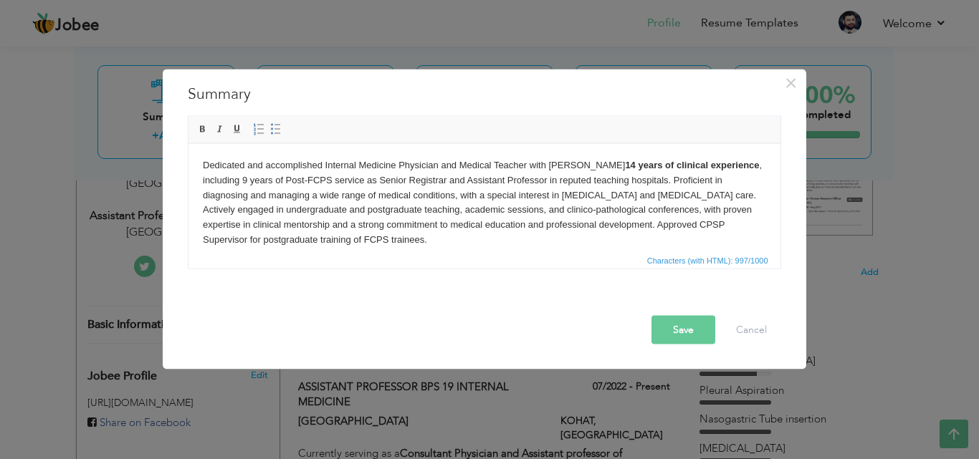
click at [684, 322] on button "Save" at bounding box center [683, 329] width 64 height 29
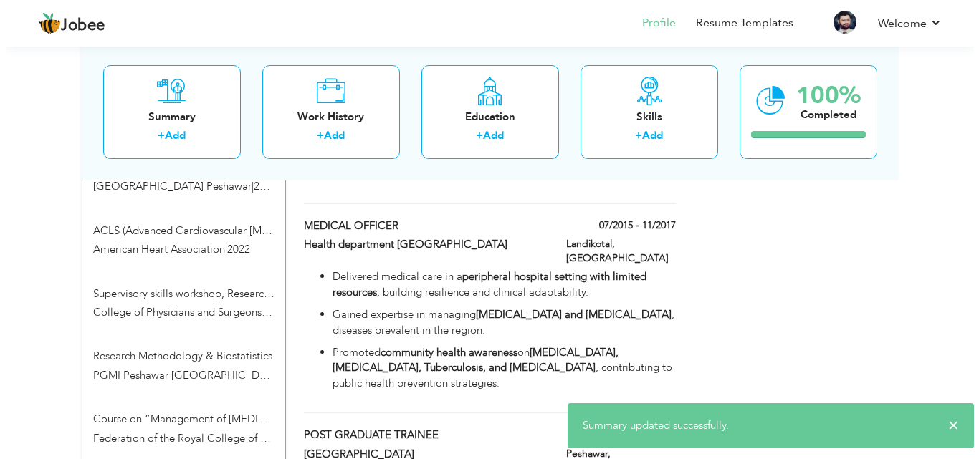
scroll to position [1935, 0]
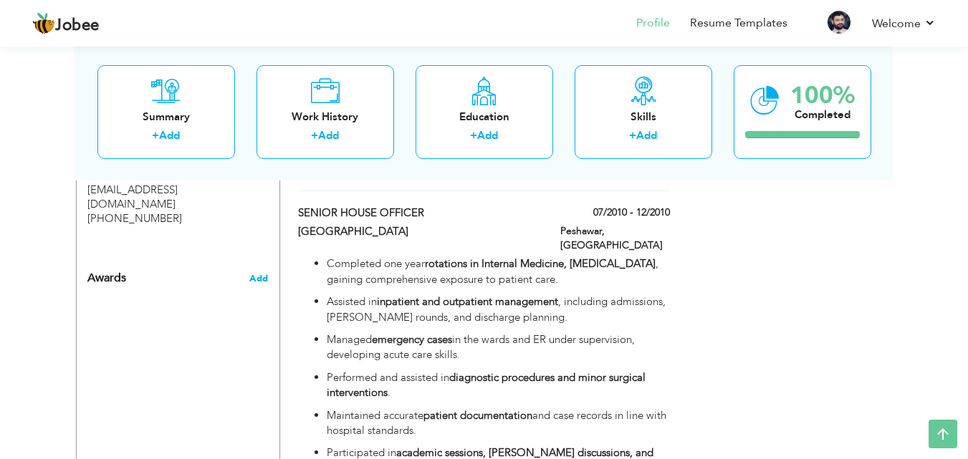
click at [264, 272] on span "Add" at bounding box center [258, 278] width 19 height 13
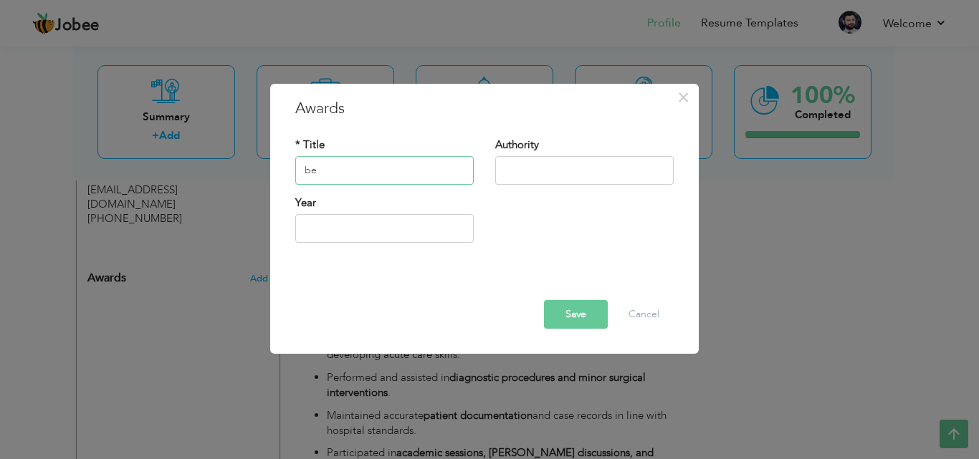
type input "b"
type input "BEST TEACHER OF [GEOGRAPHIC_DATA]"
click at [502, 174] on input "text" at bounding box center [584, 170] width 178 height 29
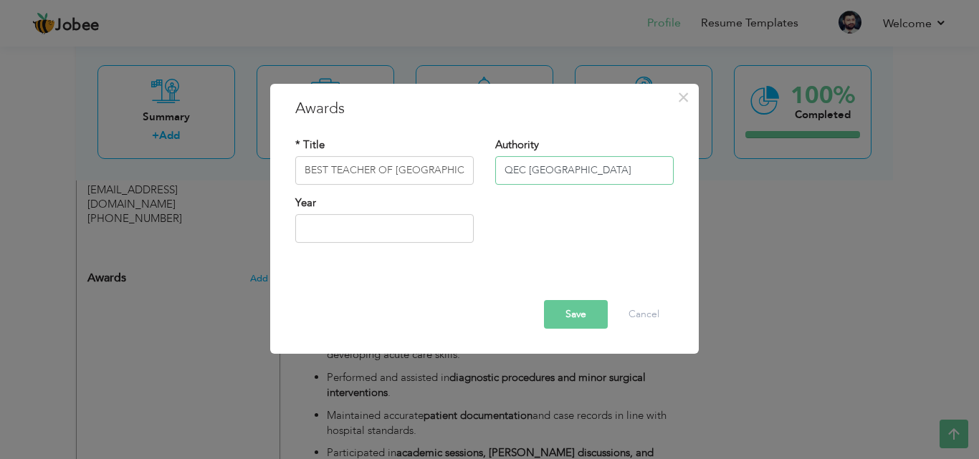
scroll to position [0, 6]
type input "QEC [GEOGRAPHIC_DATA]"
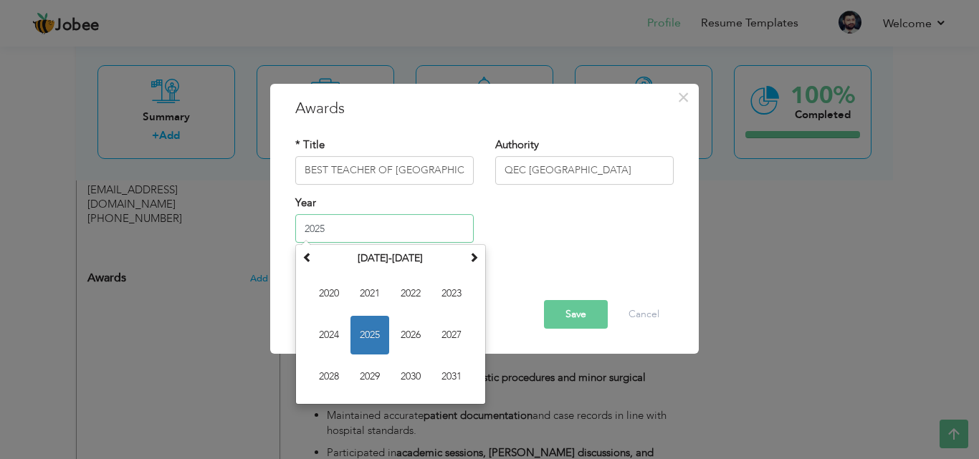
click at [330, 233] on input "2025" at bounding box center [384, 228] width 178 height 29
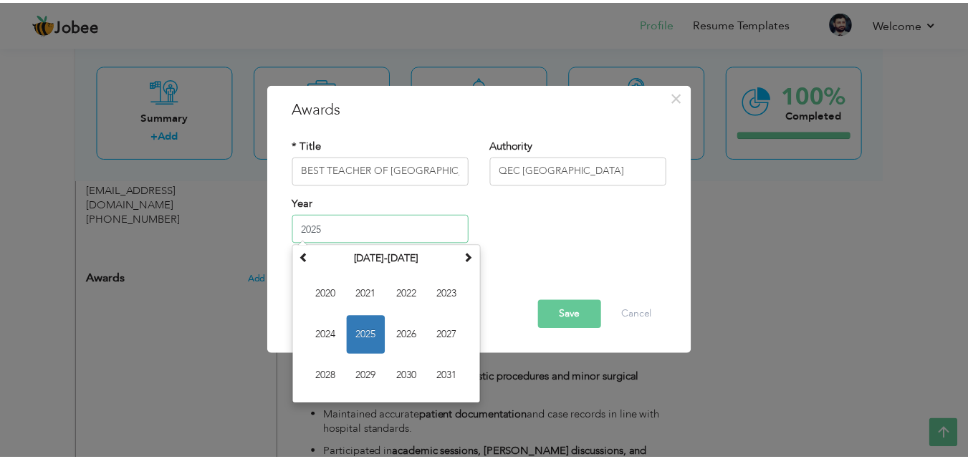
scroll to position [0, 0]
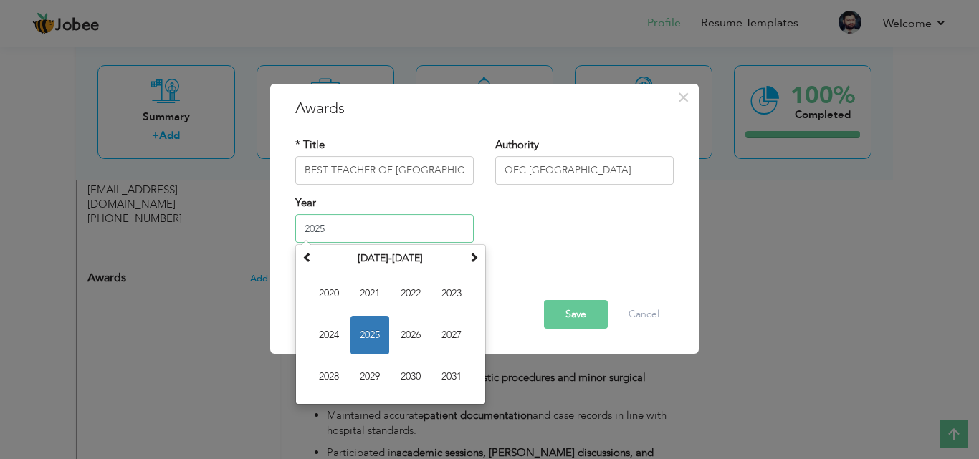
click at [334, 326] on span "2024" at bounding box center [329, 335] width 39 height 39
type input "2024"
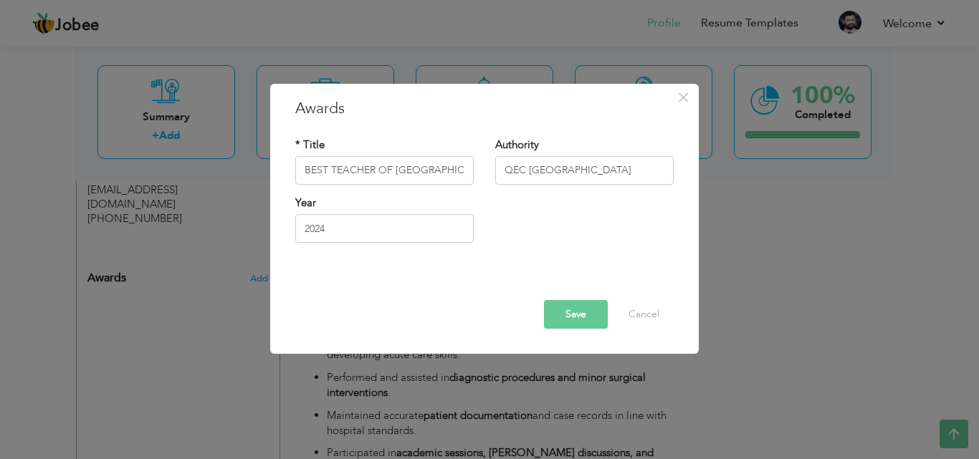
click at [581, 308] on button "Save" at bounding box center [576, 314] width 64 height 29
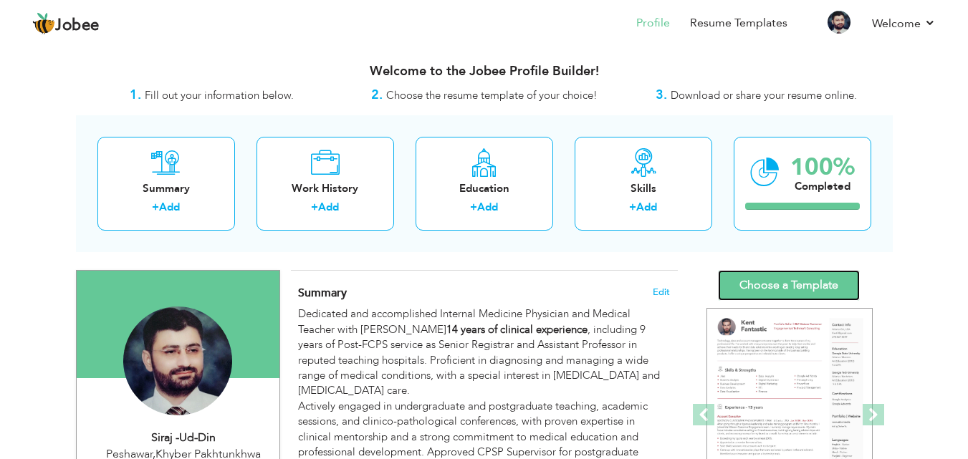
click at [784, 278] on link "Choose a Template" at bounding box center [789, 285] width 142 height 31
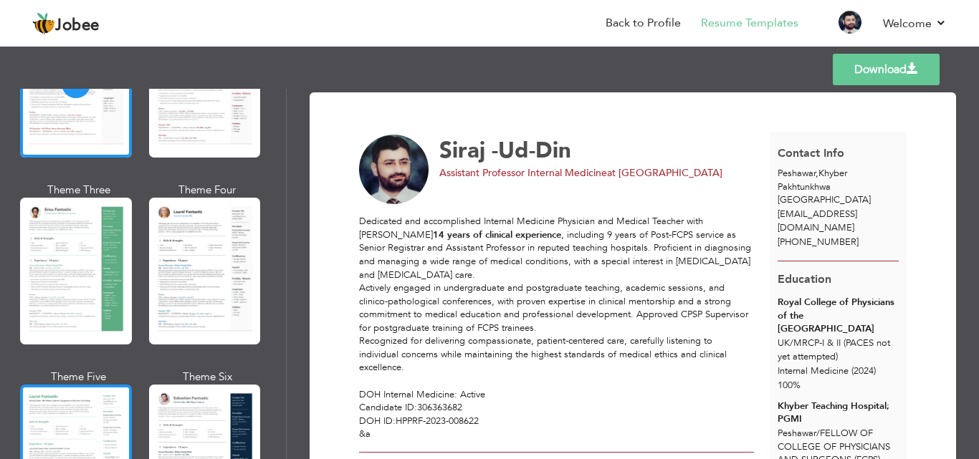
scroll to position [215, 0]
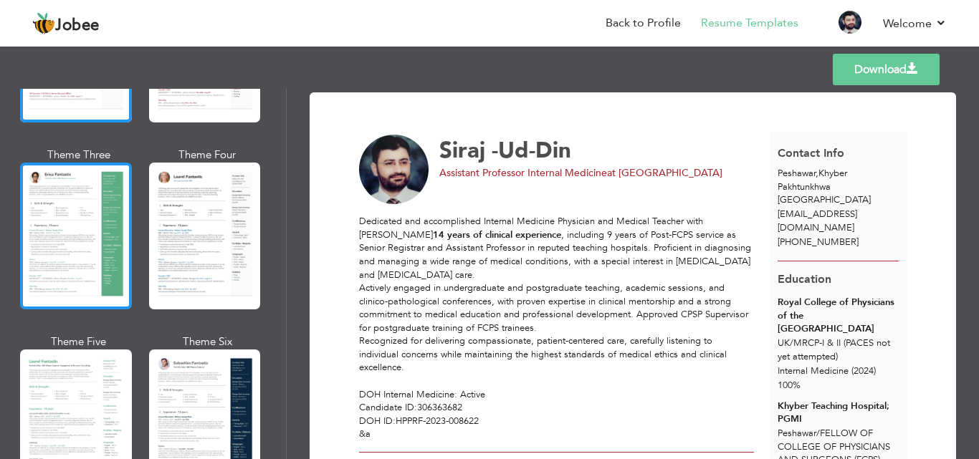
click at [88, 254] on div at bounding box center [76, 236] width 112 height 147
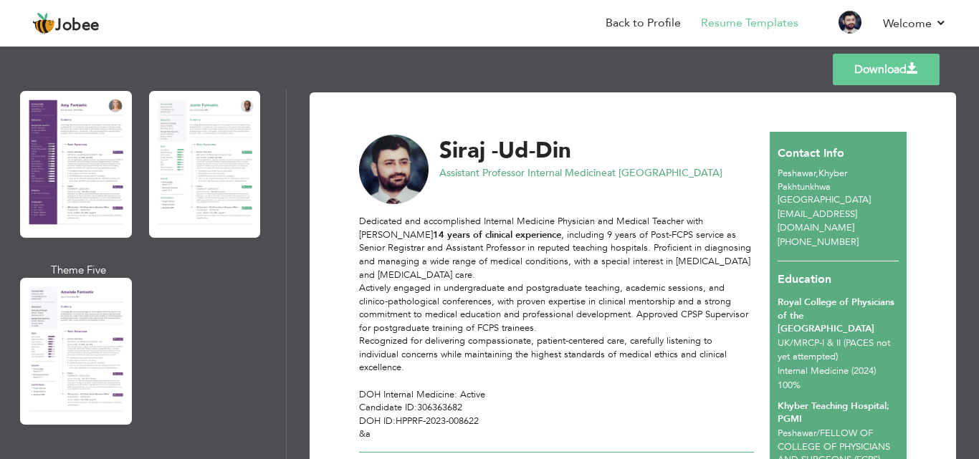
scroll to position [1362, 0]
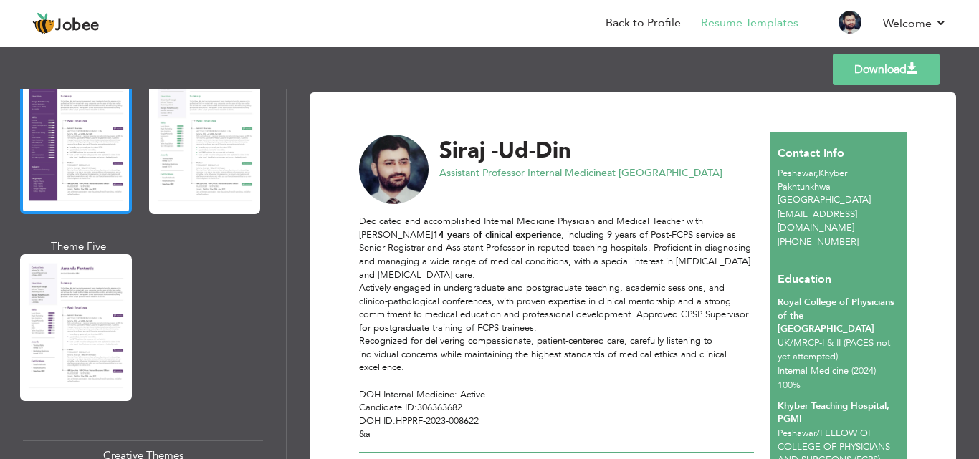
click at [75, 167] on div at bounding box center [76, 140] width 112 height 147
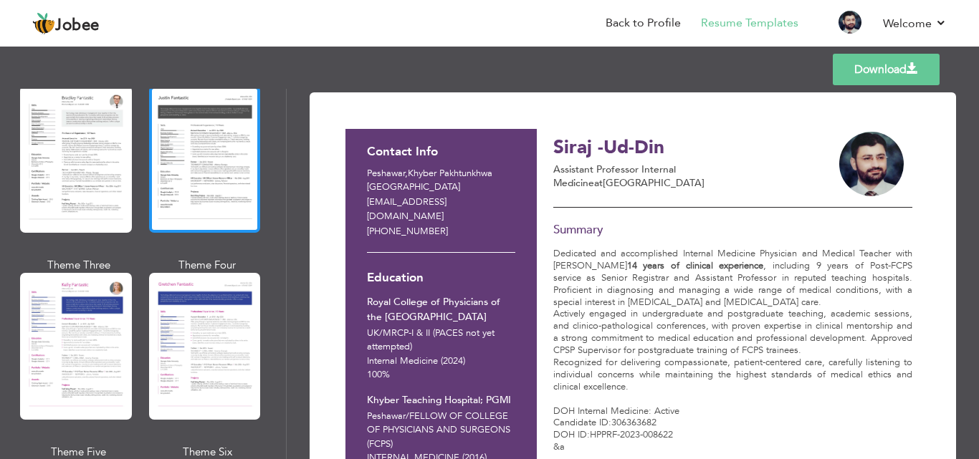
scroll to position [1863, 0]
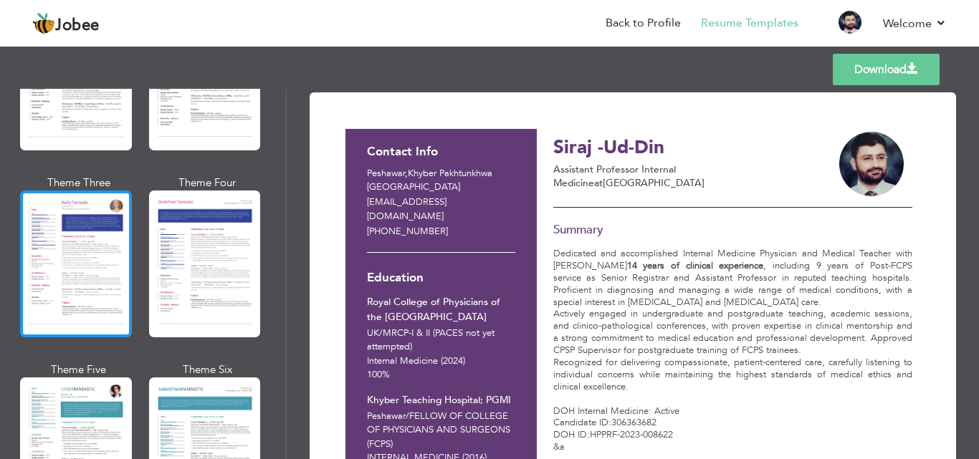
click at [75, 224] on div at bounding box center [76, 264] width 112 height 147
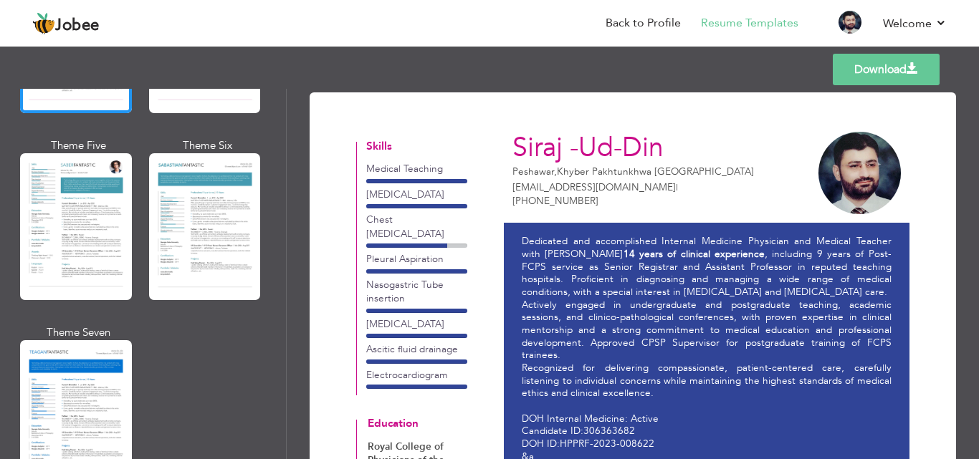
scroll to position [2050, 0]
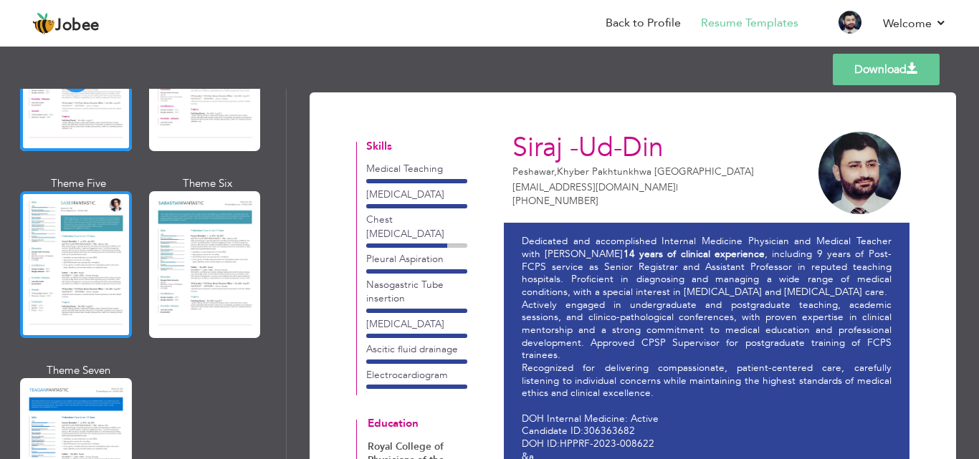
click at [75, 229] on div at bounding box center [76, 264] width 112 height 147
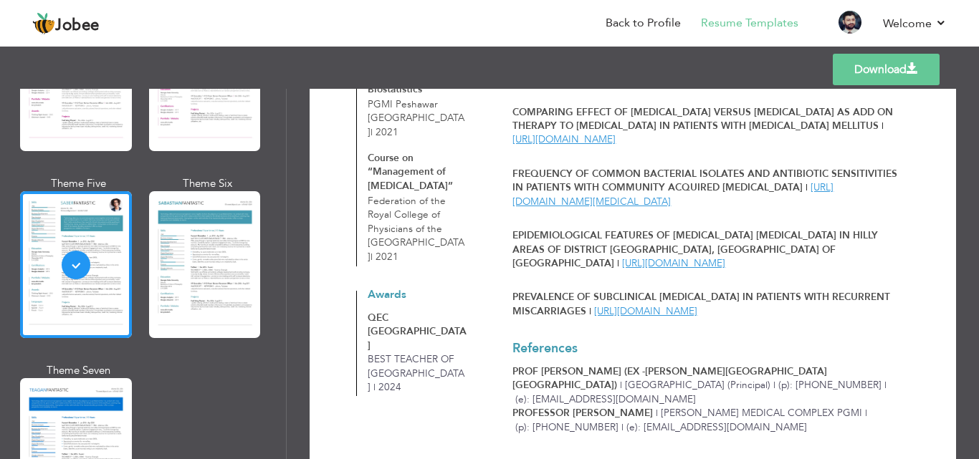
scroll to position [1935, 0]
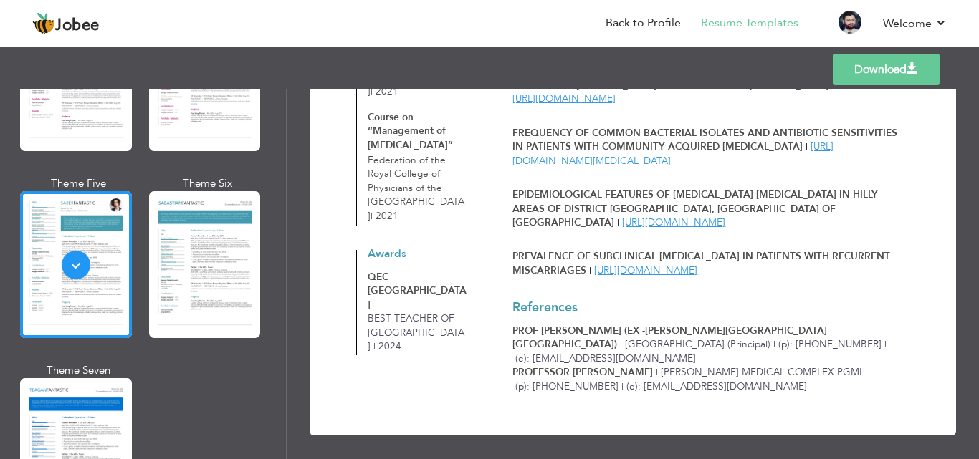
click at [894, 61] on link "Download" at bounding box center [886, 70] width 107 height 32
